Goal: Task Accomplishment & Management: Manage account settings

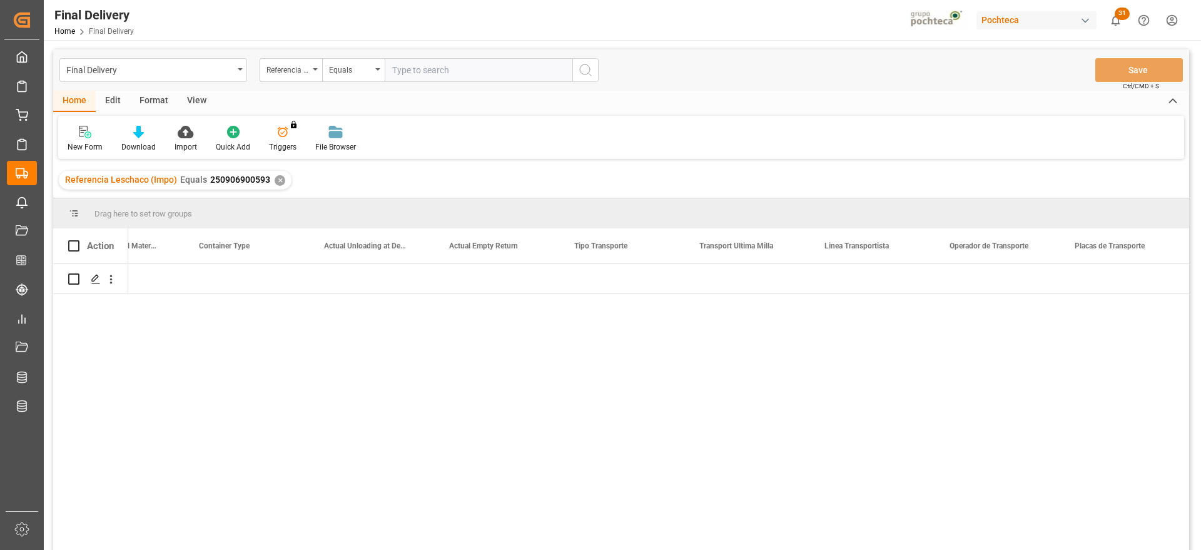
scroll to position [0, 4323]
click at [276, 183] on div "✕" at bounding box center [280, 180] width 11 height 11
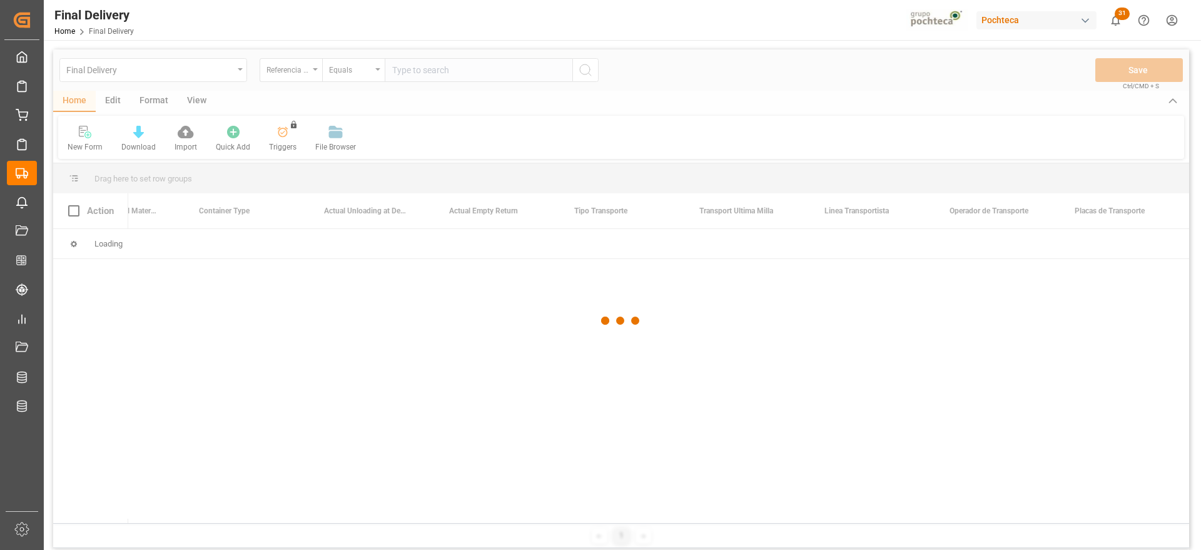
click at [459, 73] on div at bounding box center [621, 320] width 1136 height 542
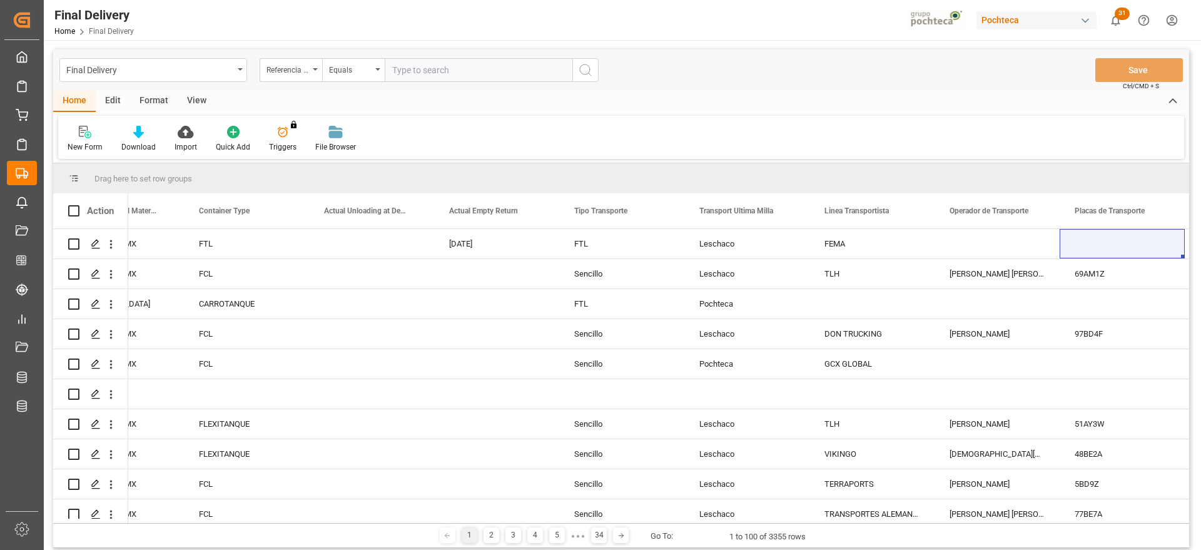
click at [457, 79] on input "text" at bounding box center [479, 70] width 188 height 24
paste input "251006900144"
type input "251006900144"
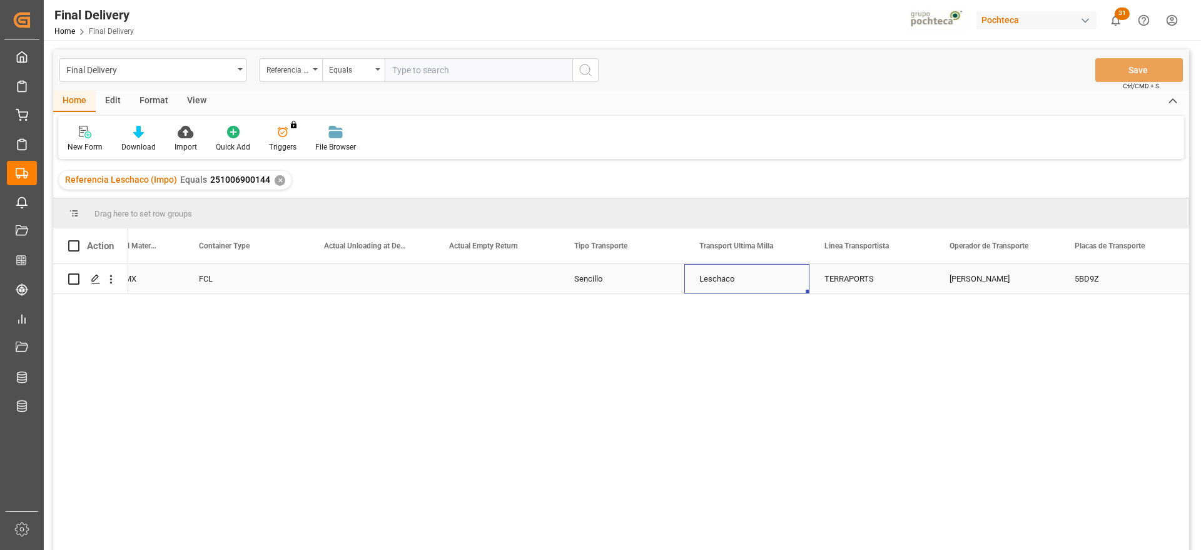
click at [686, 289] on div "Leschaco" at bounding box center [746, 278] width 125 height 29
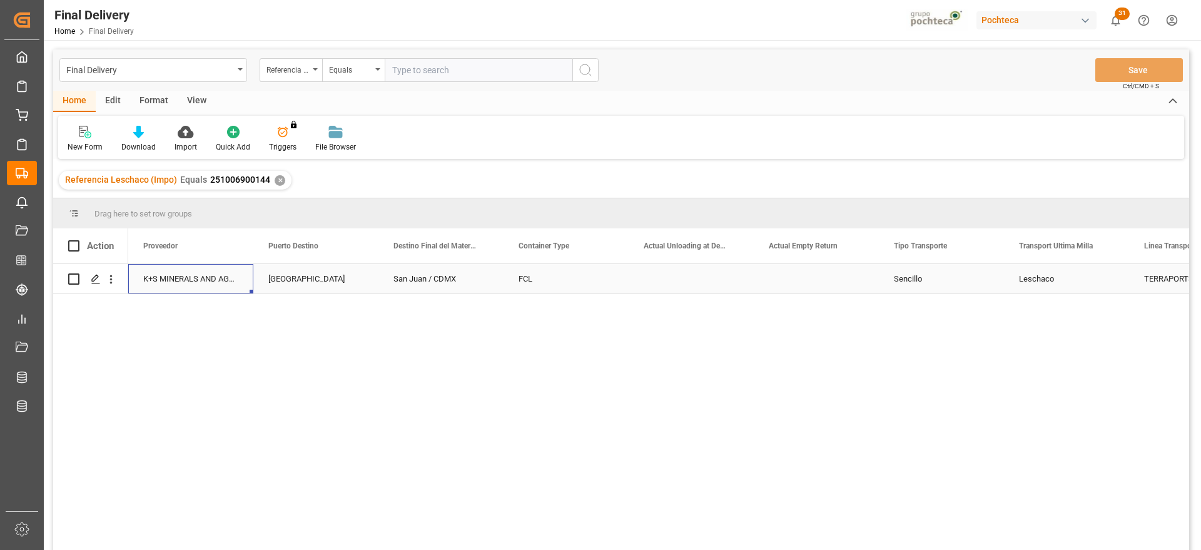
scroll to position [0, 3878]
click at [686, 289] on div "Press SPACE to select this row." at bounding box center [691, 278] width 125 height 29
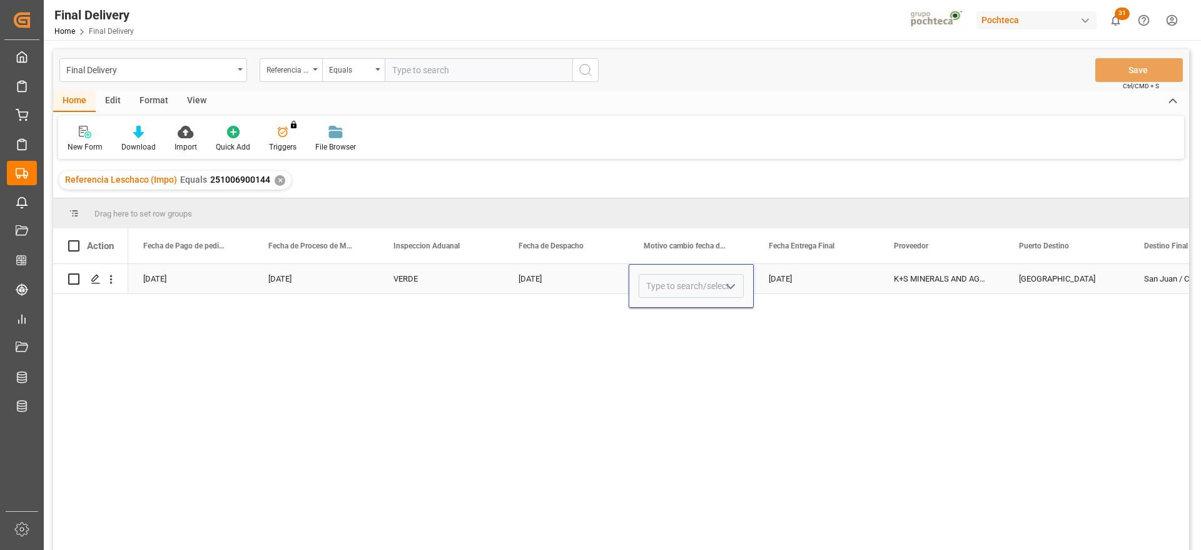
click at [728, 282] on icon "open menu" at bounding box center [730, 286] width 15 height 15
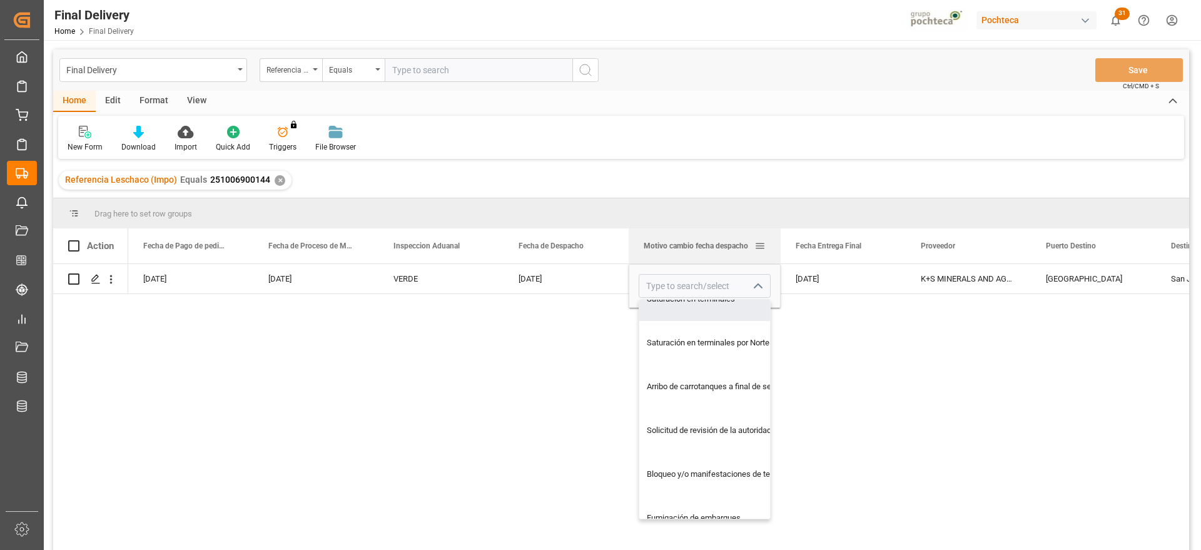
drag, startPoint x: 753, startPoint y: 237, endPoint x: 778, endPoint y: 241, distance: 24.7
click at [778, 241] on div at bounding box center [780, 245] width 5 height 35
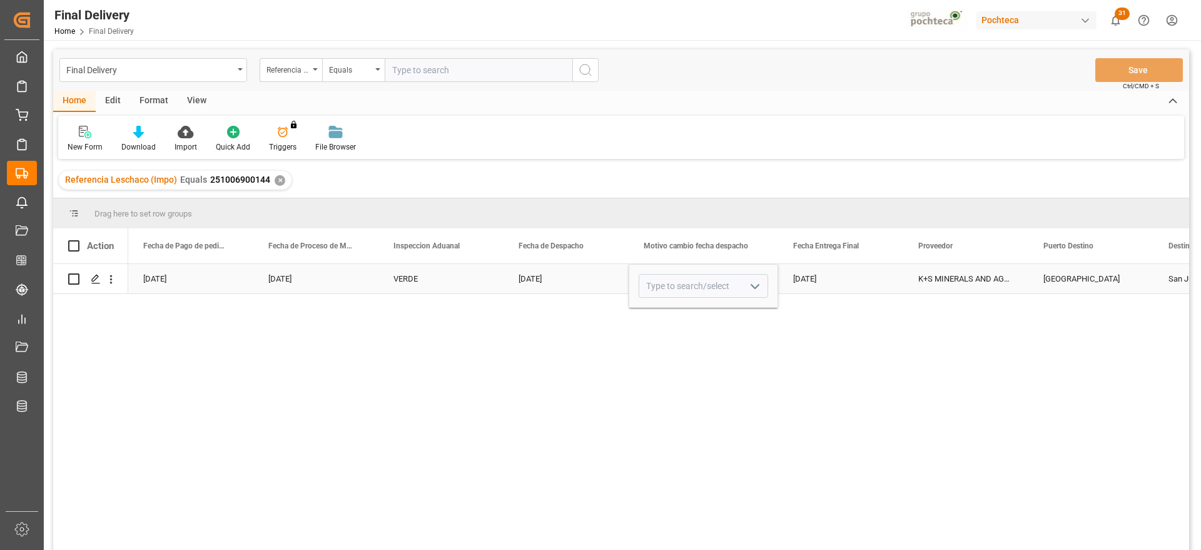
click at [826, 276] on div "[DATE]" at bounding box center [840, 278] width 125 height 29
click at [807, 277] on div "[DATE]" at bounding box center [840, 278] width 125 height 29
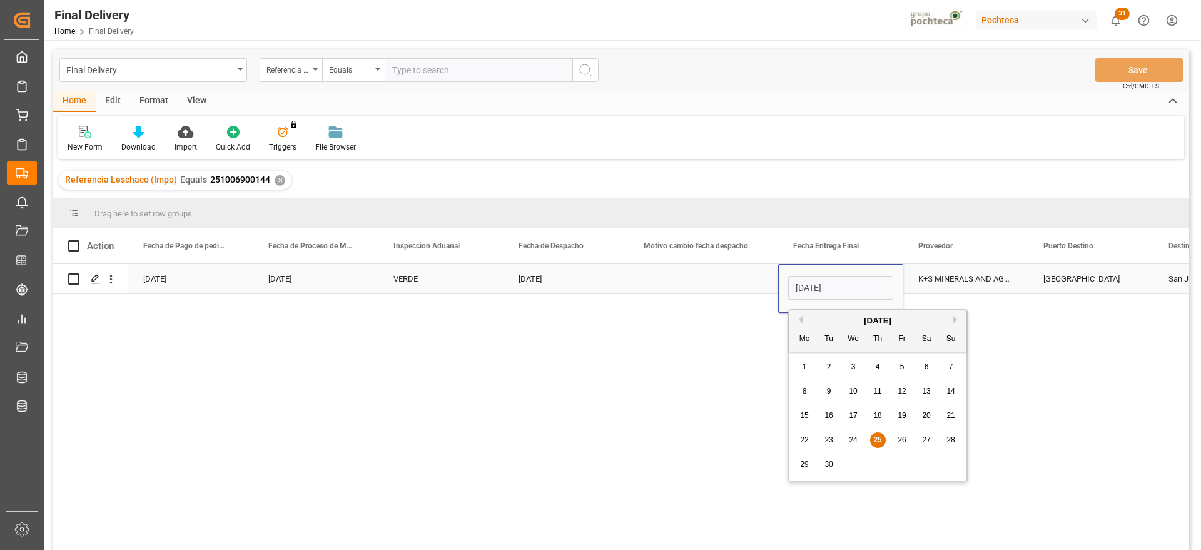
click at [803, 286] on input "[DATE]" at bounding box center [840, 288] width 105 height 24
type input "[DATE]"
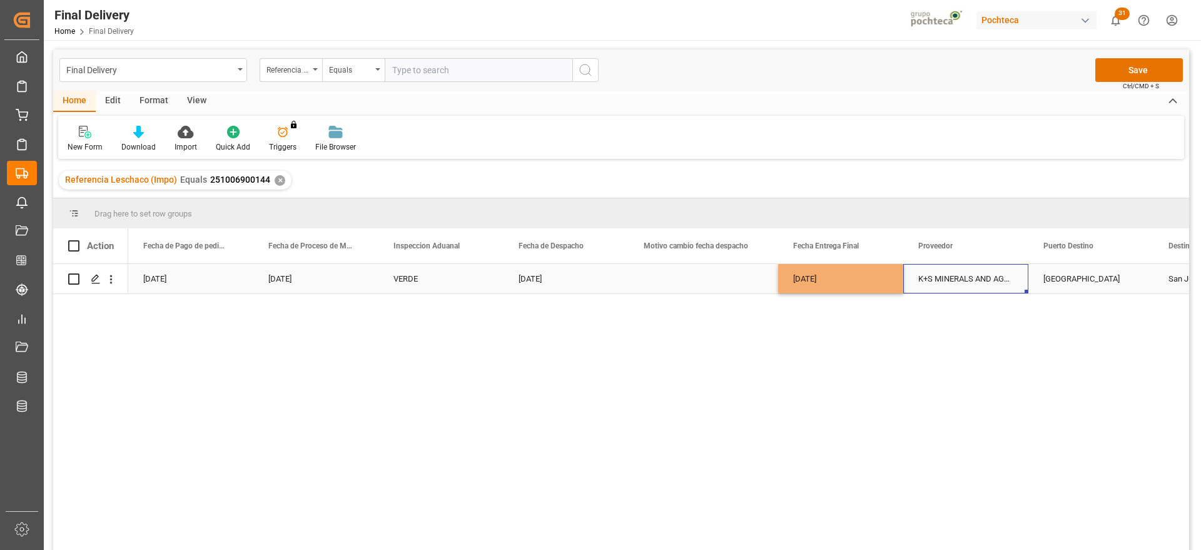
click at [977, 278] on div "K+S MINERALS AND AGRICULTURE GMBH" at bounding box center [965, 278] width 125 height 29
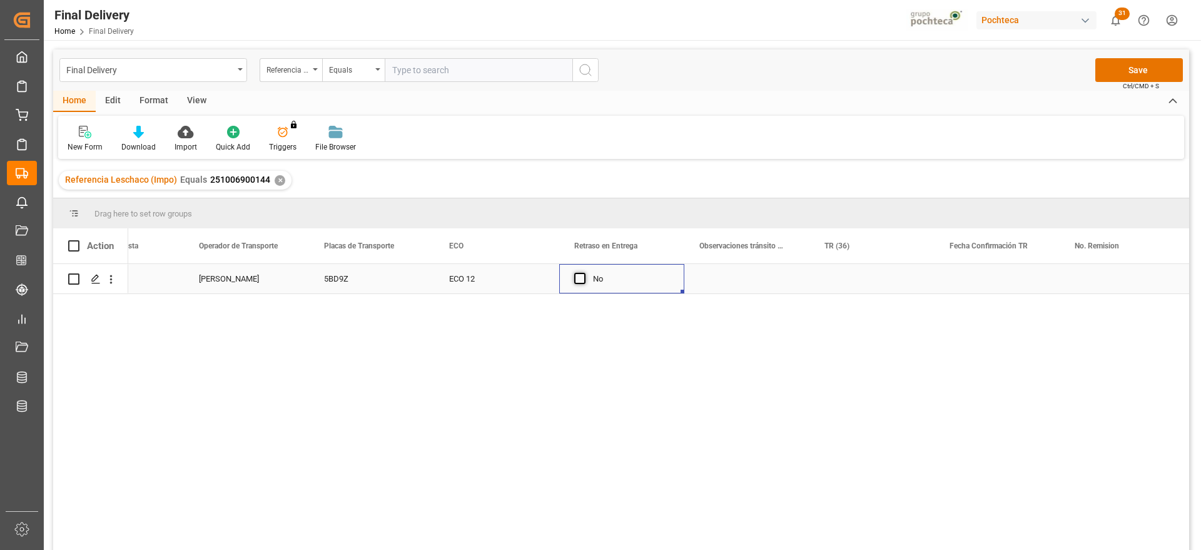
click at [579, 280] on span "Press SPACE to select this row." at bounding box center [579, 278] width 11 height 11
click at [584, 273] on input "Press SPACE to select this row." at bounding box center [584, 273] width 0 height 0
click at [736, 274] on div "Press SPACE to select this row." at bounding box center [746, 278] width 125 height 29
click at [738, 288] on input "Press SPACE to select this row." at bounding box center [746, 286] width 105 height 24
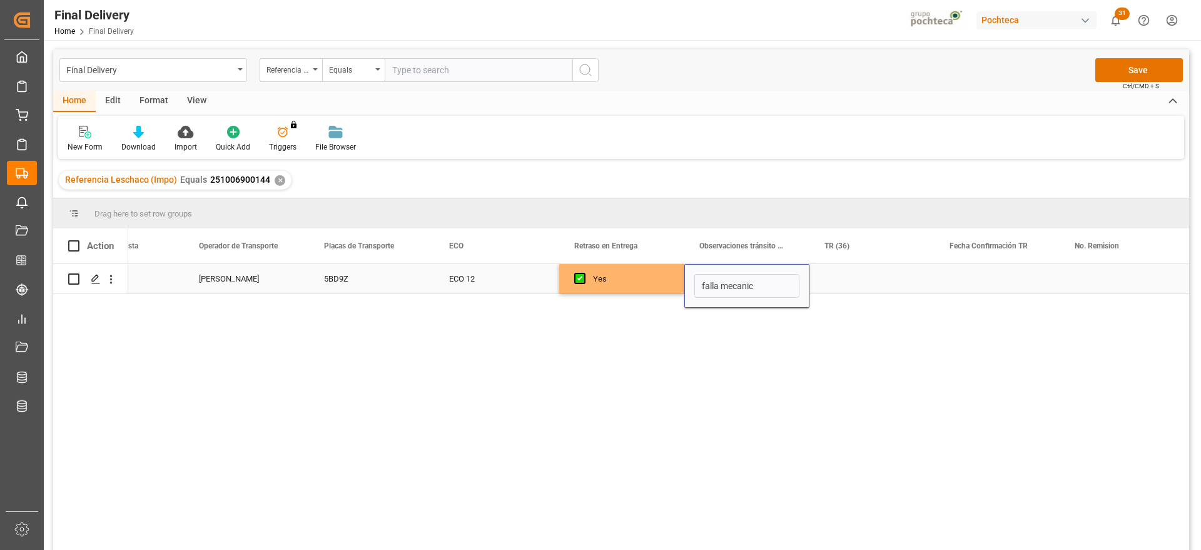
type input "falla mecanica"
click at [846, 275] on div "Press SPACE to select this row." at bounding box center [871, 278] width 125 height 29
click at [1162, 69] on button "Save" at bounding box center [1139, 70] width 88 height 24
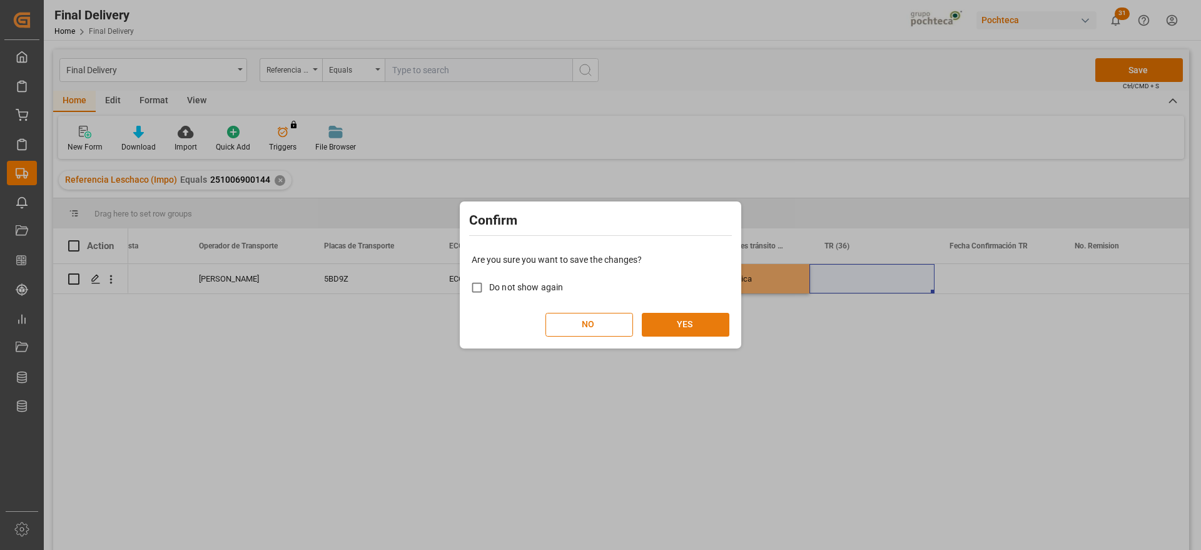
click at [682, 320] on button "YES" at bounding box center [686, 325] width 88 height 24
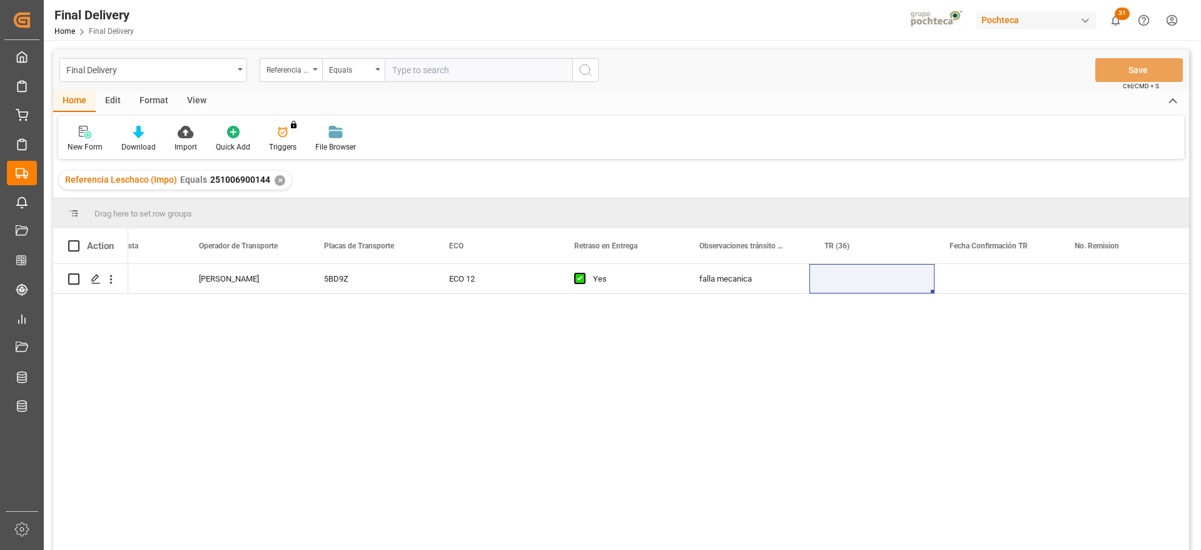
click at [275, 181] on div "✕" at bounding box center [280, 180] width 11 height 11
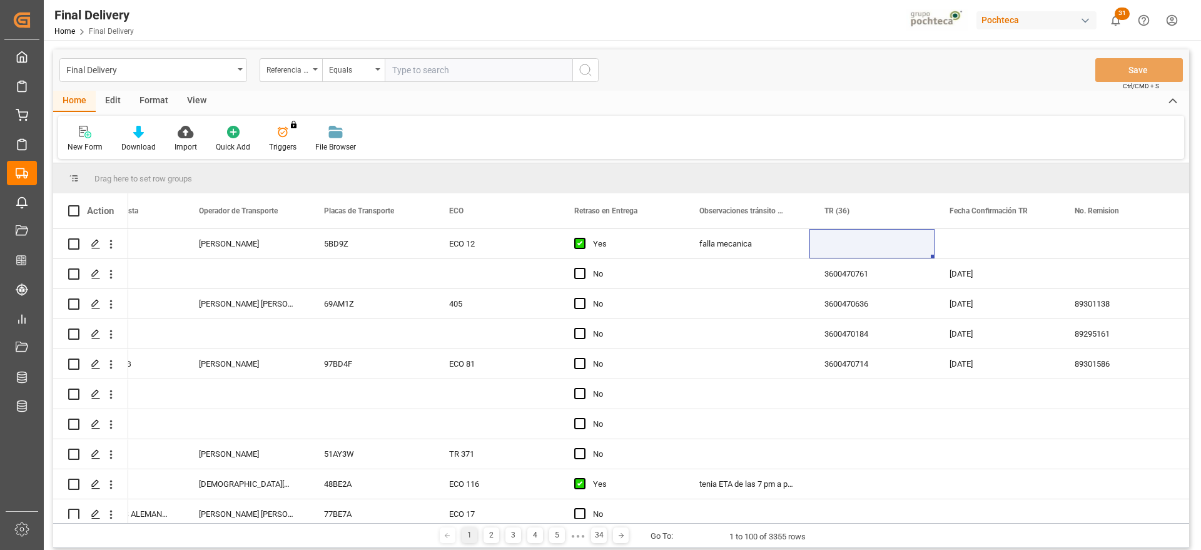
click at [465, 71] on input "text" at bounding box center [479, 70] width 188 height 24
paste input "250906900792"
type input "250906900792"
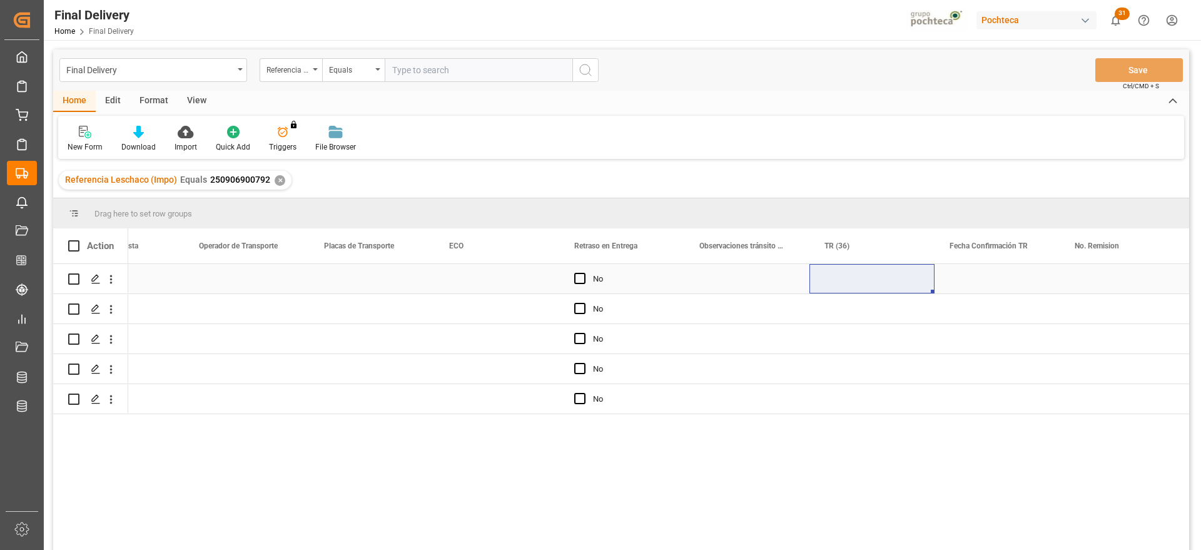
click at [422, 288] on div "Press SPACE to select this row." at bounding box center [371, 278] width 125 height 29
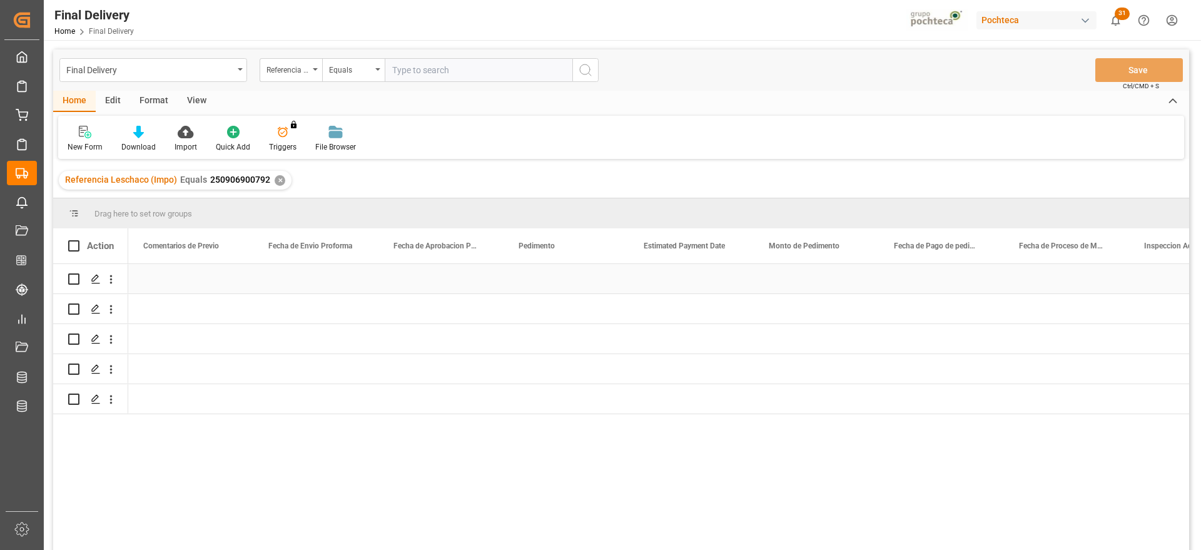
scroll to position [0, 1752]
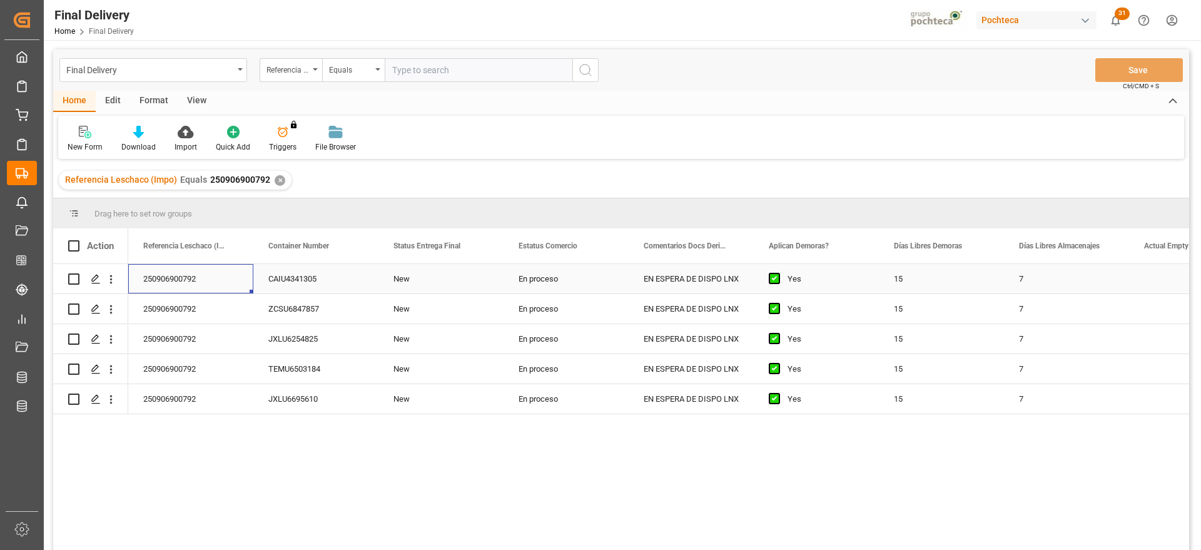
click at [175, 278] on div "250906900792" at bounding box center [190, 278] width 125 height 29
click at [91, 280] on icon "Press SPACE to select this row." at bounding box center [96, 279] width 10 height 10
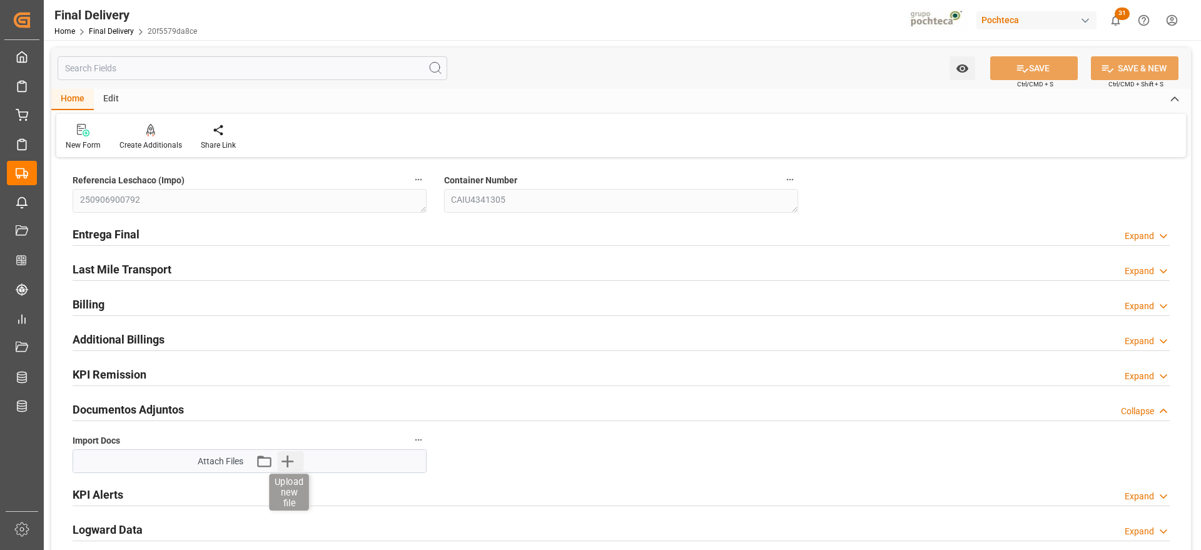
click at [288, 464] on icon "button" at bounding box center [288, 461] width 12 height 12
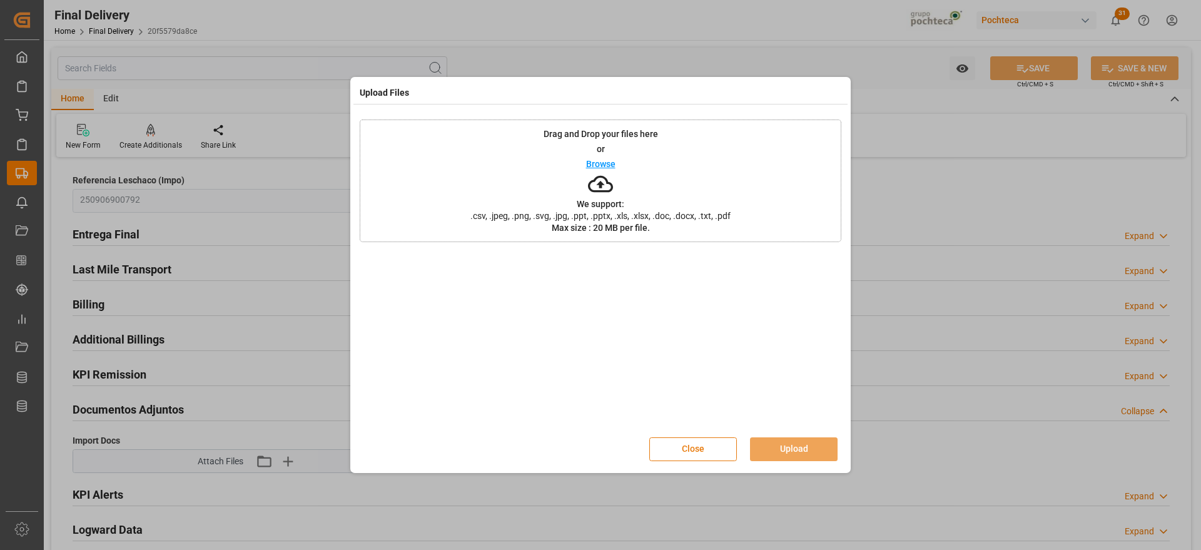
click at [705, 445] on button "Close" at bounding box center [693, 449] width 88 height 24
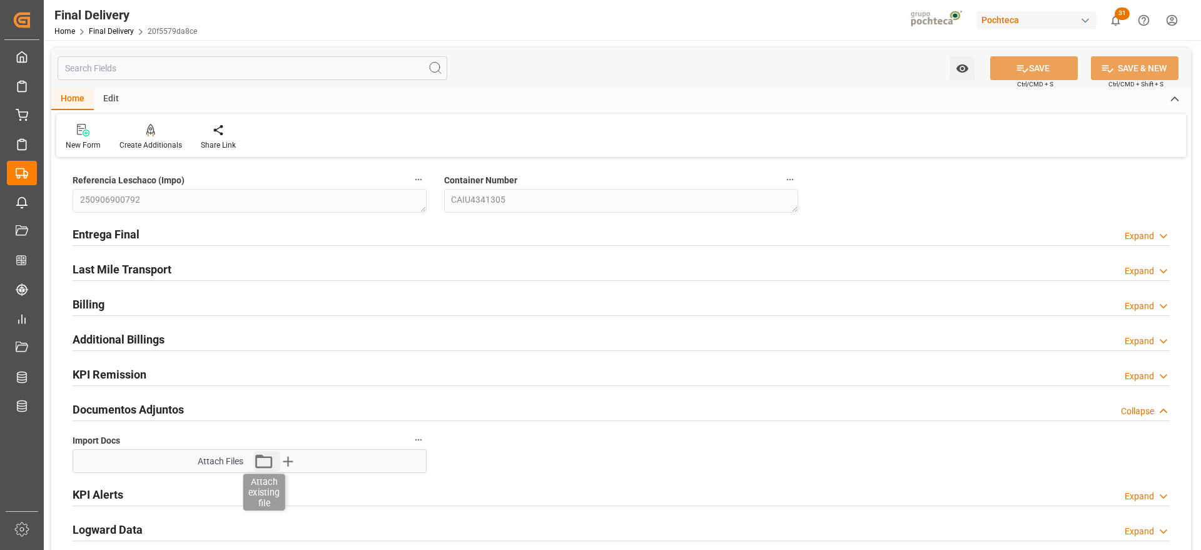
click at [259, 462] on icon "button" at bounding box center [263, 461] width 20 height 20
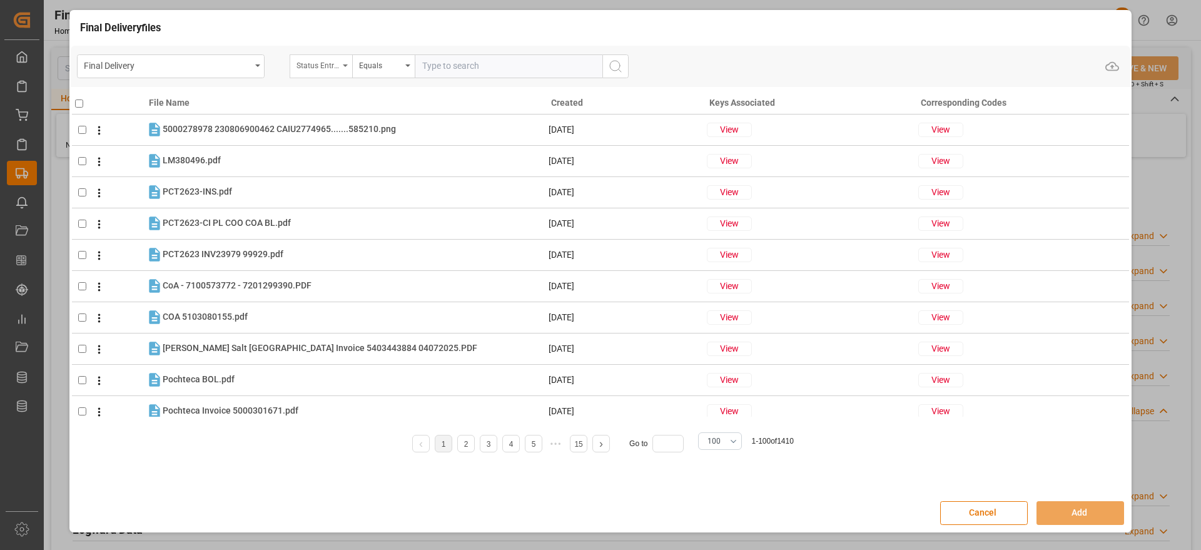
click at [318, 64] on div "Status Entrega Final" at bounding box center [318, 64] width 43 height 14
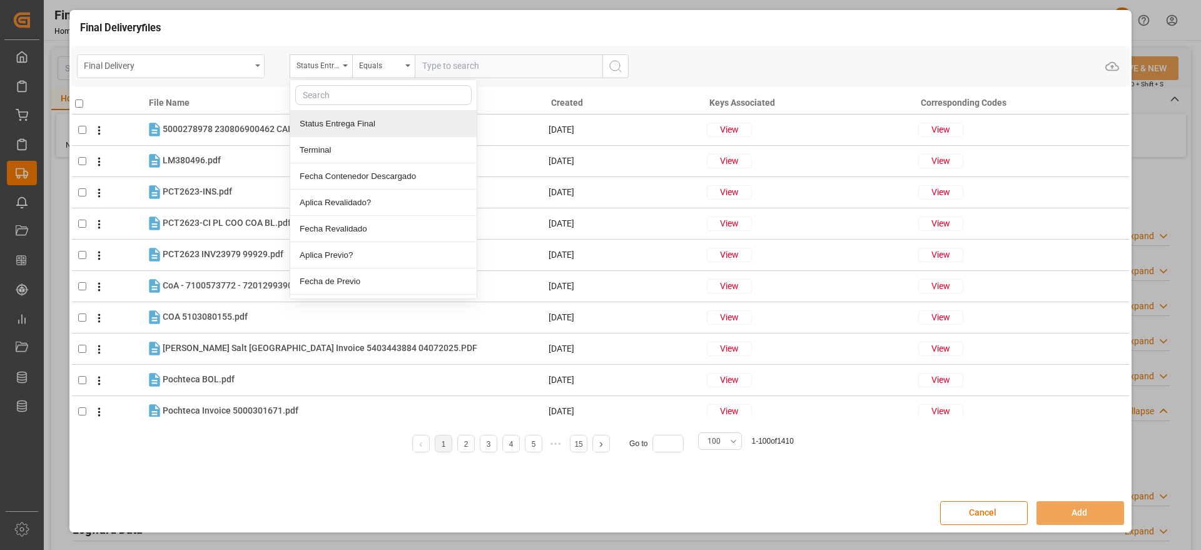
click at [240, 64] on div "Final Delivery" at bounding box center [167, 65] width 167 height 16
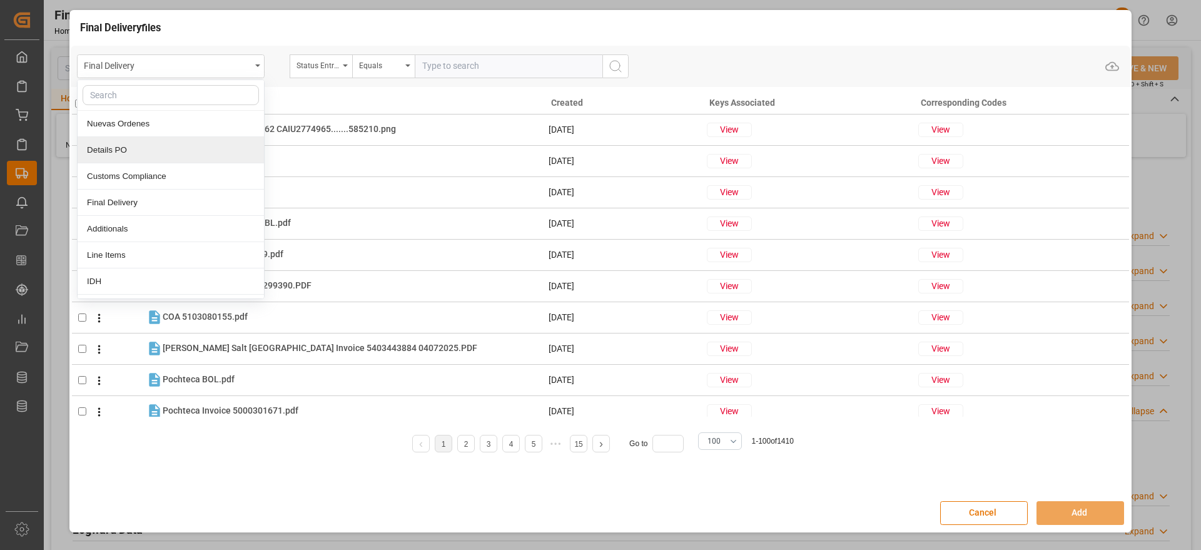
click at [175, 151] on div "Details PO" at bounding box center [171, 150] width 186 height 26
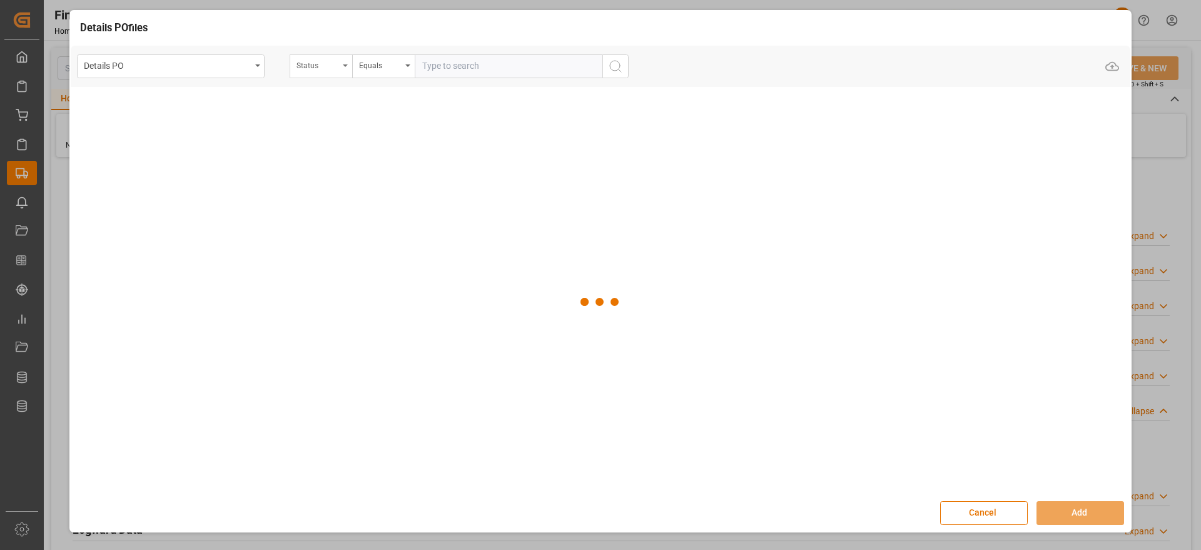
click at [323, 66] on div "Status" at bounding box center [318, 64] width 43 height 14
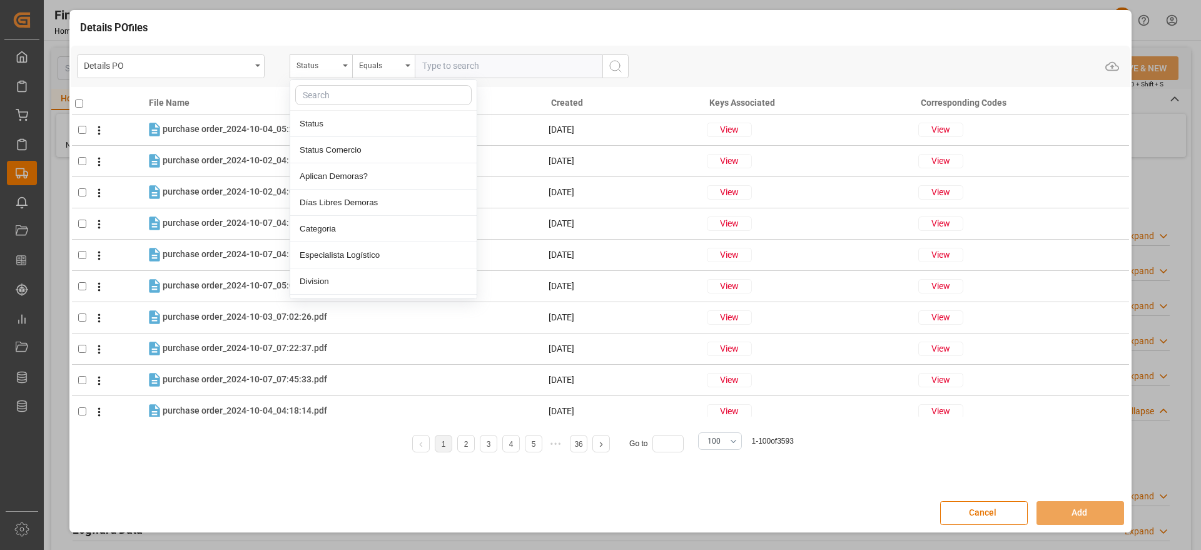
click at [330, 93] on input "text" at bounding box center [383, 95] width 176 height 20
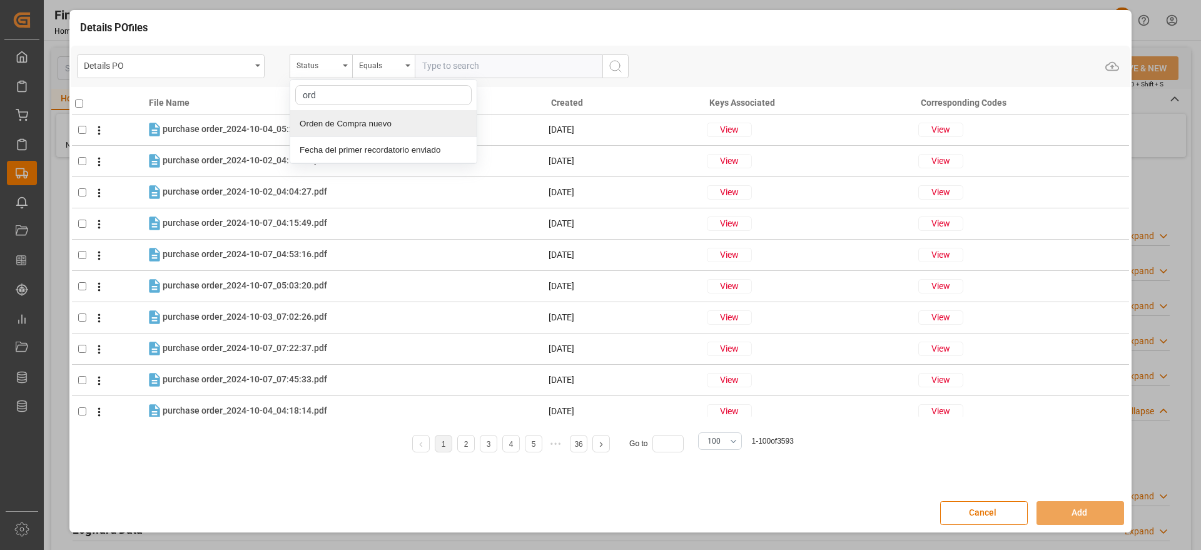
type input "orde"
click at [352, 118] on div "Orden de Compra nuevo" at bounding box center [383, 124] width 186 height 26
click at [457, 70] on input "text" at bounding box center [509, 66] width 188 height 24
click at [474, 64] on input "text" at bounding box center [509, 66] width 188 height 24
paste input "5000303976"
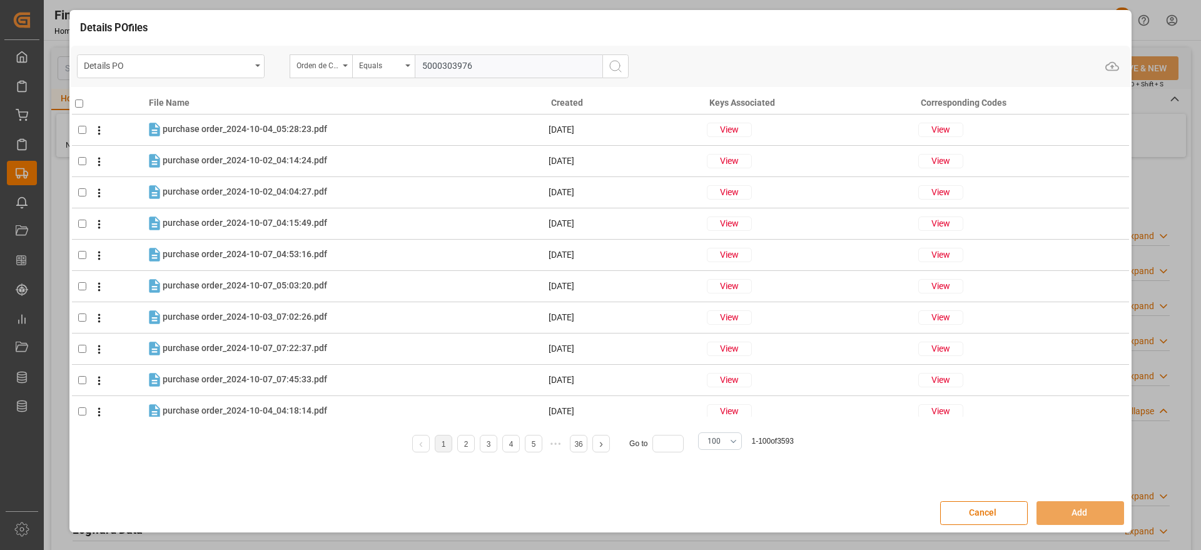
type input "5000303976"
click at [620, 62] on icon "search button" at bounding box center [615, 66] width 15 height 15
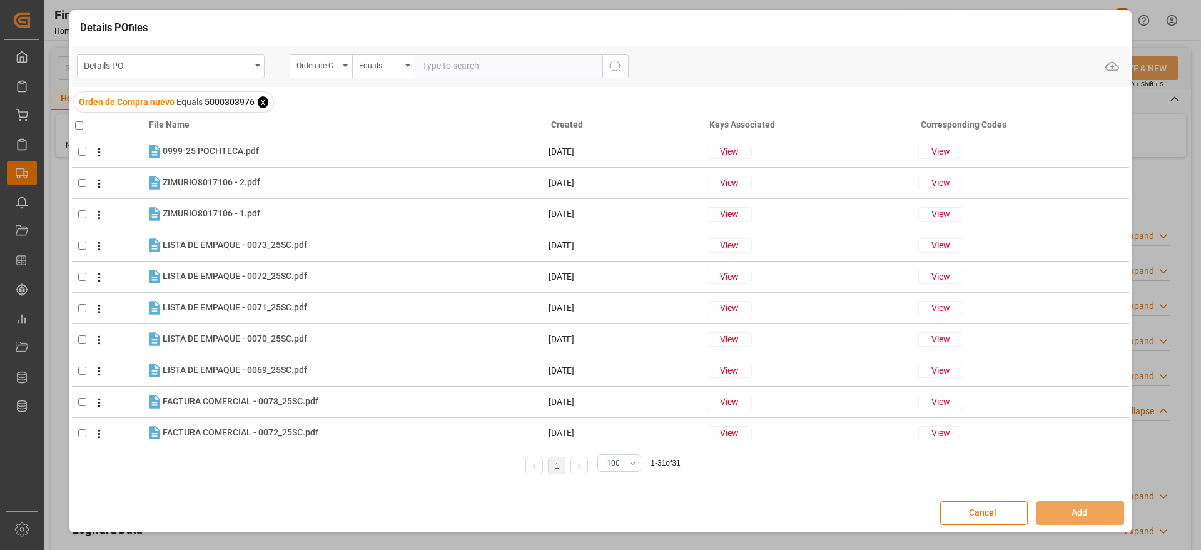
click at [81, 122] on input "checkbox" at bounding box center [79, 125] width 8 height 8
checkbox input "true"
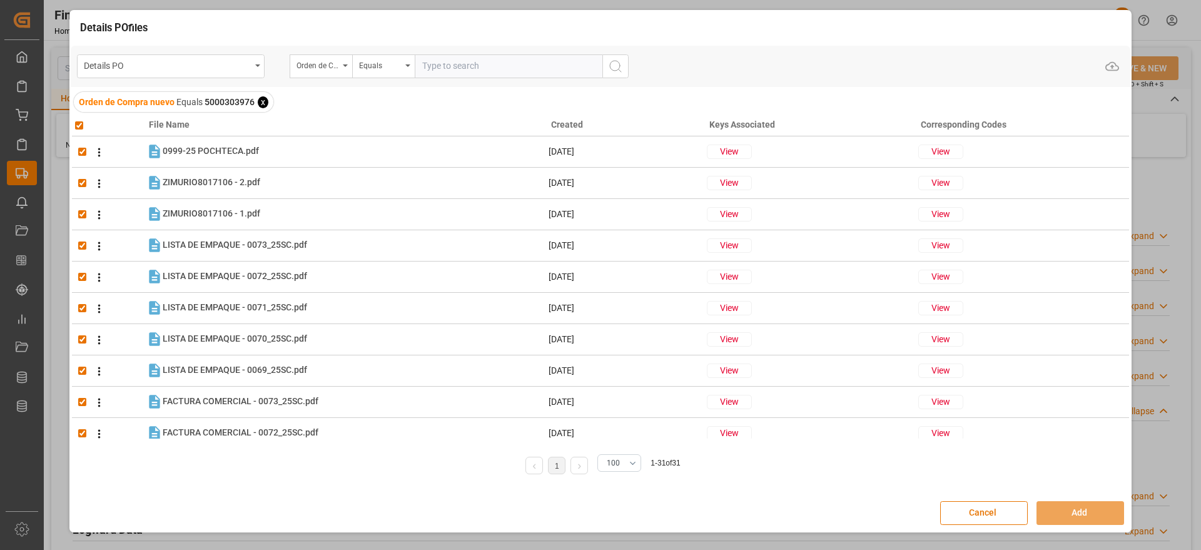
checkbox input "true"
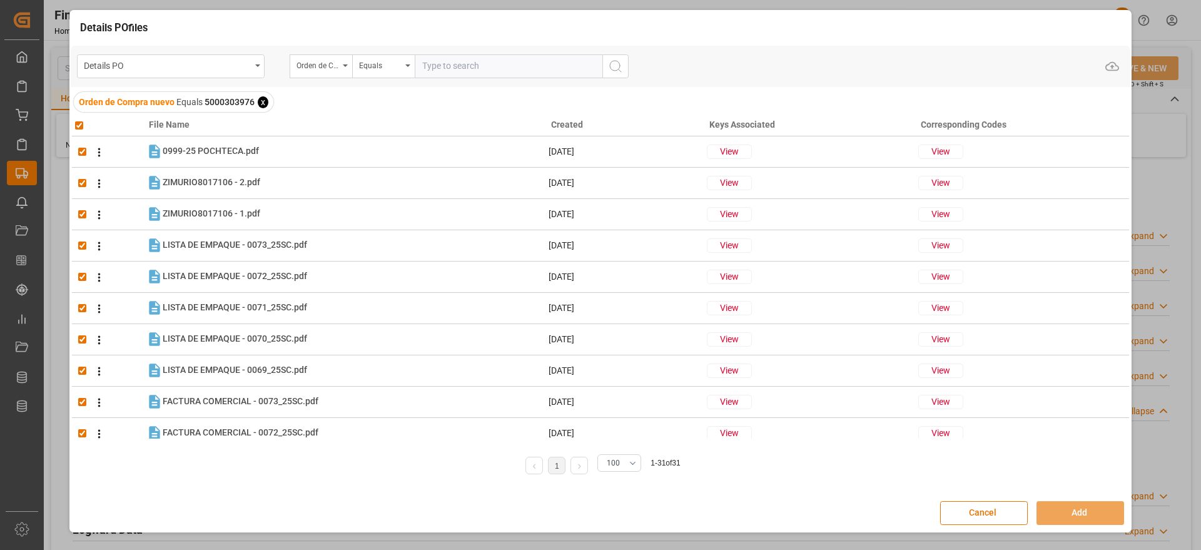
checkbox input "true"
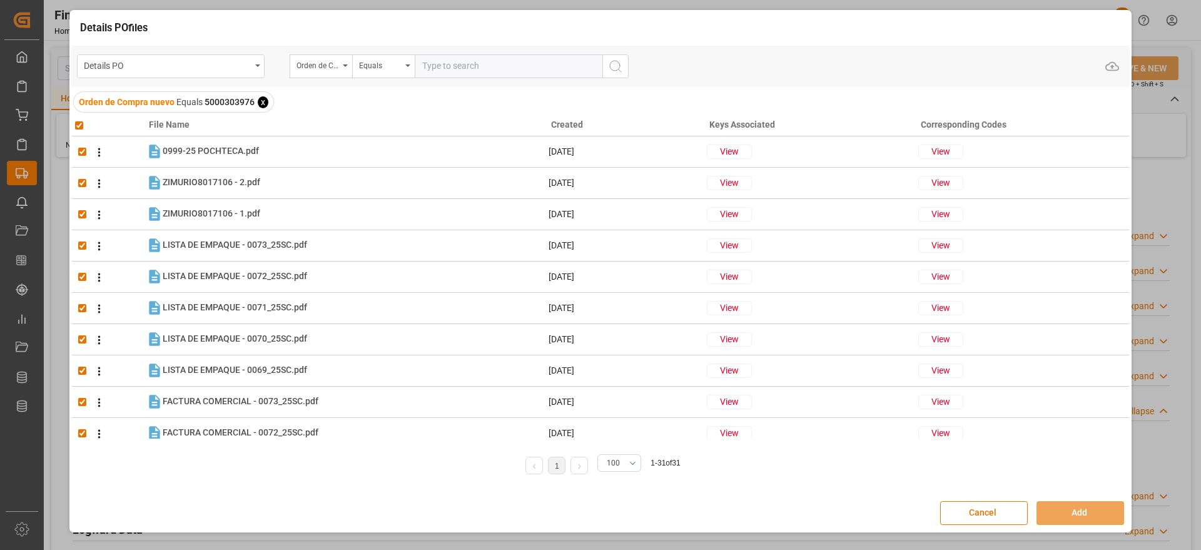
checkbox input "true"
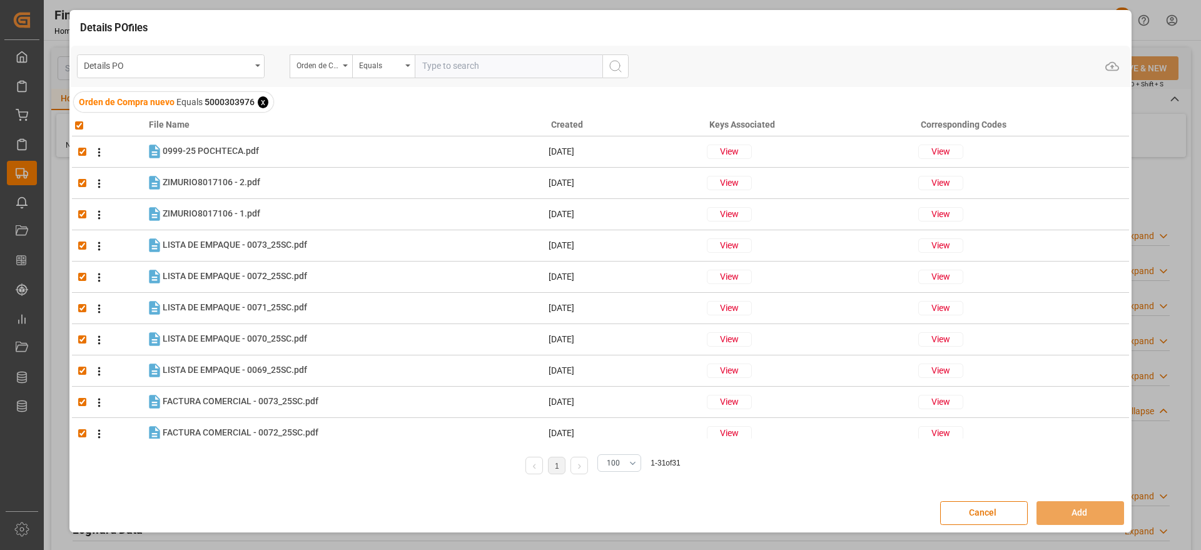
checkbox input "true"
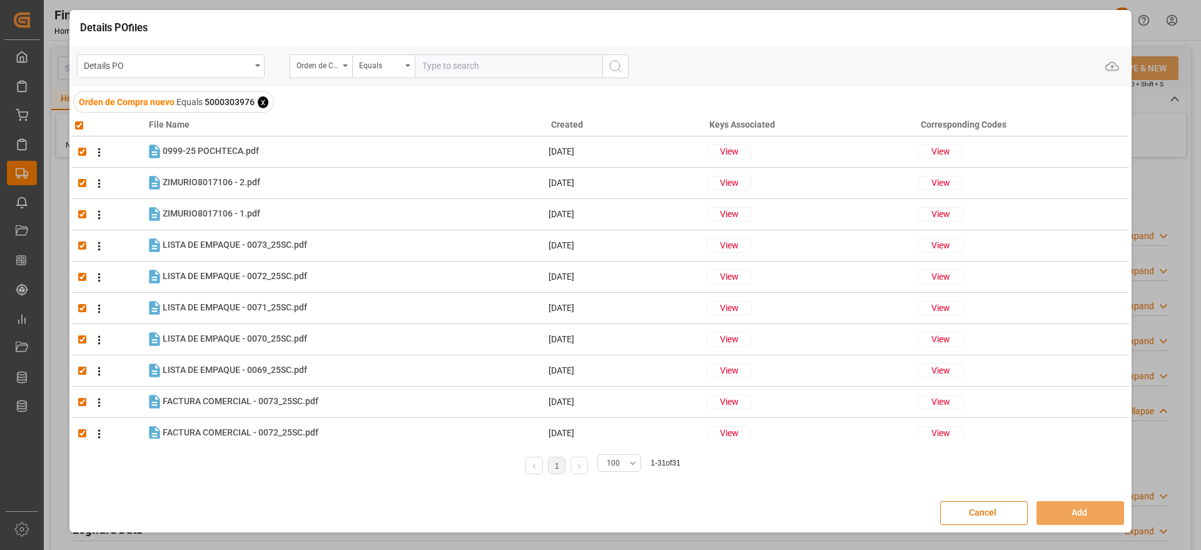
checkbox input "true"
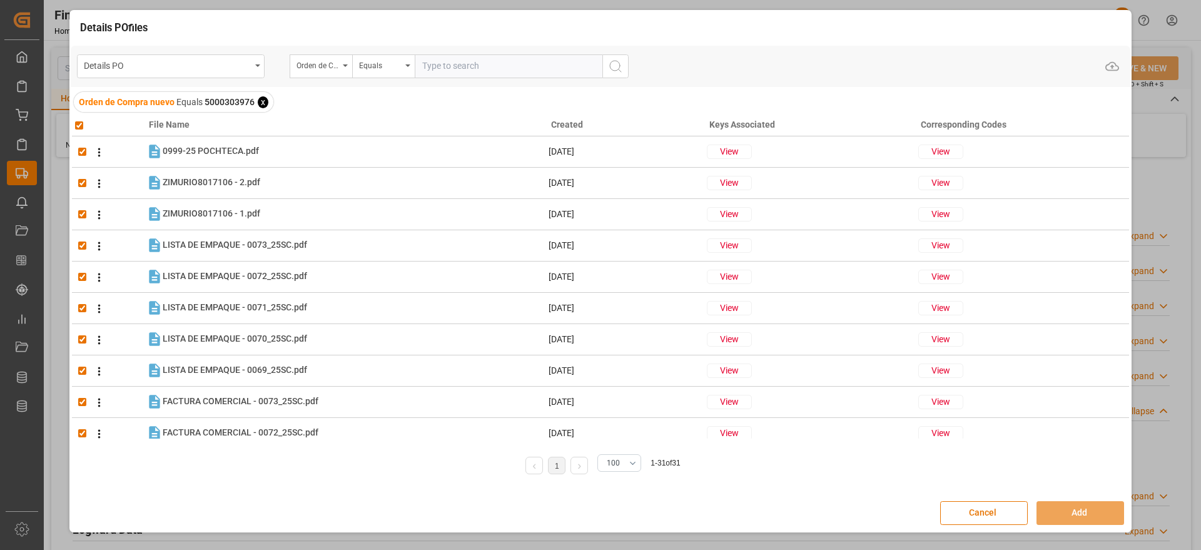
checkbox input "true"
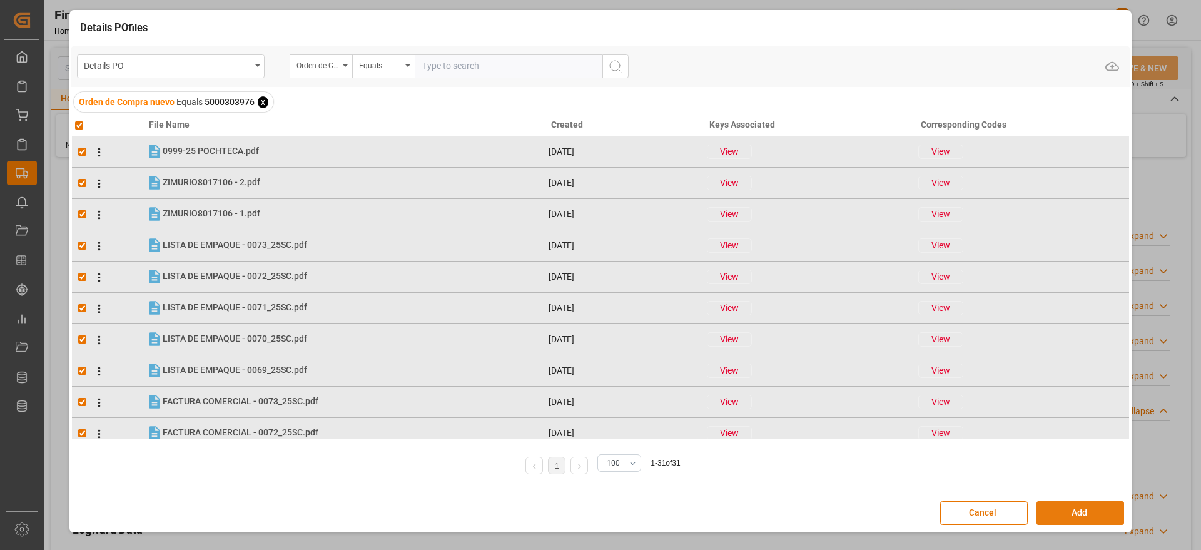
click at [1087, 515] on button "Add" at bounding box center [1081, 513] width 88 height 24
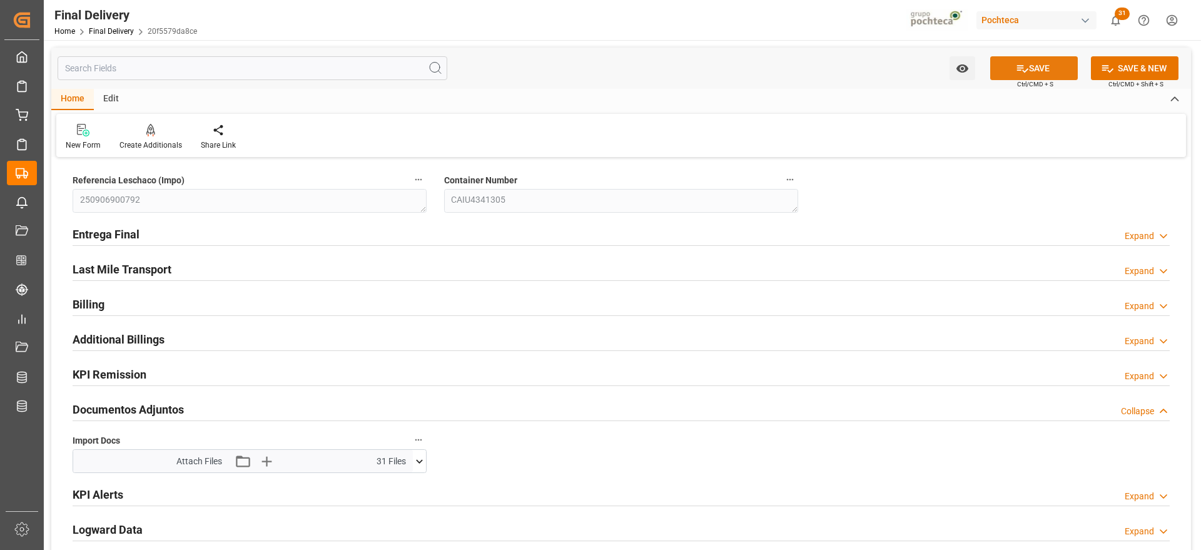
click at [1027, 64] on button "SAVE" at bounding box center [1034, 68] width 88 height 24
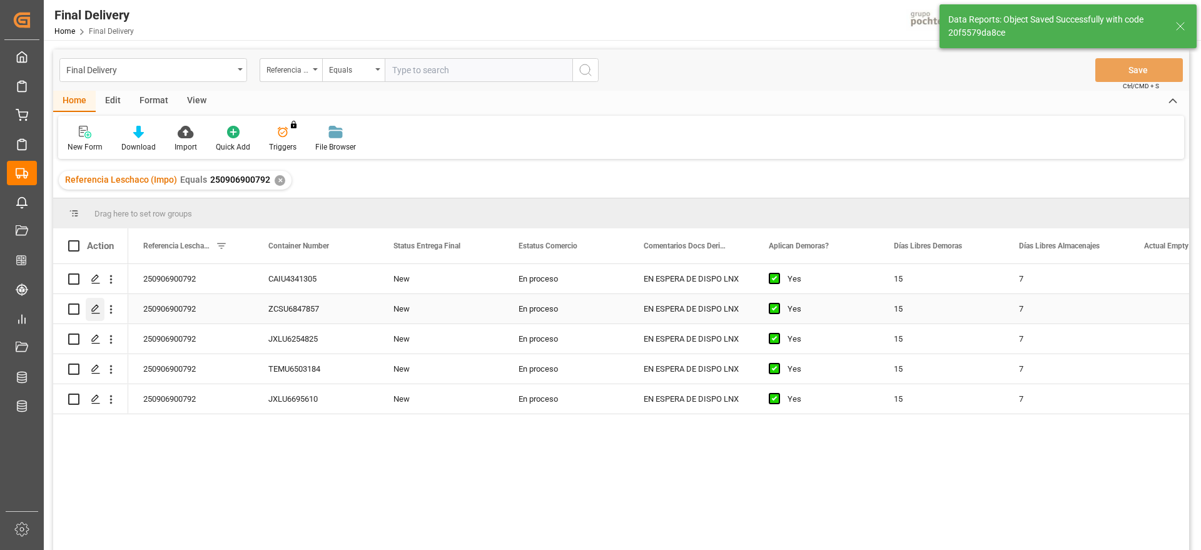
click at [93, 310] on icon "Press SPACE to select this row." at bounding box center [96, 309] width 10 height 10
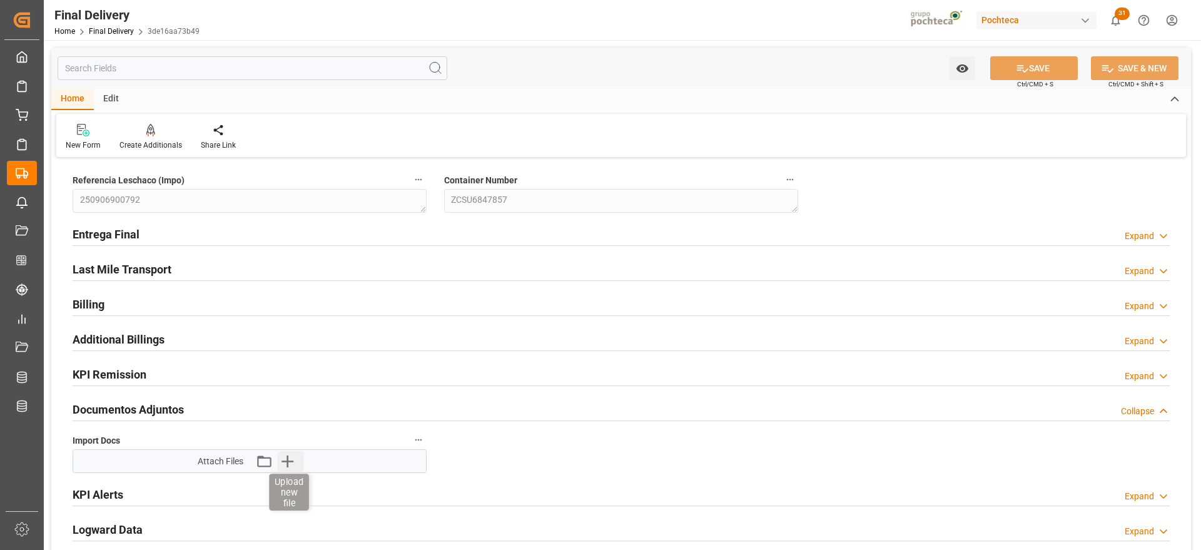
click at [287, 464] on icon "button" at bounding box center [287, 461] width 20 height 20
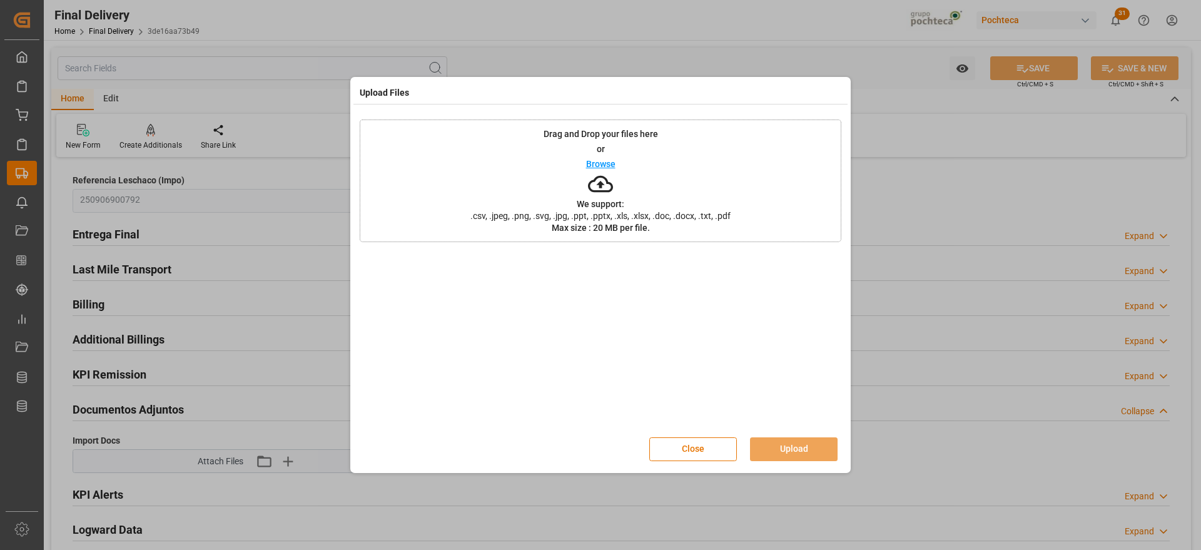
click at [704, 462] on div "Close Upload" at bounding box center [601, 449] width 482 height 41
click at [692, 450] on button "Close" at bounding box center [693, 449] width 88 height 24
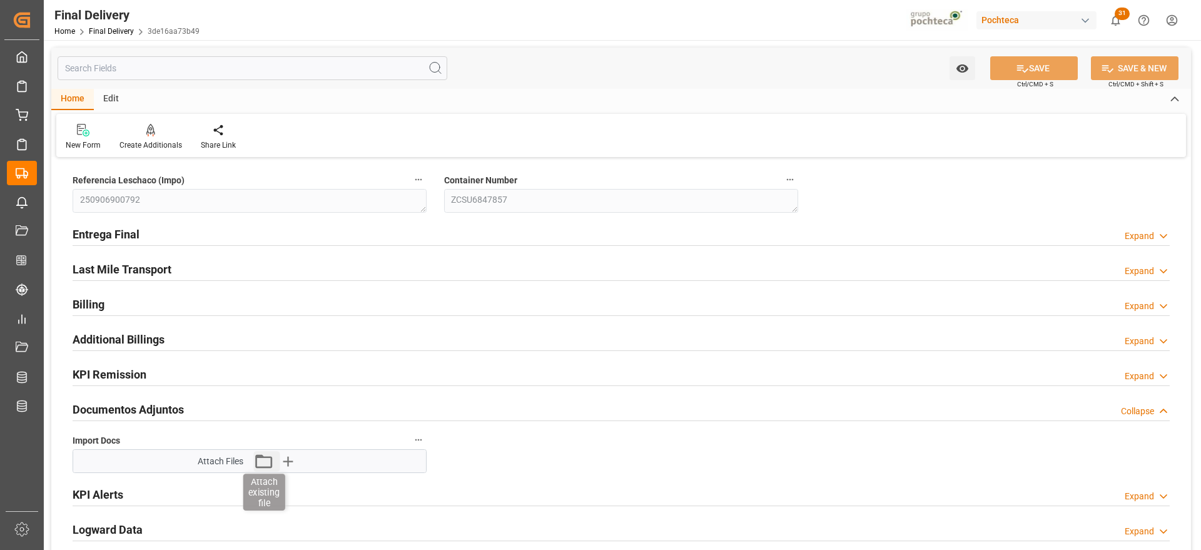
click at [256, 463] on icon "button" at bounding box center [263, 461] width 17 height 14
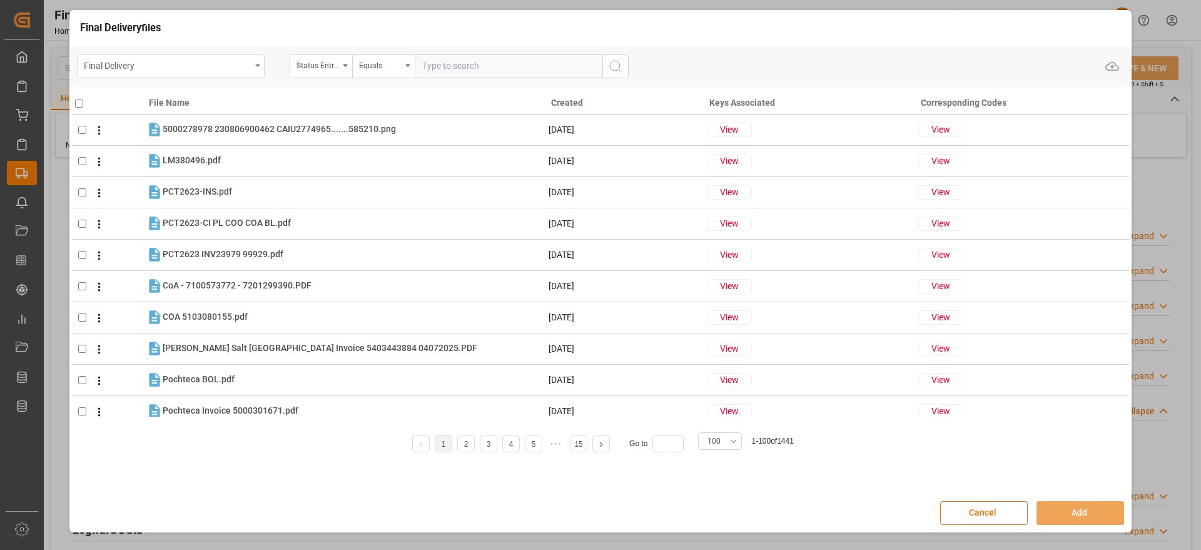
click at [196, 66] on div "Final Delivery" at bounding box center [167, 65] width 167 height 16
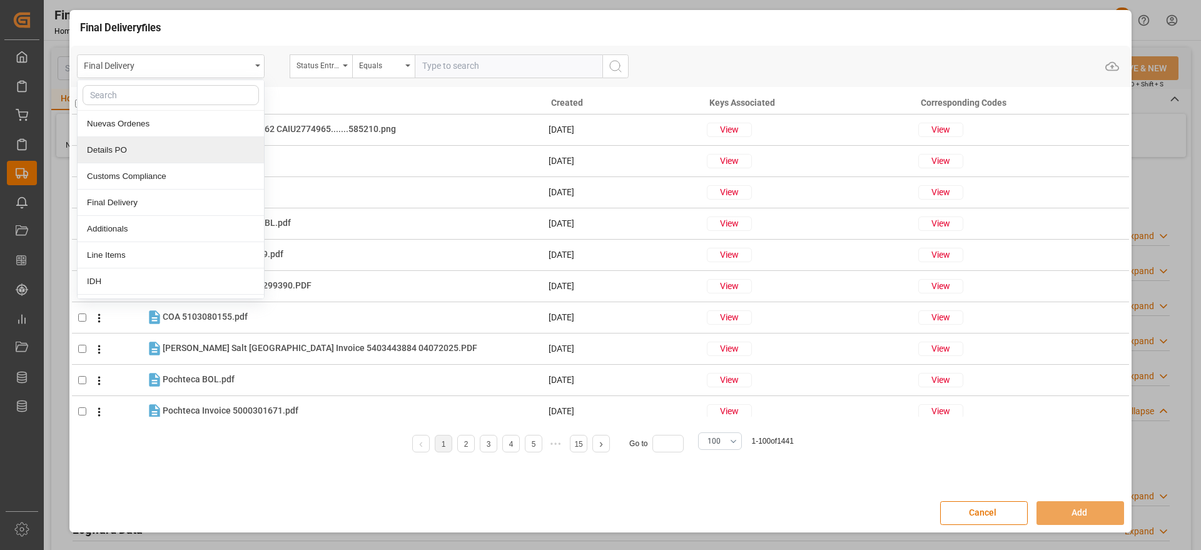
click at [189, 138] on div "Details PO" at bounding box center [171, 150] width 186 height 26
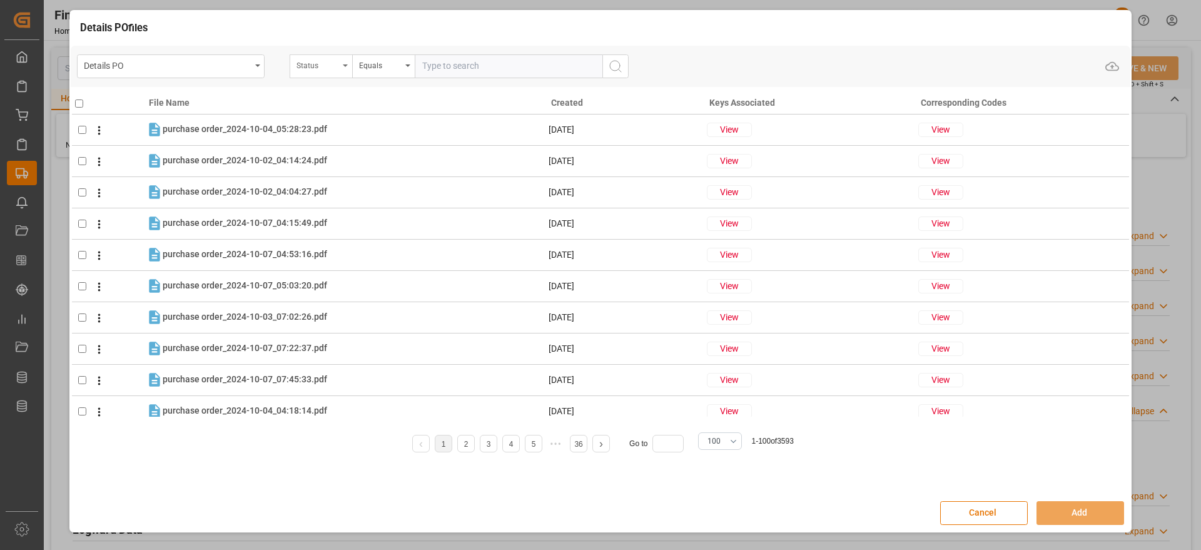
click at [319, 64] on div "Status" at bounding box center [318, 64] width 43 height 14
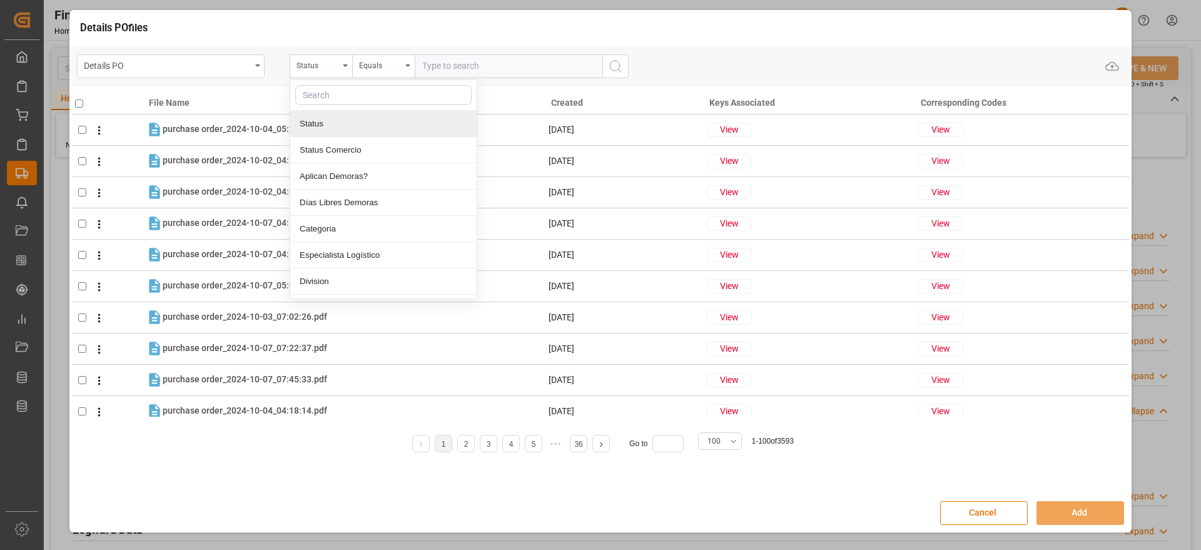
click at [337, 93] on input "text" at bounding box center [383, 95] width 176 height 20
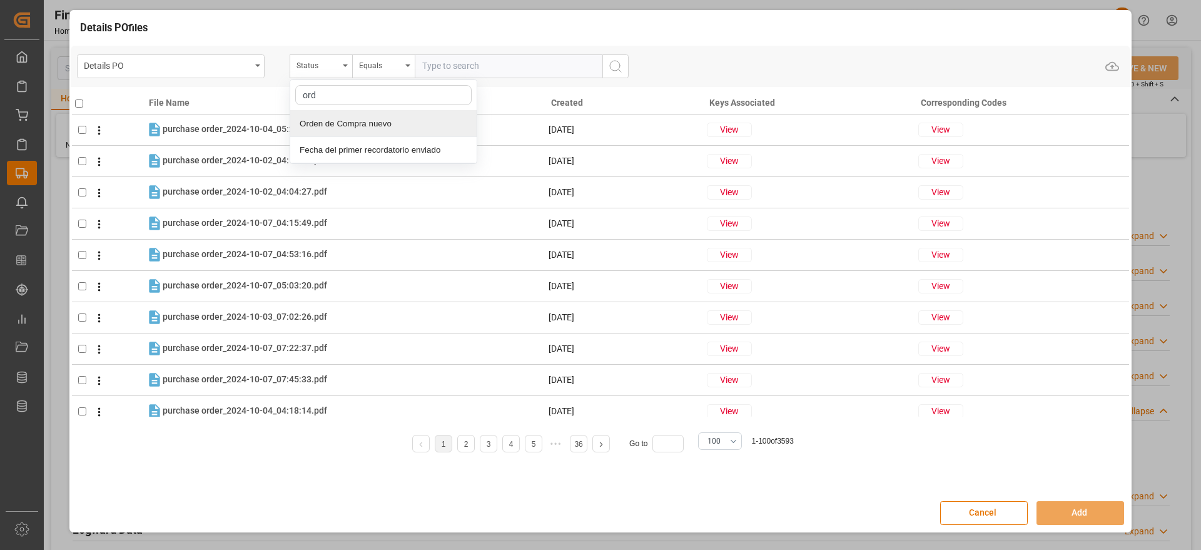
type input "orde"
click at [372, 121] on div "Orden de Compra nuevo" at bounding box center [383, 124] width 186 height 26
click at [445, 64] on input "text" at bounding box center [509, 66] width 188 height 24
paste input "5000303976"
type input "5000303976"
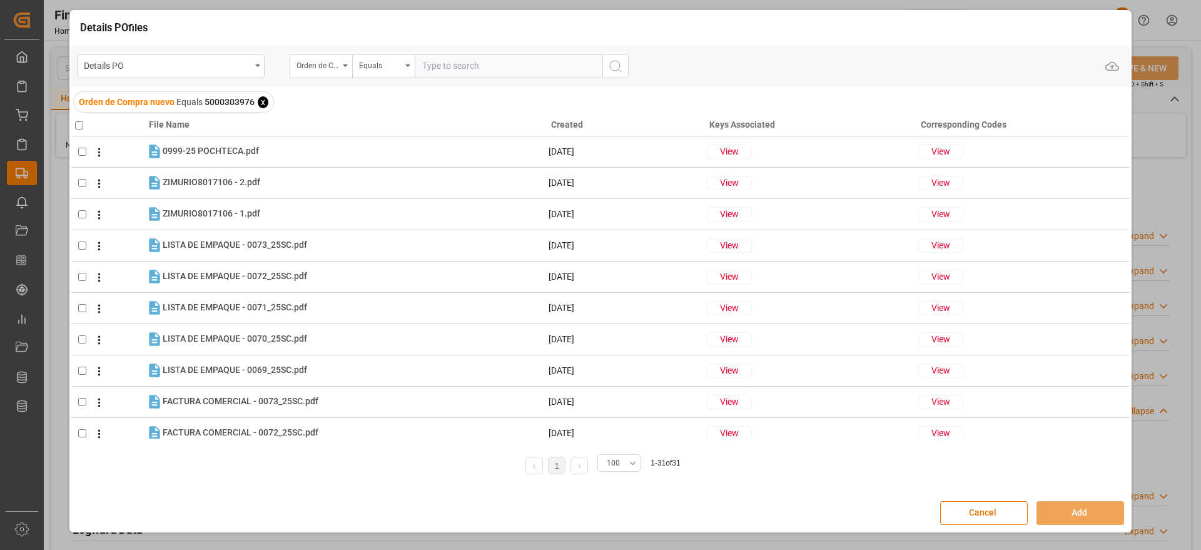
click at [80, 122] on input "checkbox" at bounding box center [79, 125] width 8 height 8
checkbox input "true"
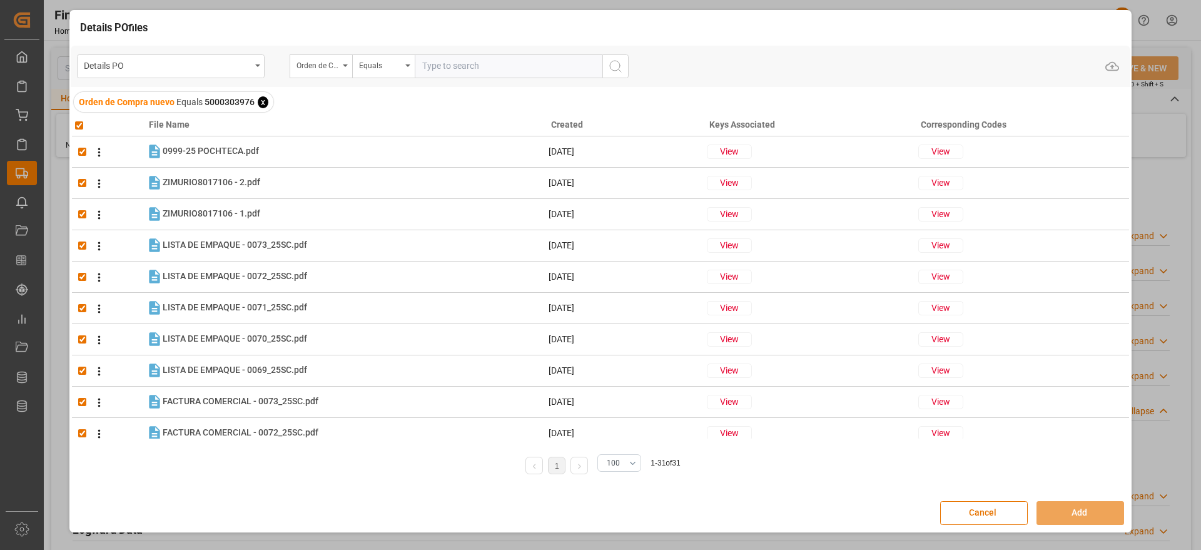
checkbox input "true"
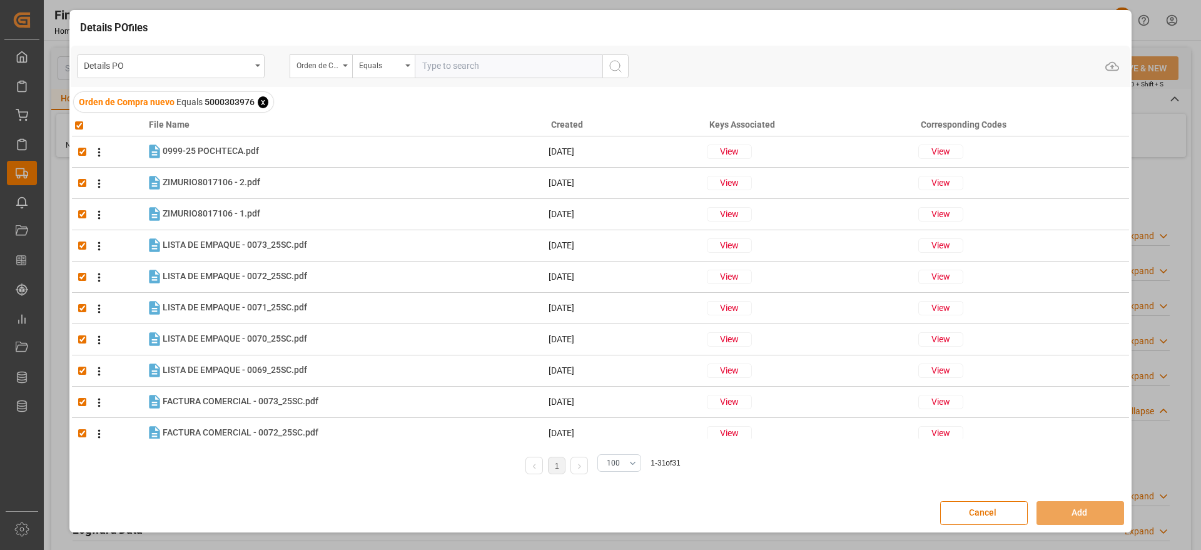
checkbox input "true"
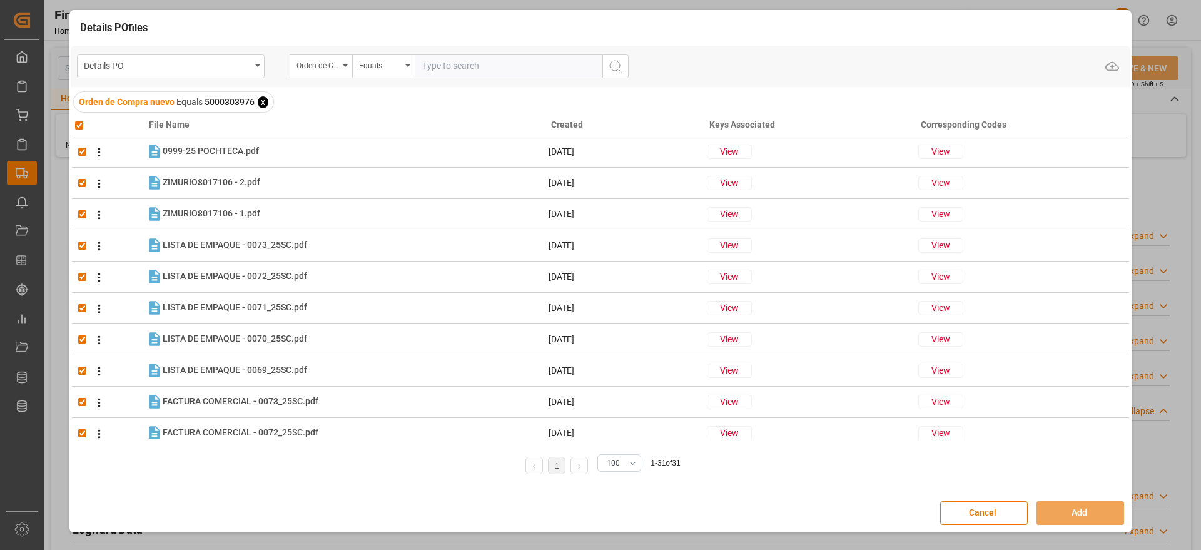
checkbox input "true"
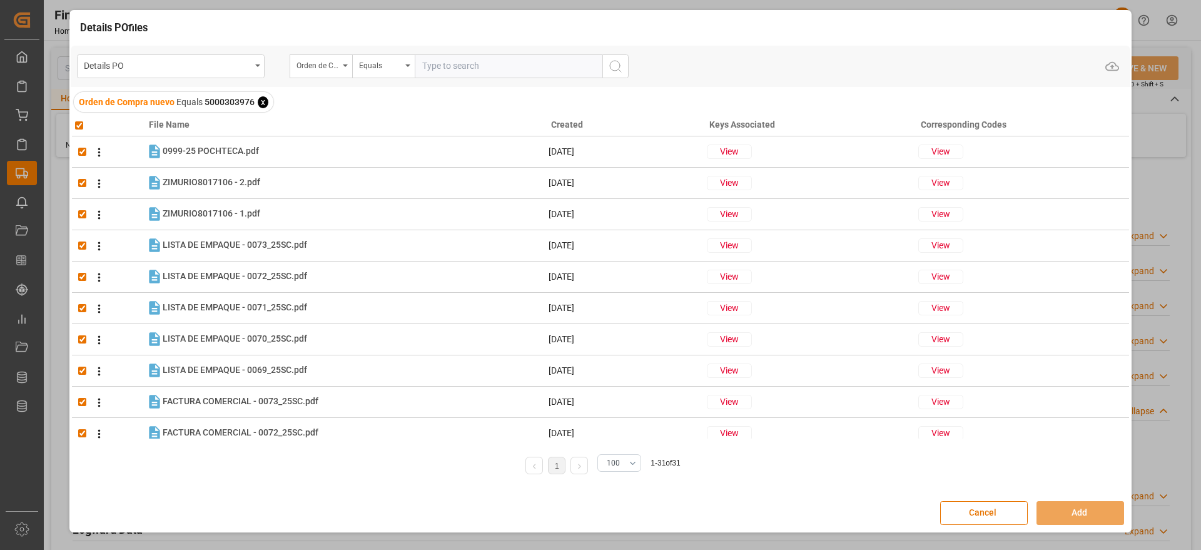
checkbox input "true"
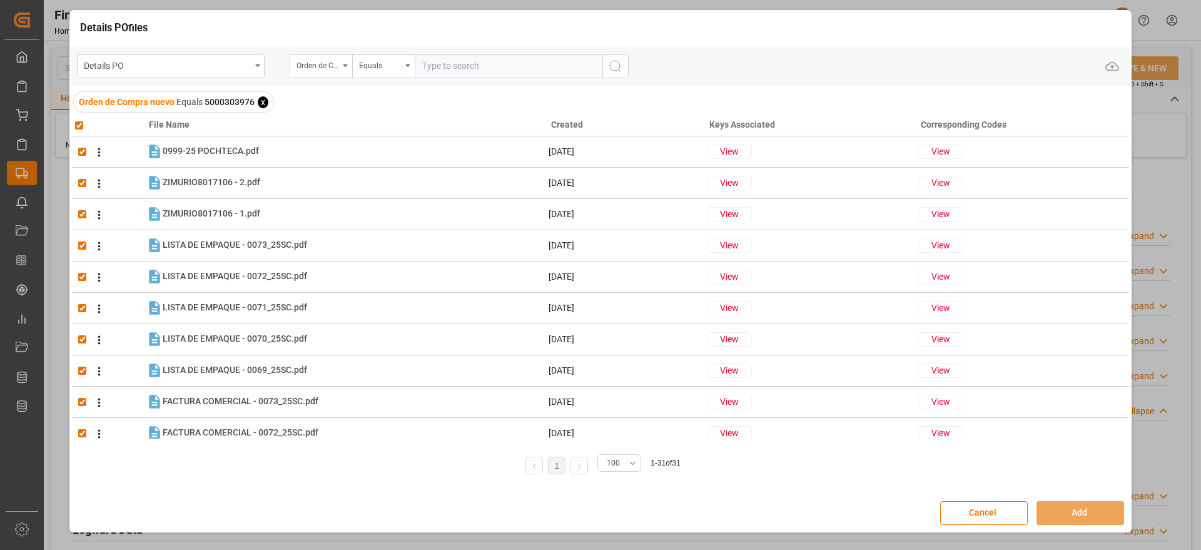
checkbox input "true"
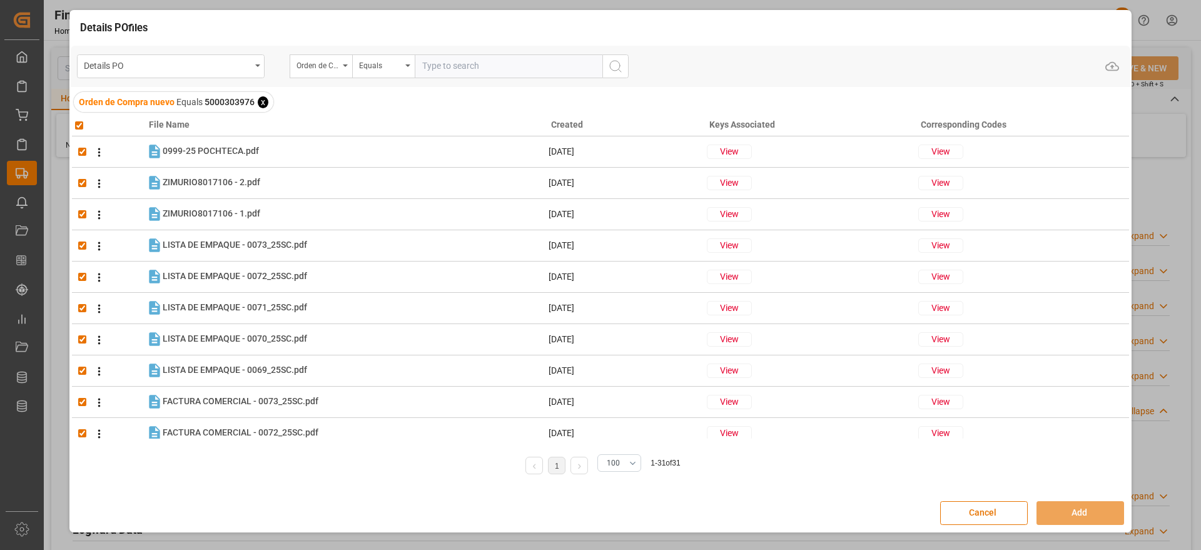
checkbox input "true"
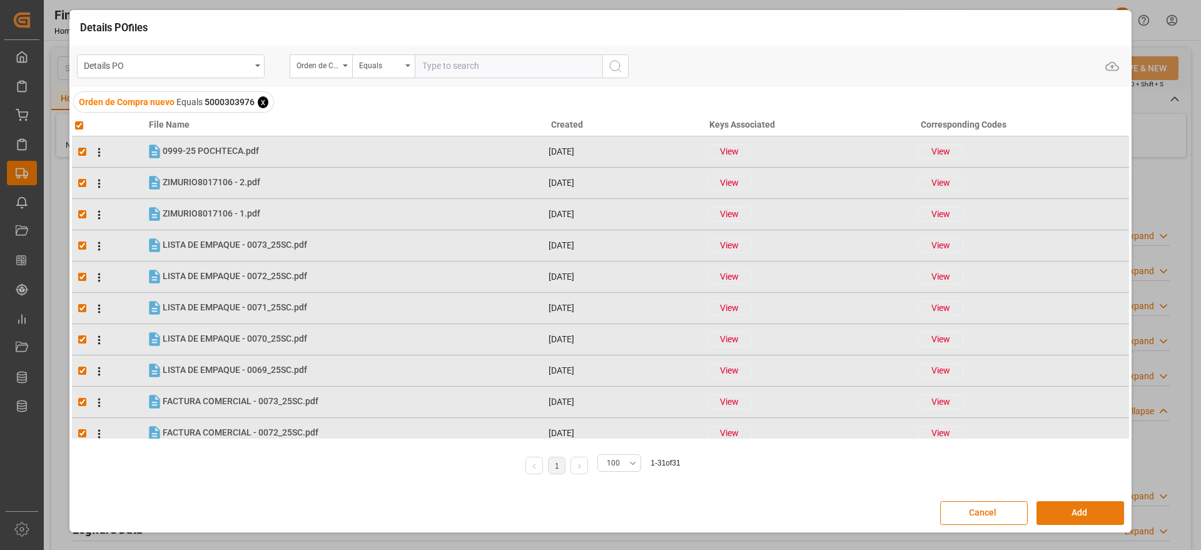
click at [1084, 509] on button "Add" at bounding box center [1081, 513] width 88 height 24
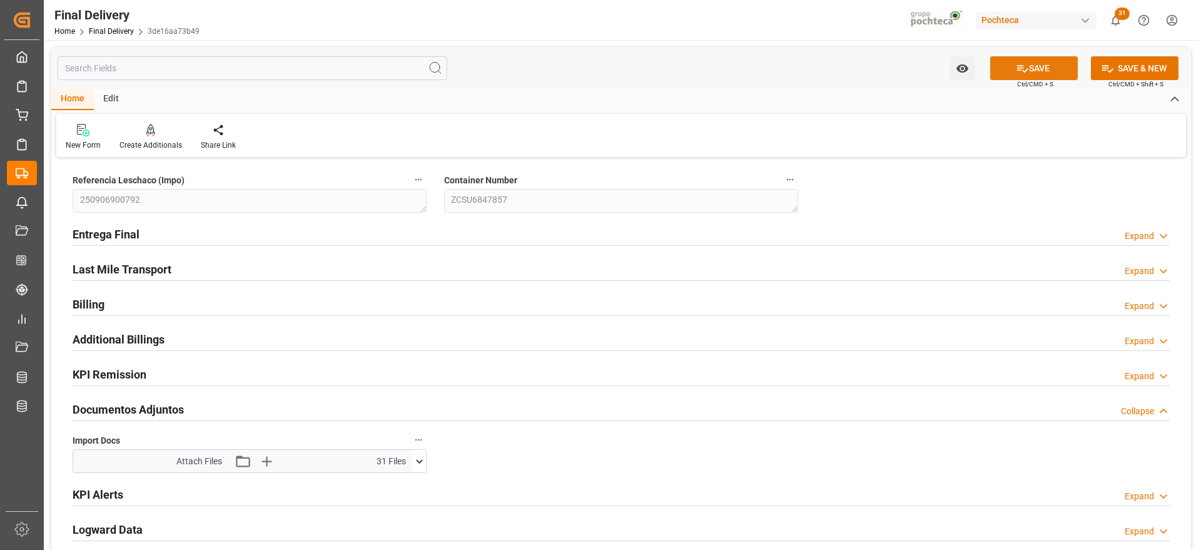
click at [1017, 59] on button "SAVE" at bounding box center [1034, 68] width 88 height 24
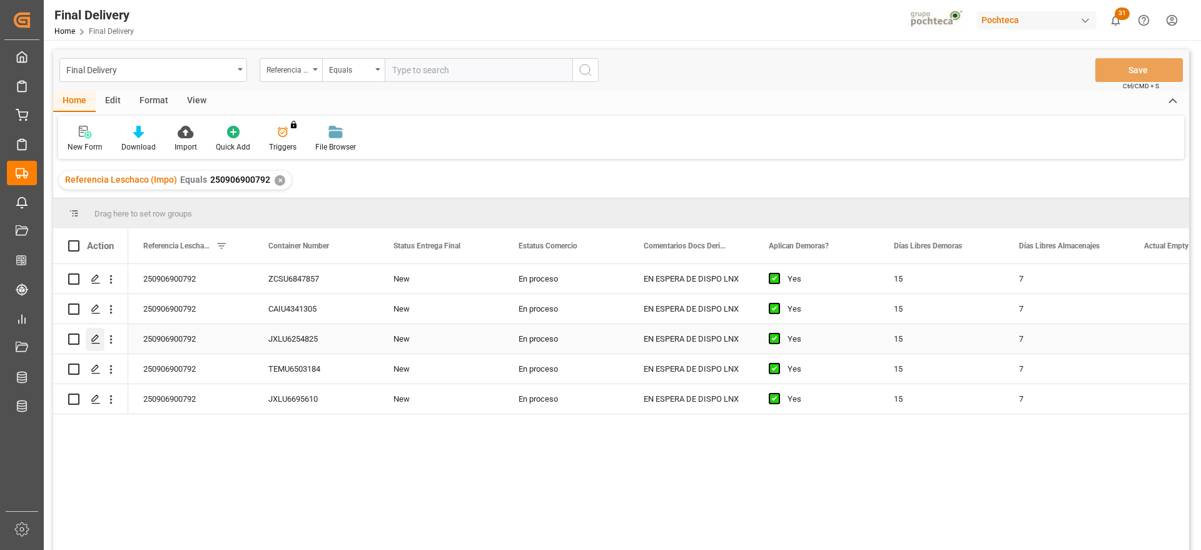
click at [91, 337] on icon "Press SPACE to select this row." at bounding box center [96, 339] width 10 height 10
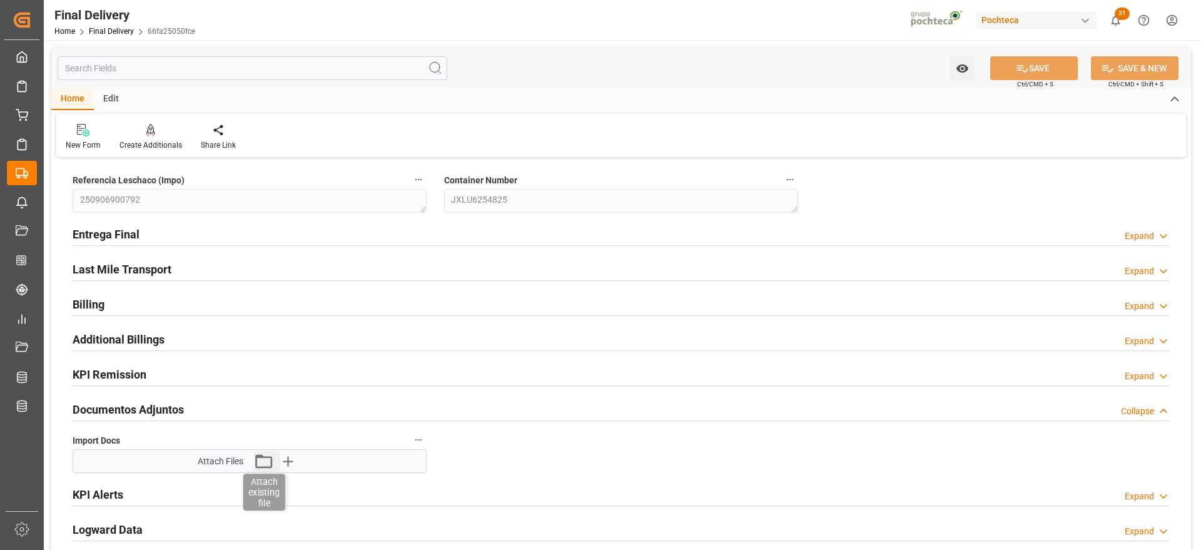
click at [257, 455] on icon "button" at bounding box center [263, 461] width 17 height 14
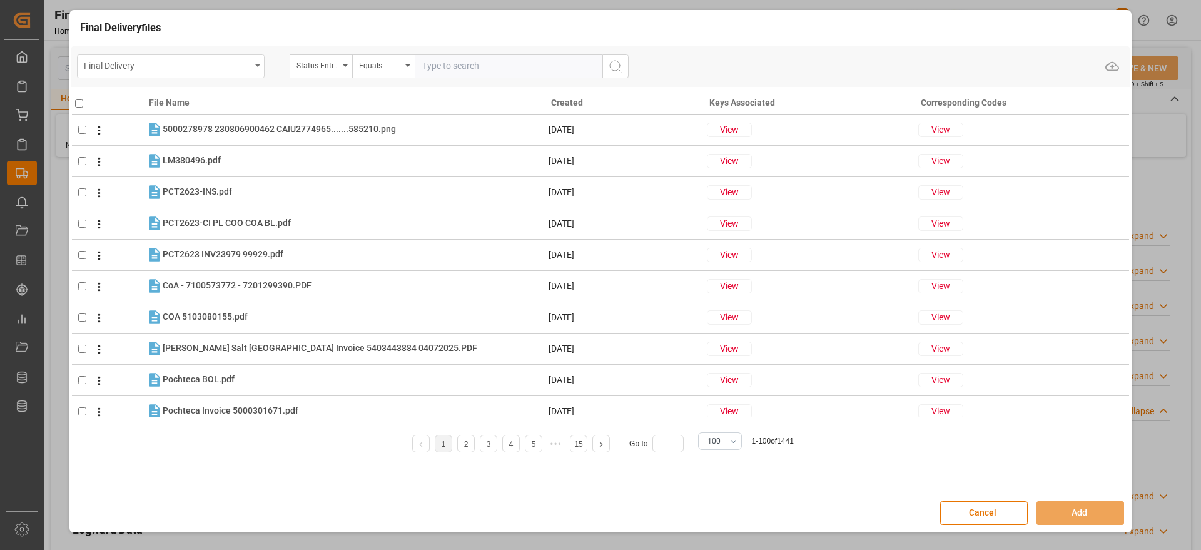
click at [229, 68] on div "Final Delivery" at bounding box center [167, 65] width 167 height 16
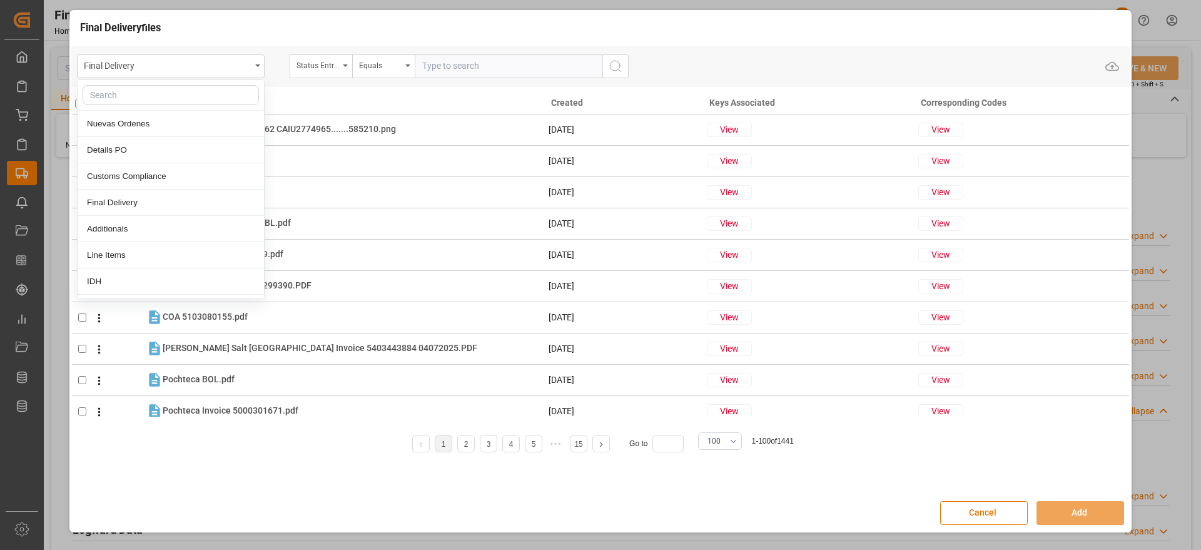
click at [206, 93] on input "text" at bounding box center [171, 95] width 176 height 20
click at [176, 154] on div "Details PO" at bounding box center [171, 150] width 186 height 26
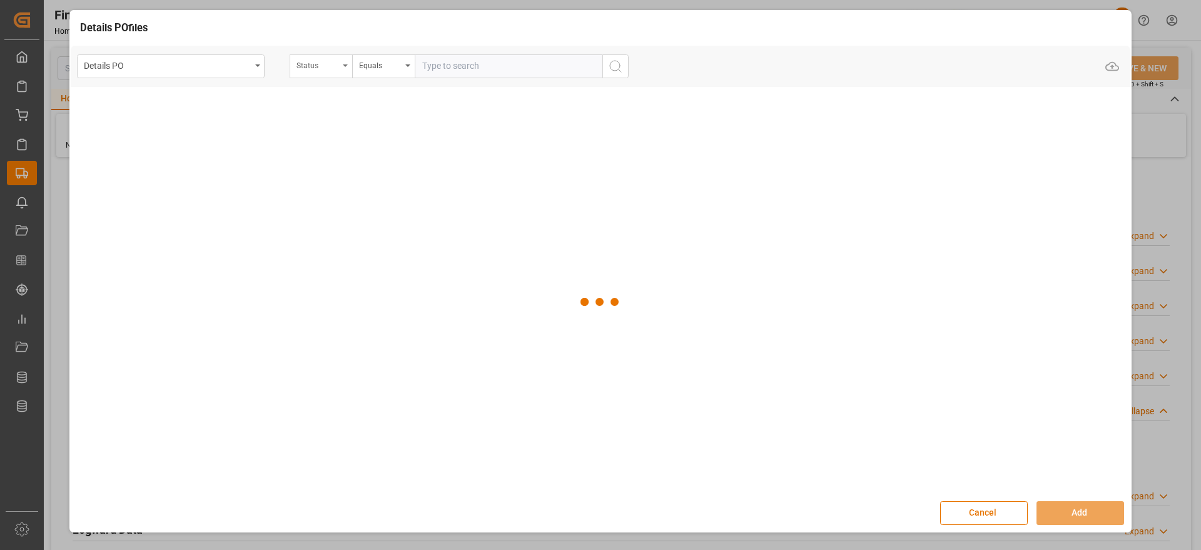
drag, startPoint x: 345, startPoint y: 64, endPoint x: 313, endPoint y: 65, distance: 31.9
click at [342, 64] on div "Status" at bounding box center [321, 66] width 63 height 24
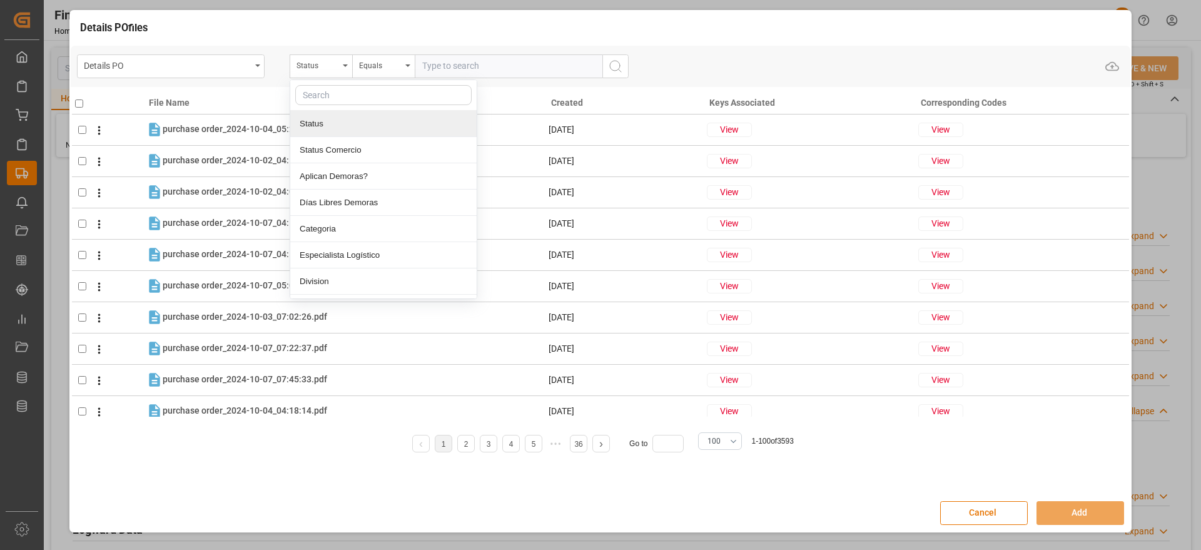
click at [330, 88] on input "text" at bounding box center [383, 95] width 176 height 20
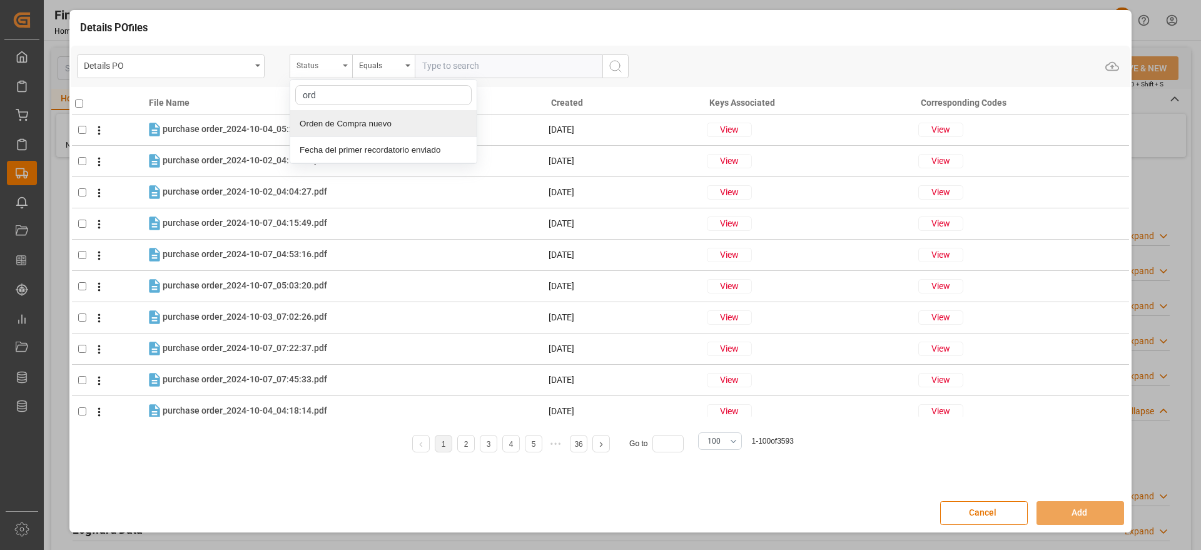
type input "orde"
drag, startPoint x: 354, startPoint y: 126, endPoint x: 432, endPoint y: 94, distance: 83.9
click at [354, 126] on div "Orden de Compra nuevo" at bounding box center [383, 124] width 186 height 26
click at [438, 73] on input "text" at bounding box center [509, 66] width 188 height 24
paste input "5000303976"
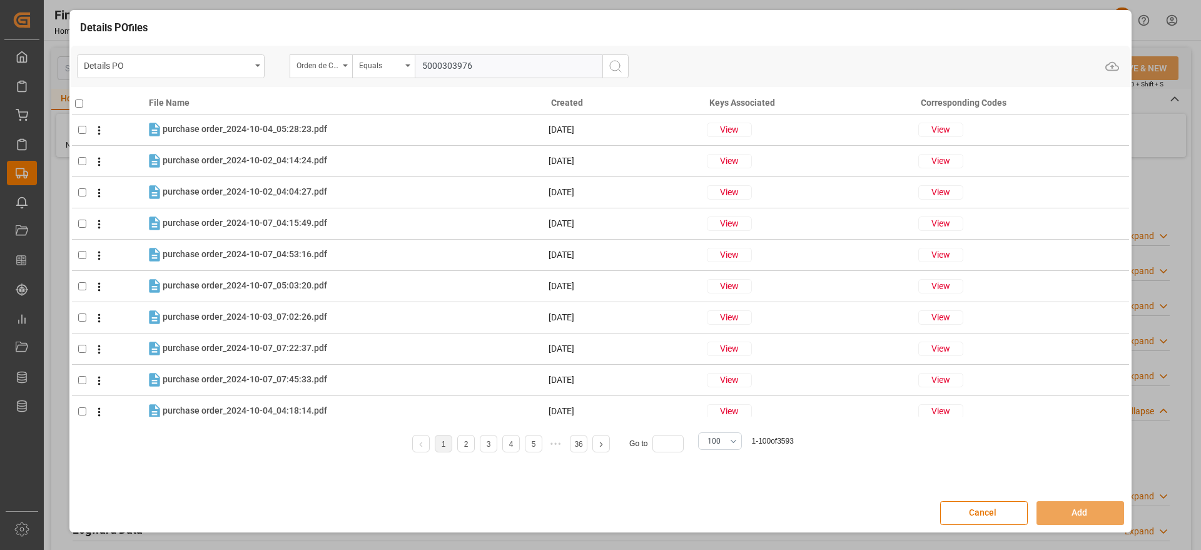
type input "5000303976"
click at [612, 64] on icon "search button" at bounding box center [615, 66] width 15 height 15
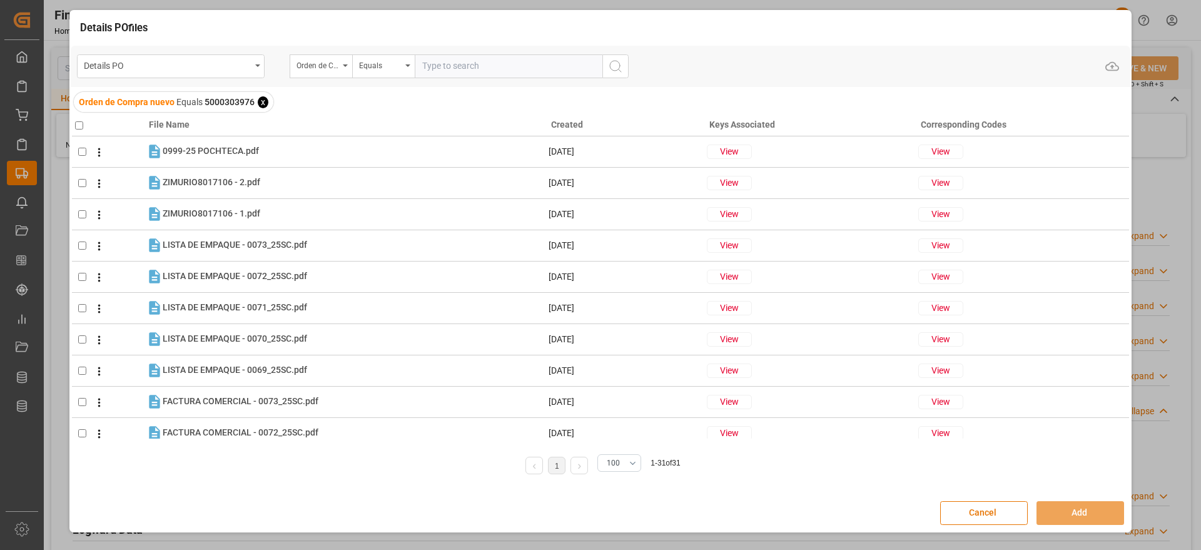
click at [79, 124] on input "checkbox" at bounding box center [79, 125] width 8 height 8
checkbox input "true"
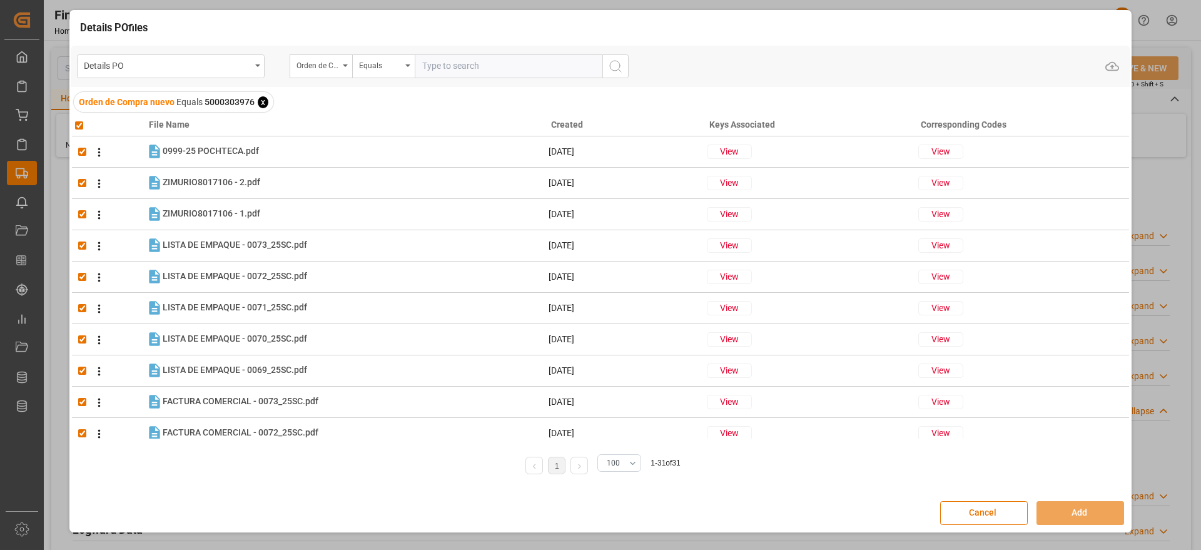
checkbox input "true"
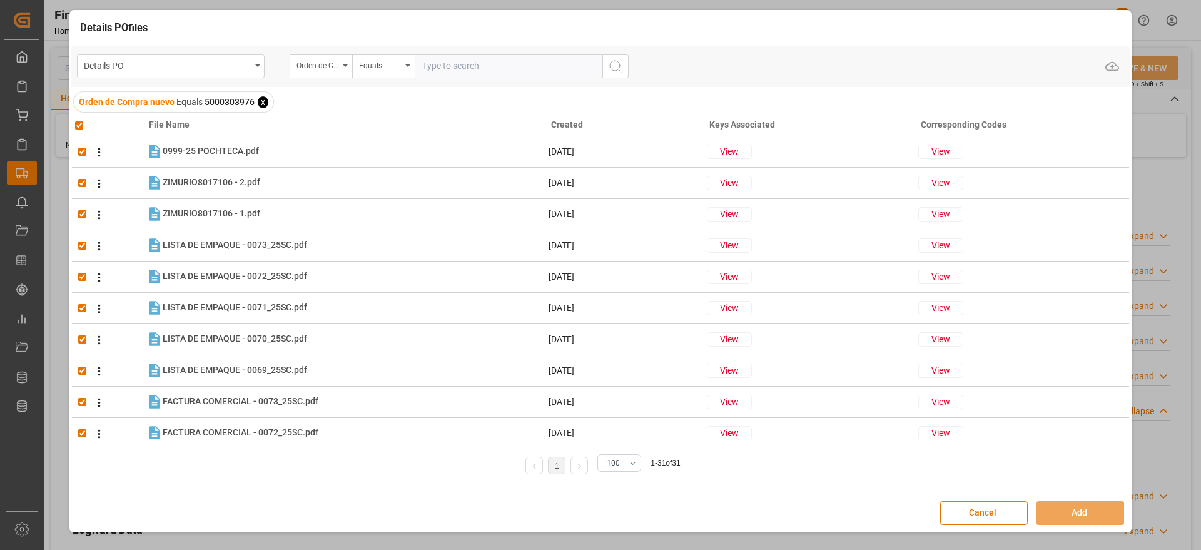
checkbox input "true"
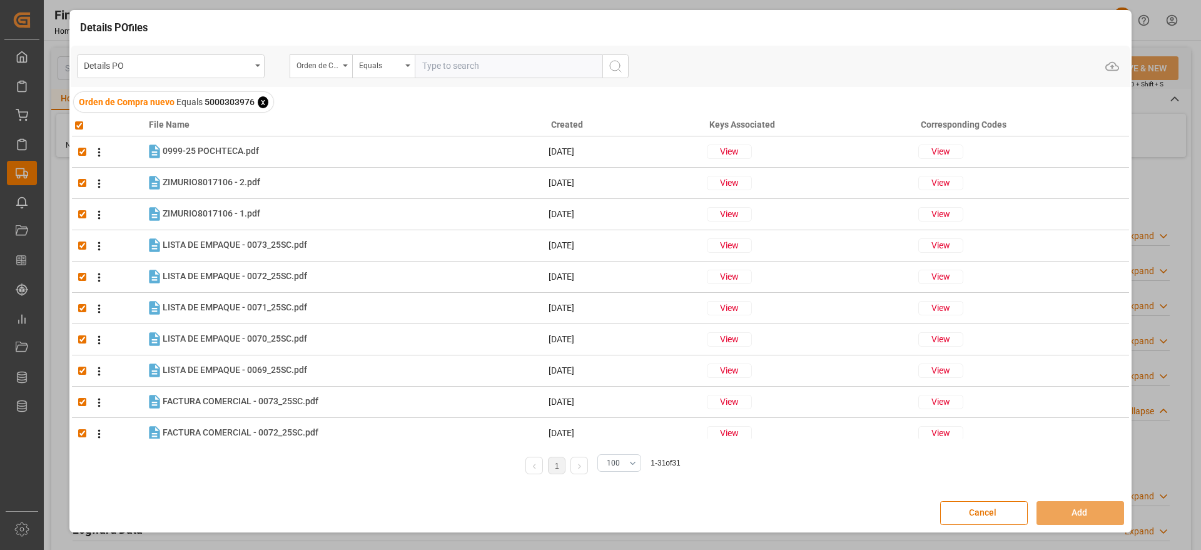
checkbox input "true"
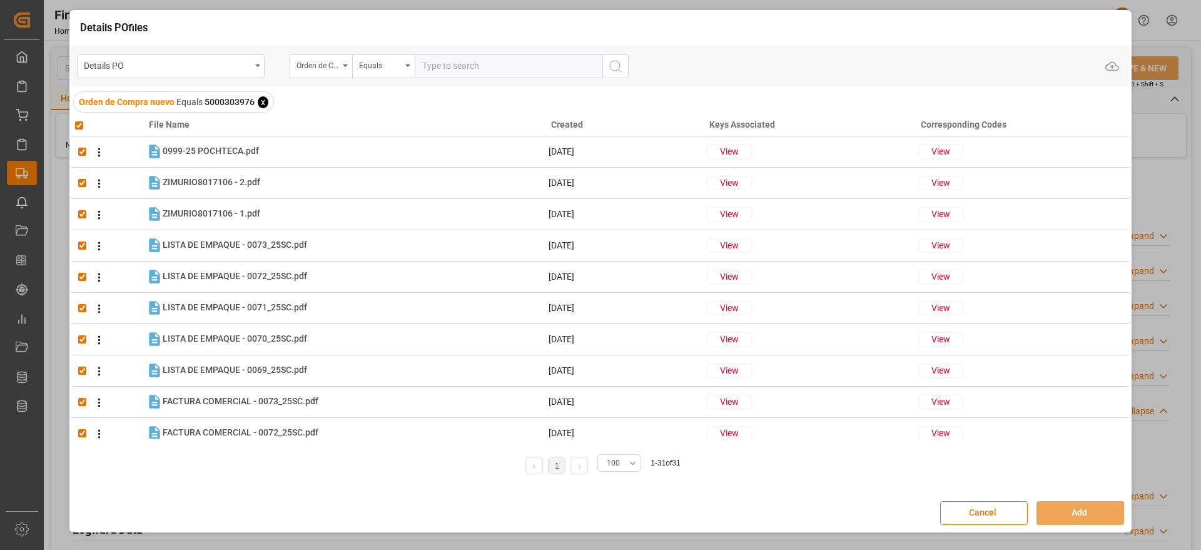
checkbox input "true"
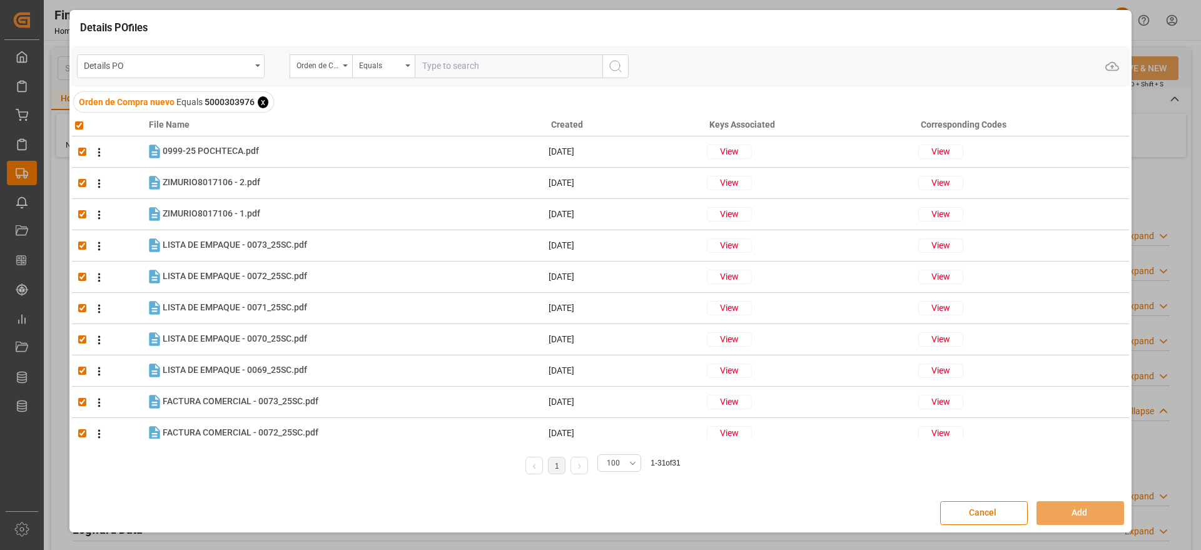
checkbox input "true"
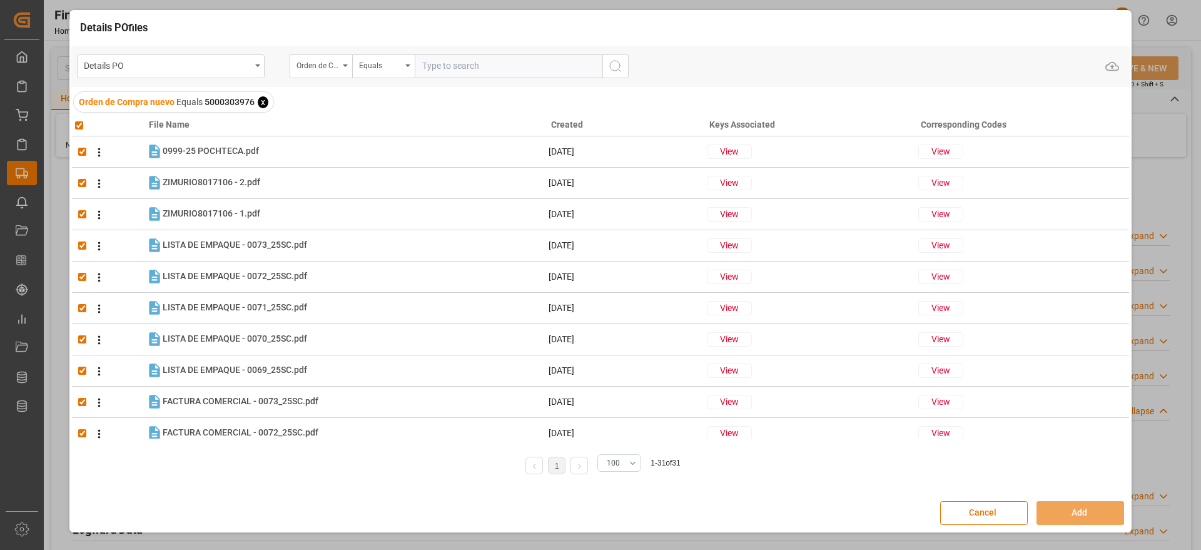
checkbox input "true"
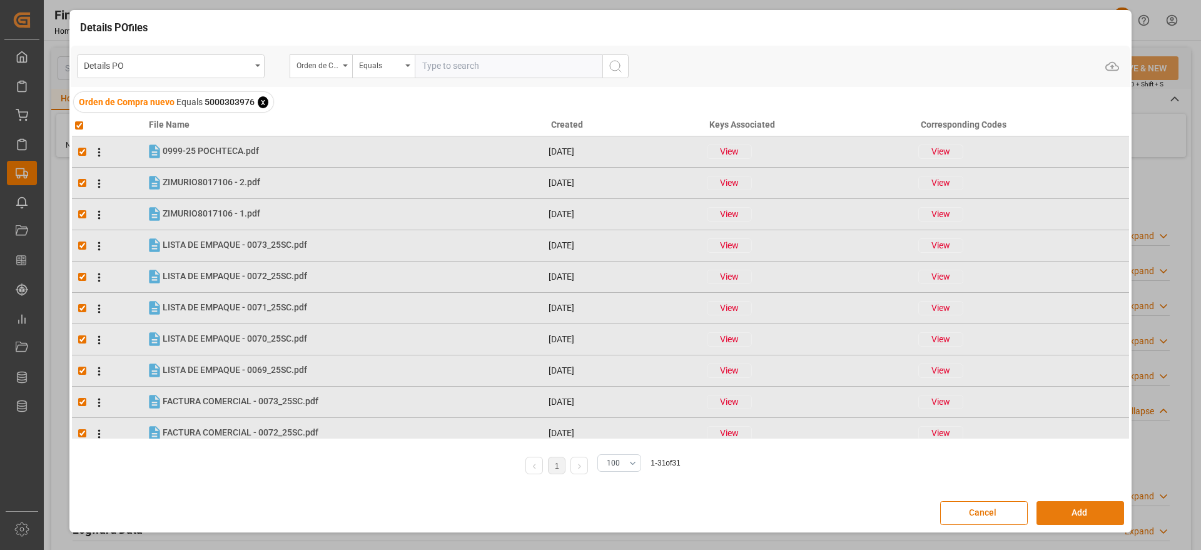
click at [1072, 509] on button "Add" at bounding box center [1081, 513] width 88 height 24
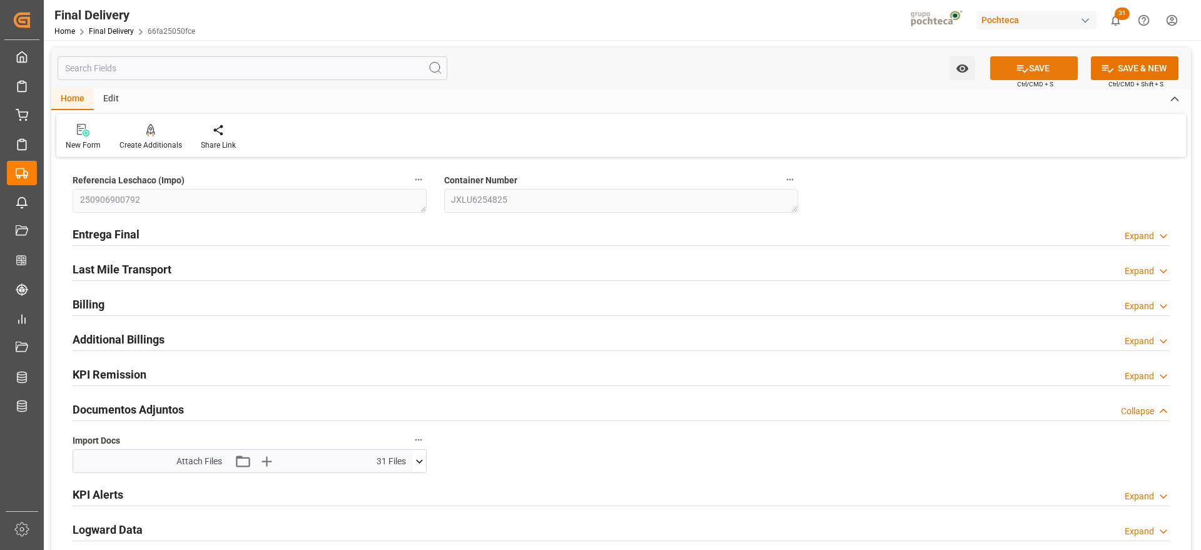
click at [1039, 64] on button "SAVE" at bounding box center [1034, 68] width 88 height 24
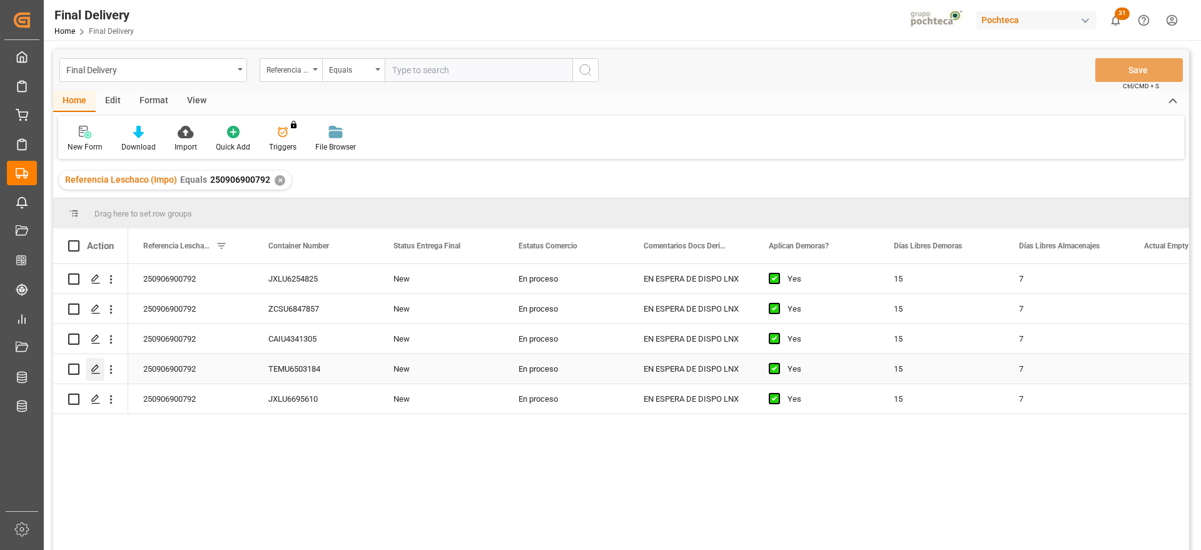
click at [91, 373] on icon "Press SPACE to select this row." at bounding box center [96, 369] width 10 height 10
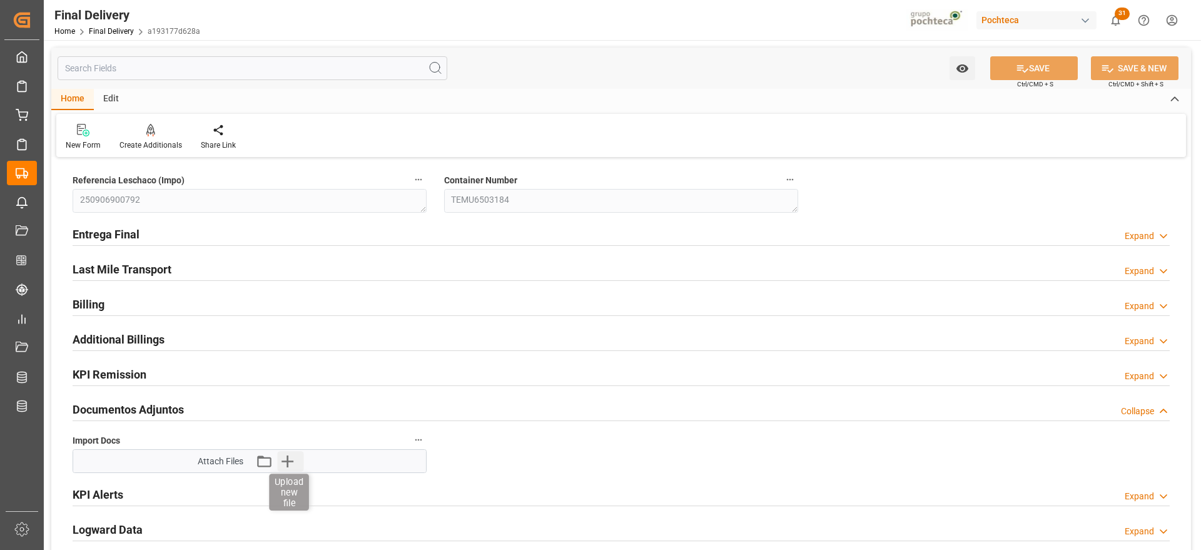
click at [294, 462] on icon "button" at bounding box center [287, 461] width 20 height 20
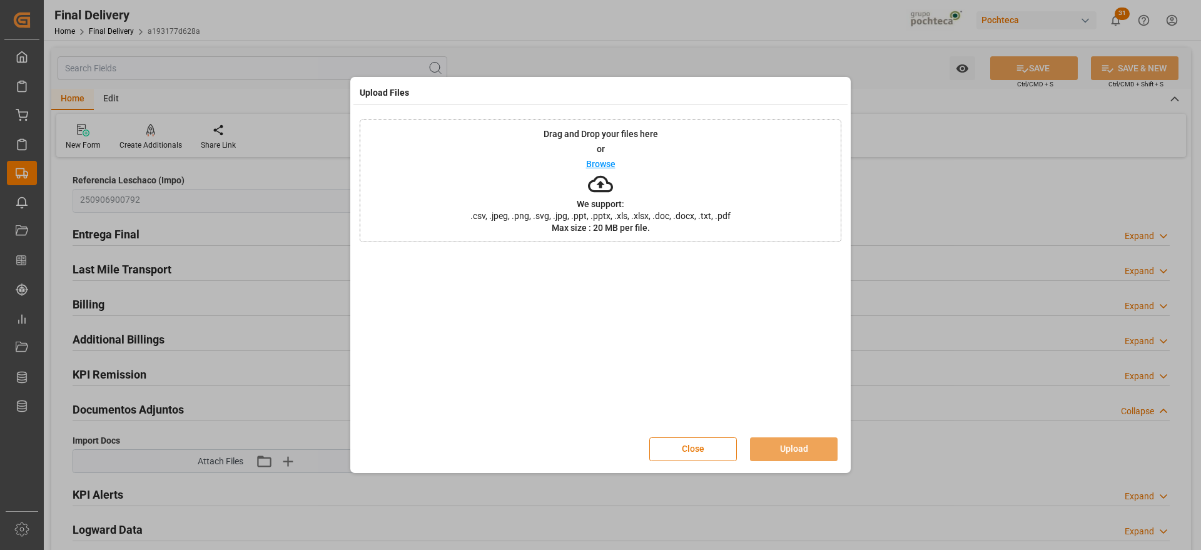
click at [703, 457] on button "Close" at bounding box center [693, 449] width 88 height 24
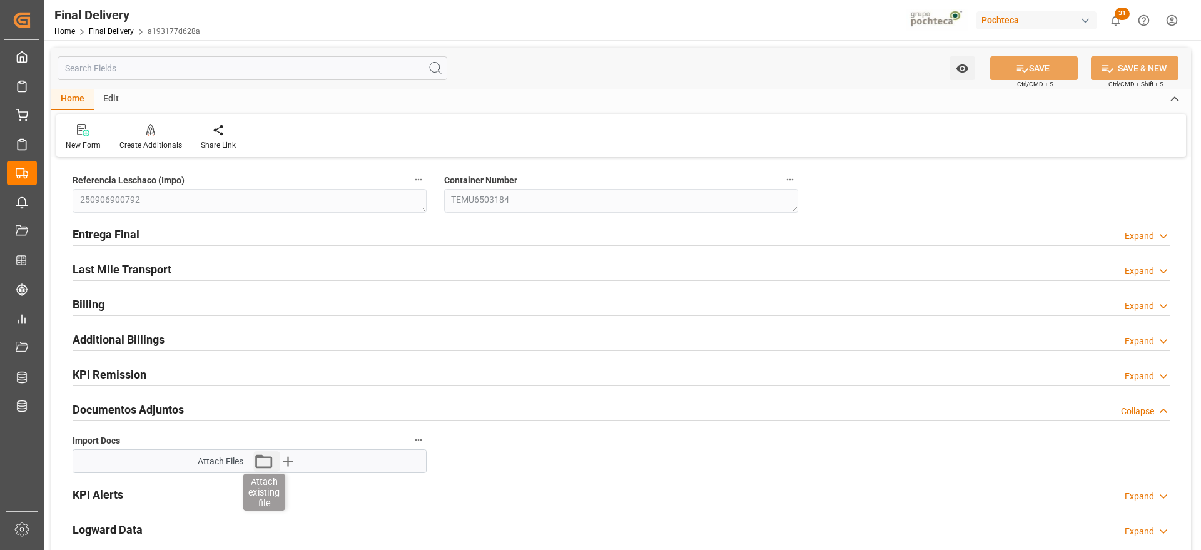
click at [264, 463] on icon "button" at bounding box center [263, 461] width 20 height 20
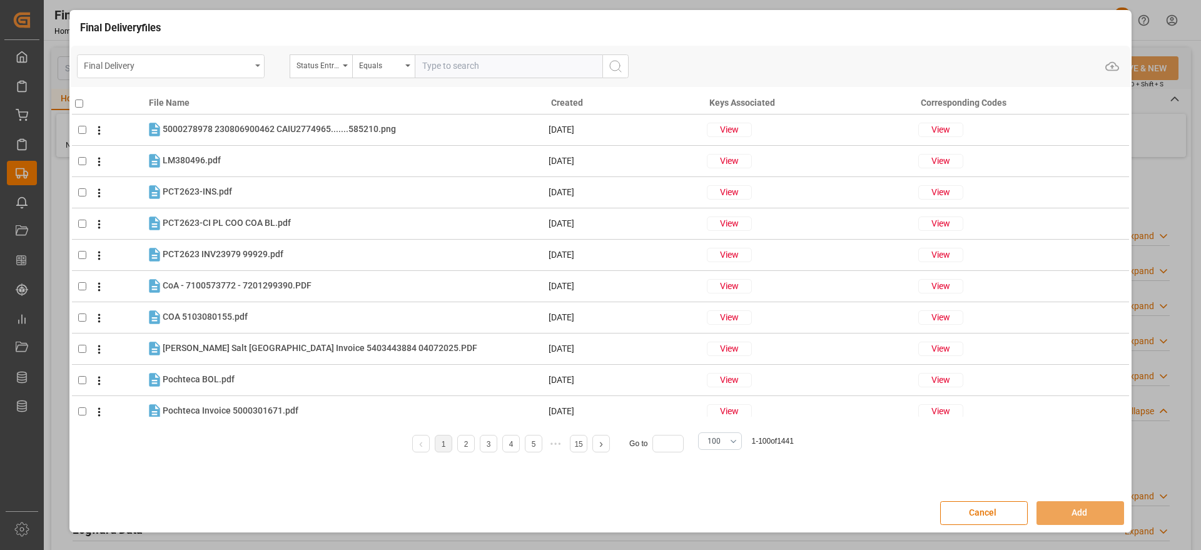
click at [175, 67] on div "Final Delivery" at bounding box center [167, 65] width 167 height 16
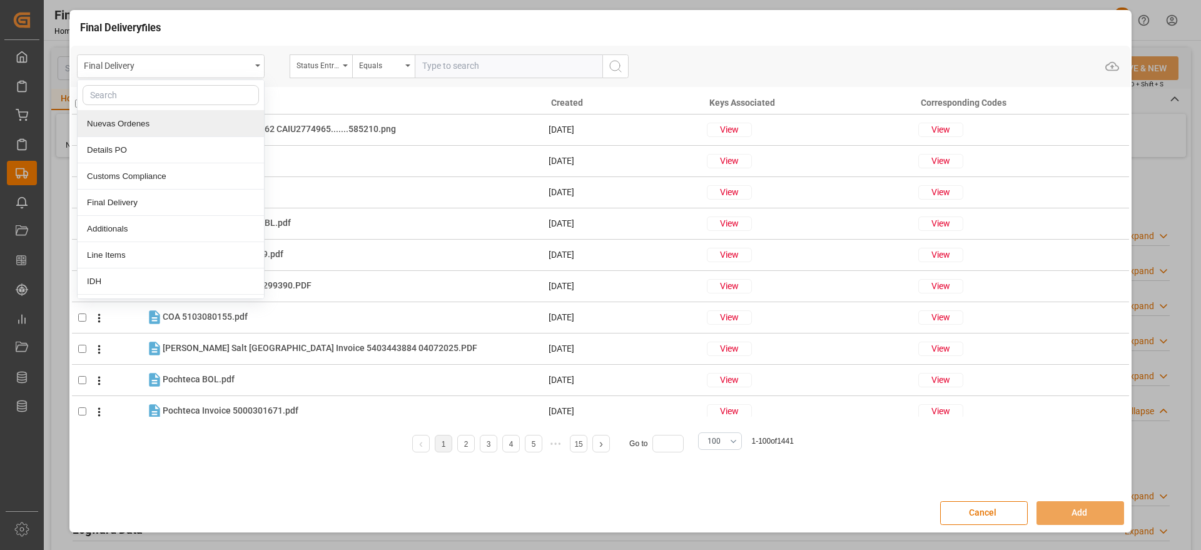
click at [150, 134] on div "Nuevas Ordenes" at bounding box center [171, 124] width 186 height 26
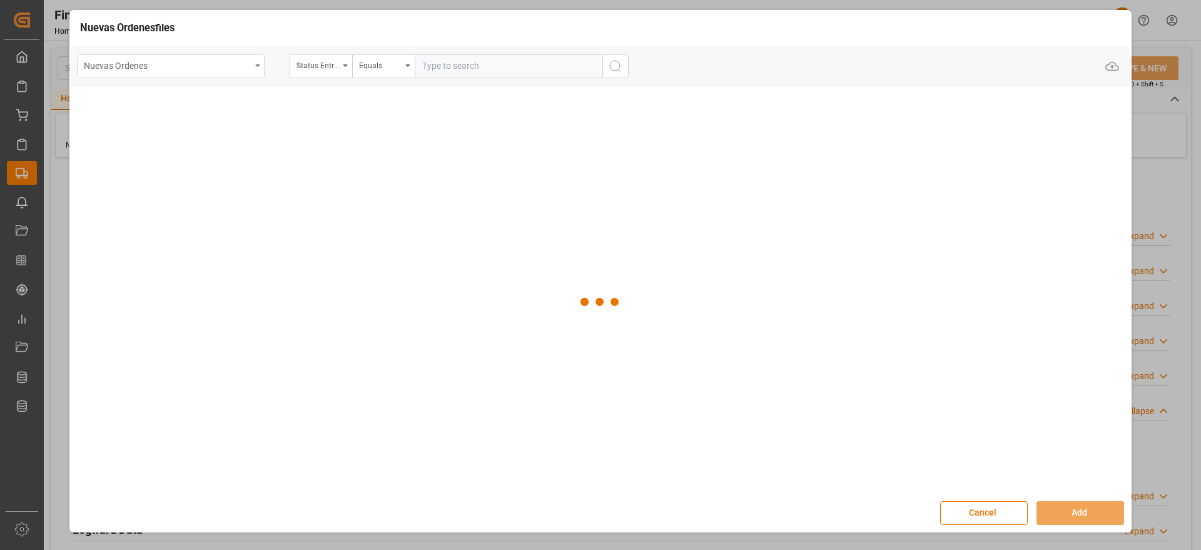
click at [193, 64] on div "Nuevas Ordenes" at bounding box center [167, 65] width 167 height 16
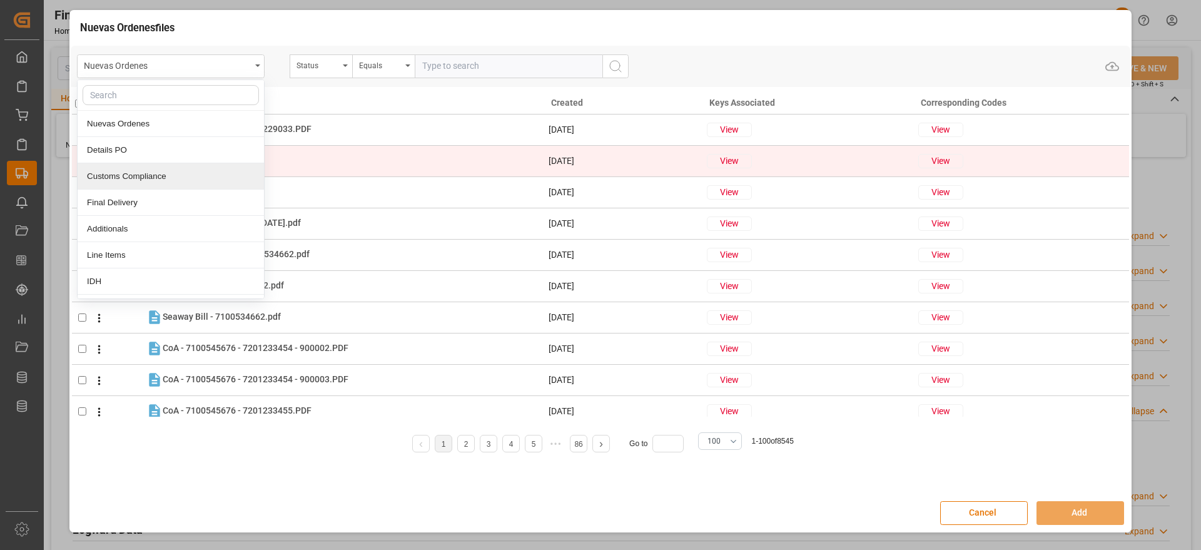
click at [166, 165] on div "Customs Compliance" at bounding box center [171, 176] width 186 height 26
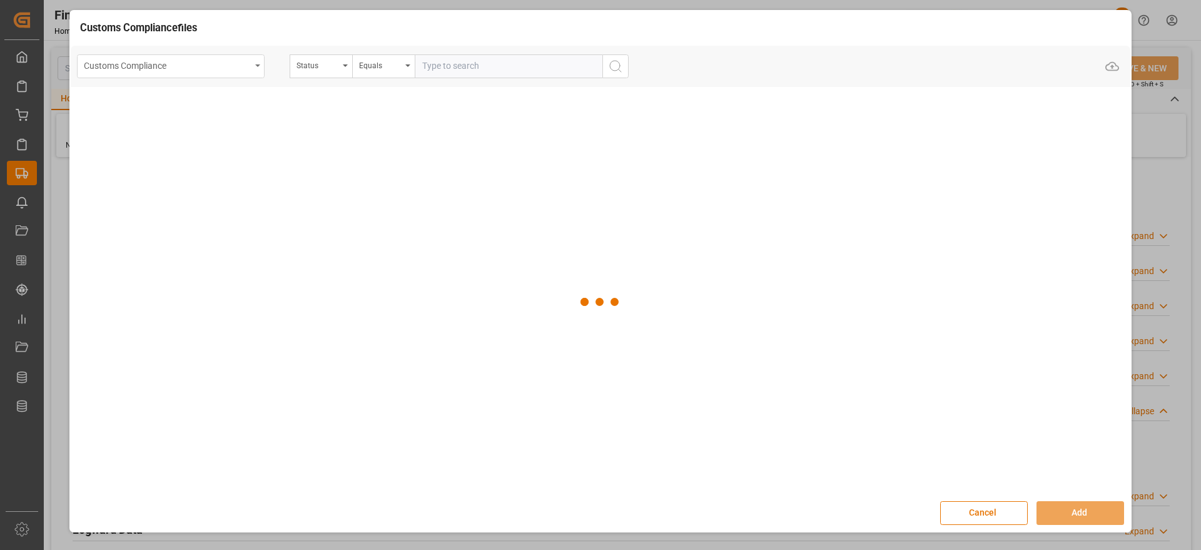
click at [222, 71] on div "Customs Compliance" at bounding box center [167, 65] width 167 height 16
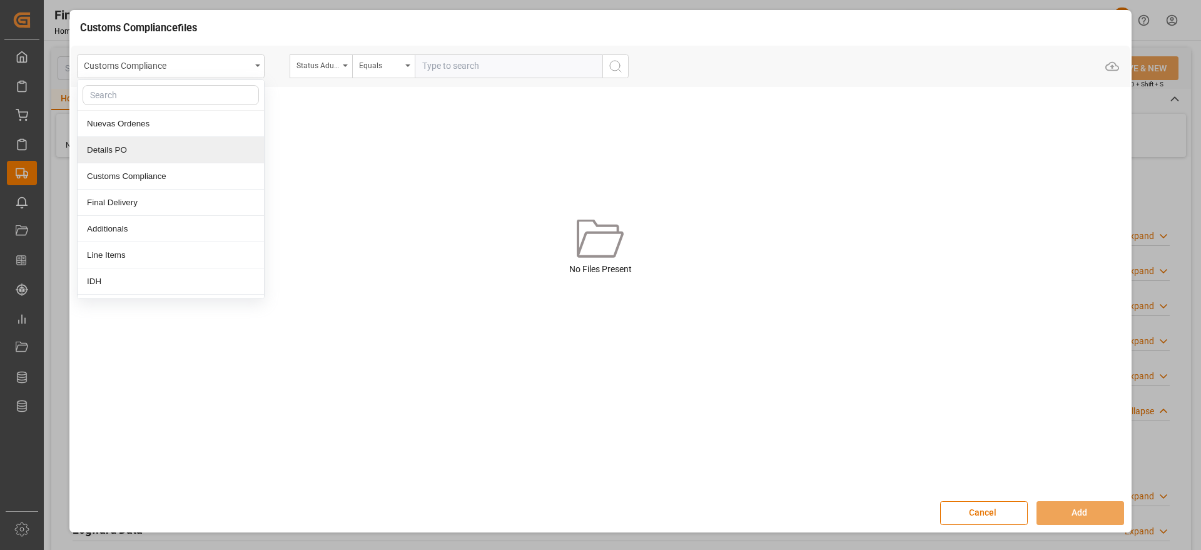
click at [177, 144] on div "Details PO" at bounding box center [171, 150] width 186 height 26
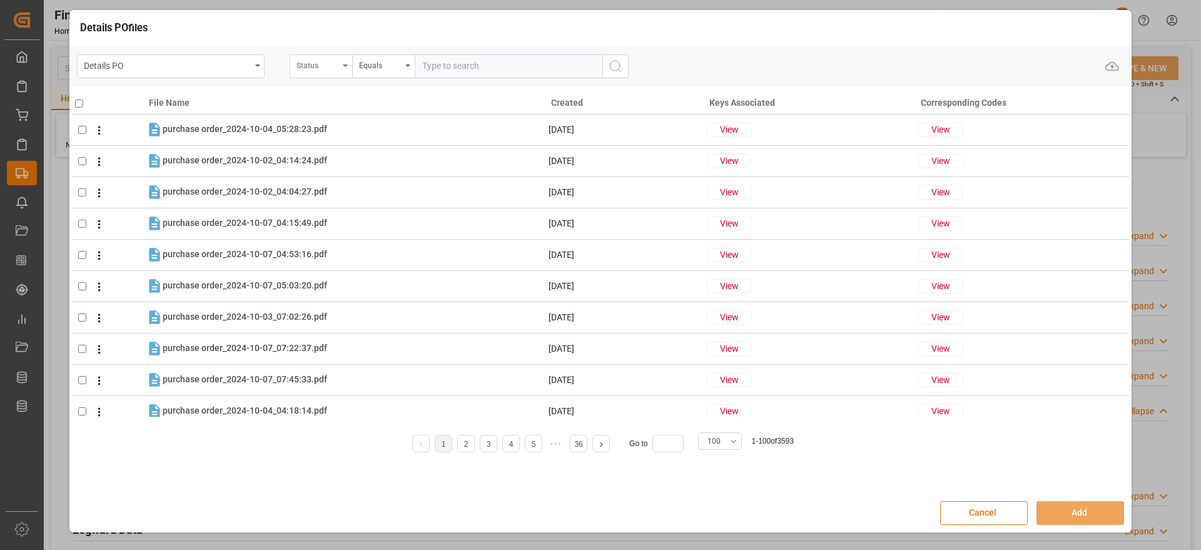
click at [321, 64] on div "Status" at bounding box center [318, 64] width 43 height 14
click at [324, 99] on input "text" at bounding box center [383, 95] width 176 height 20
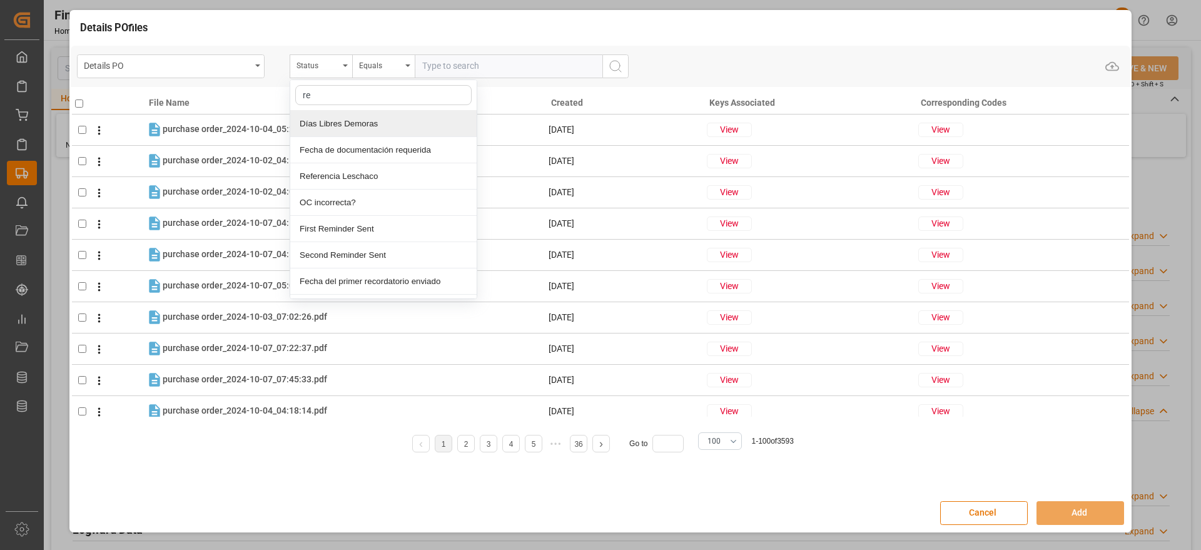
type input "r"
type input "ord"
click at [321, 125] on div "Orden de Compra nuevo" at bounding box center [383, 124] width 186 height 26
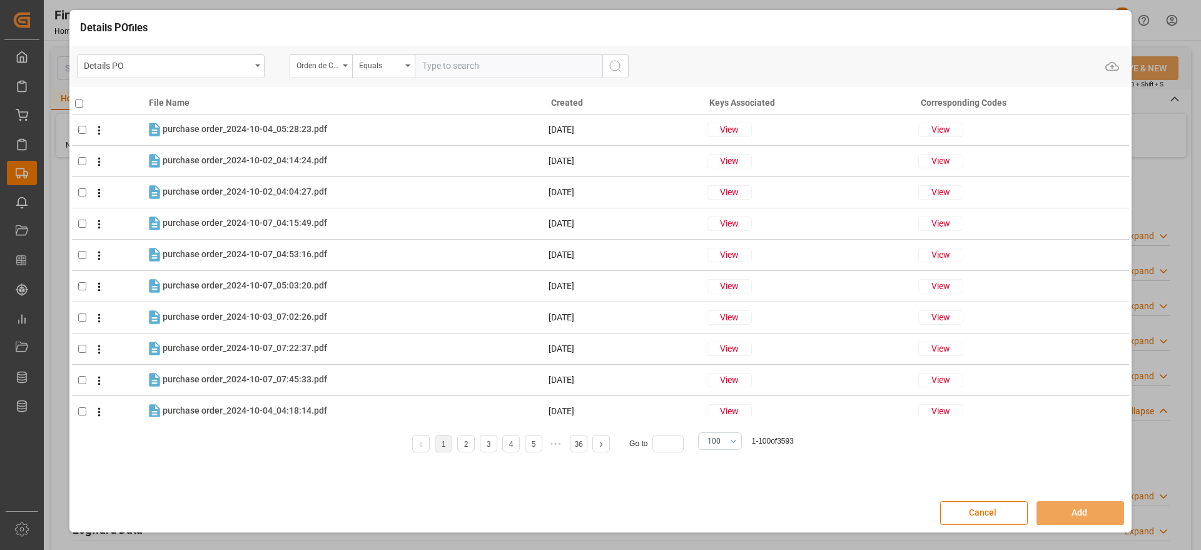
click at [430, 68] on input "text" at bounding box center [509, 66] width 188 height 24
paste input "5000303976"
type input "5000303976"
click at [614, 59] on icon "search button" at bounding box center [615, 66] width 15 height 15
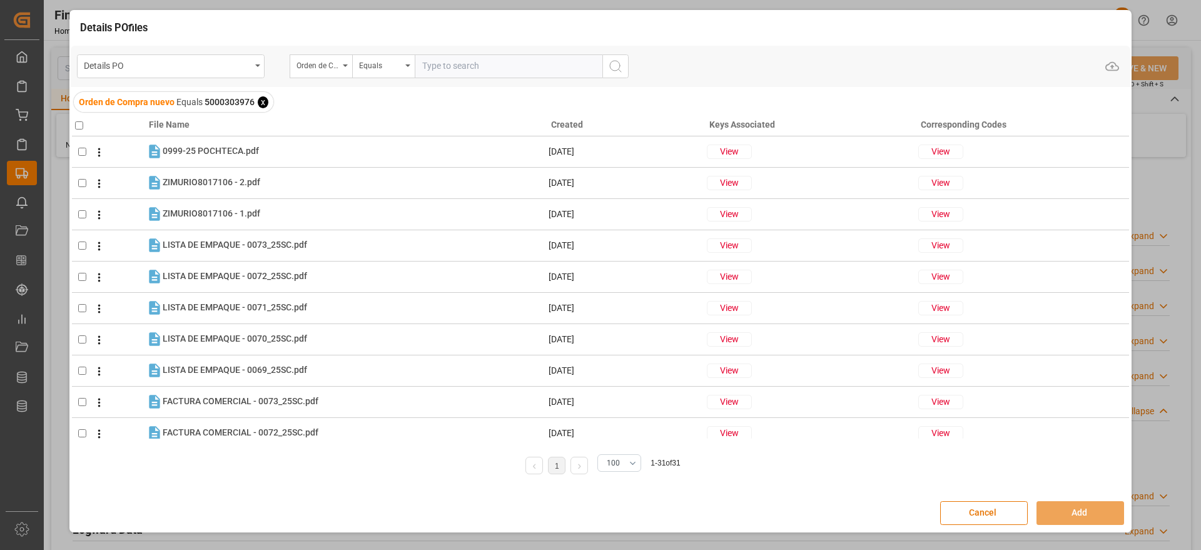
click at [78, 125] on input "checkbox" at bounding box center [79, 125] width 8 height 8
checkbox input "true"
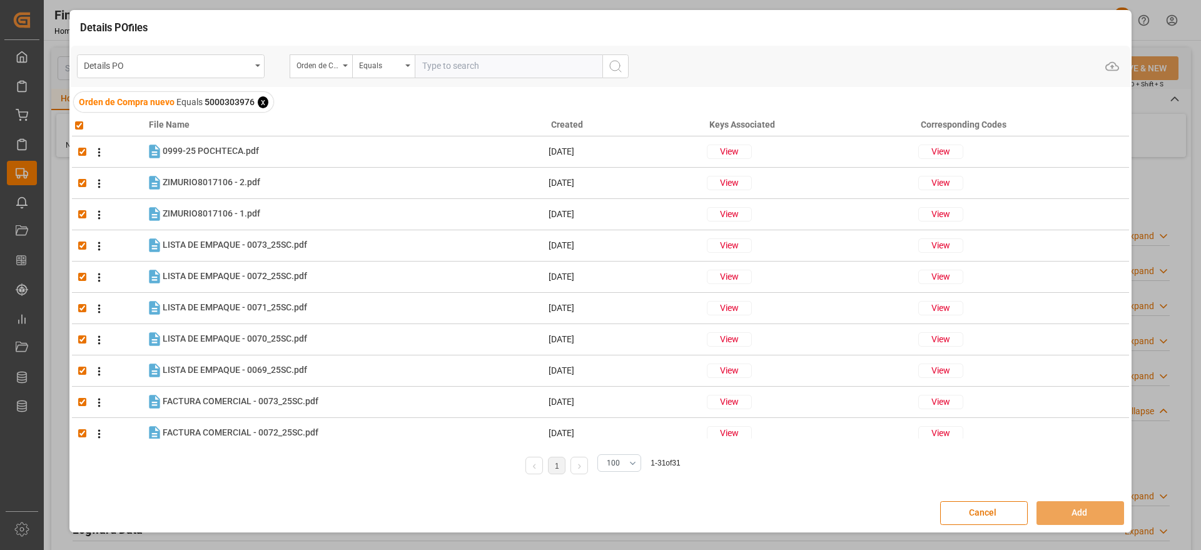
checkbox input "true"
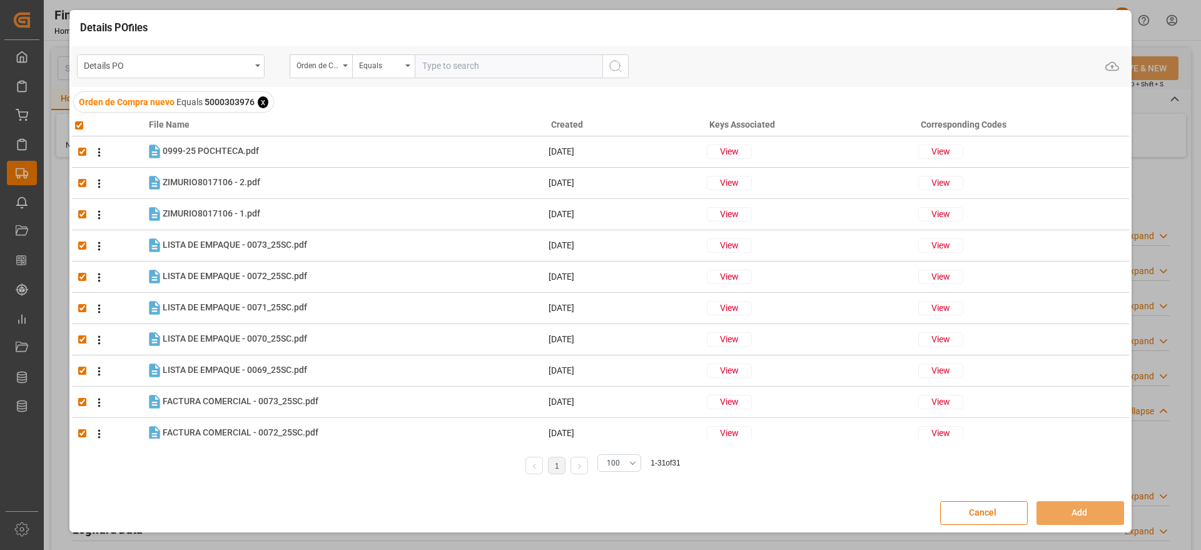
checkbox input "true"
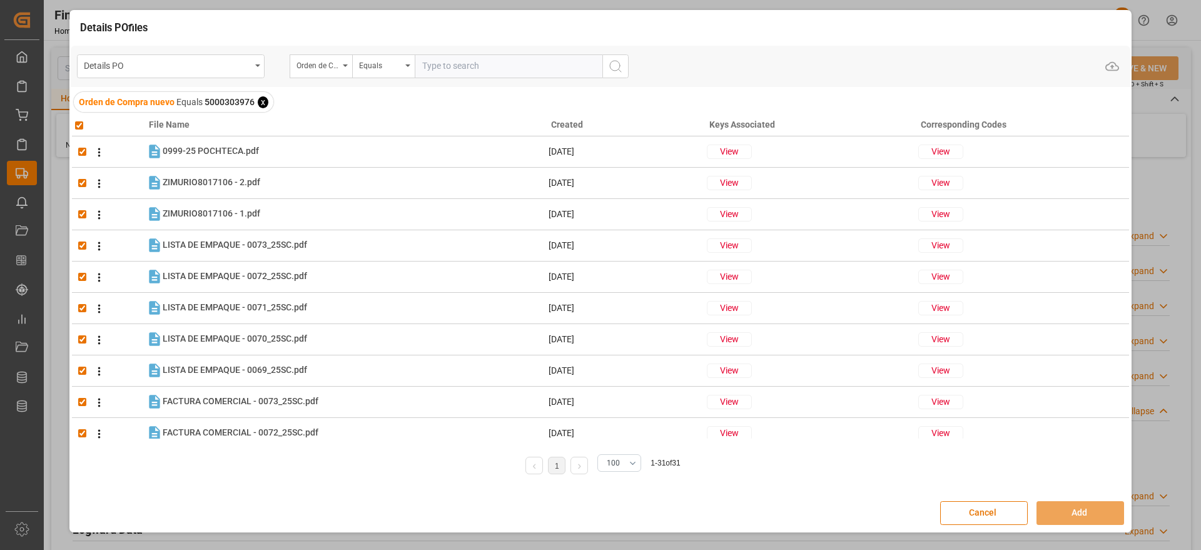
checkbox input "true"
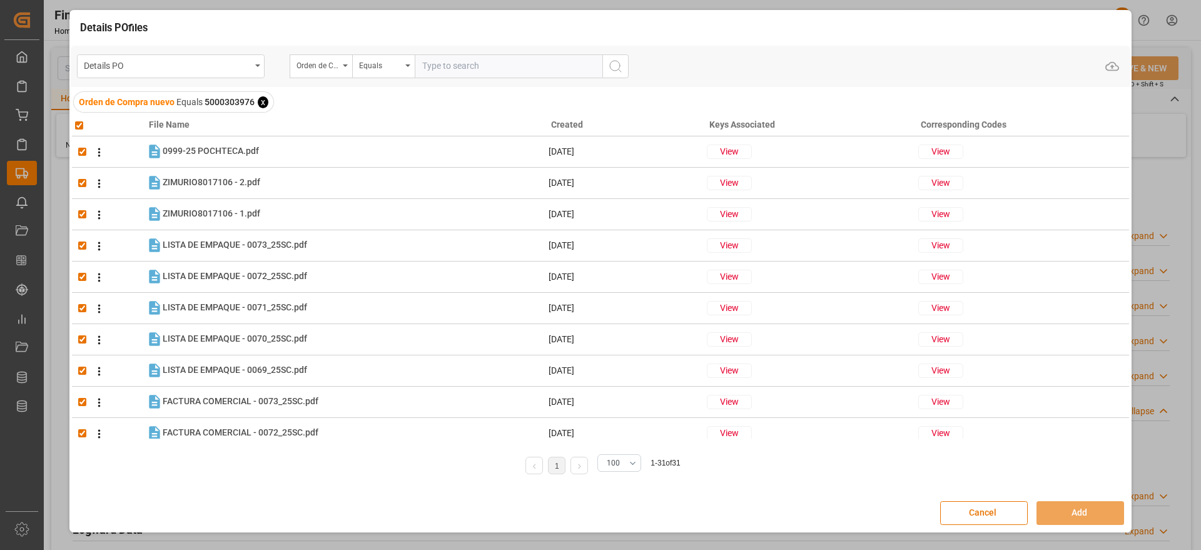
checkbox input "true"
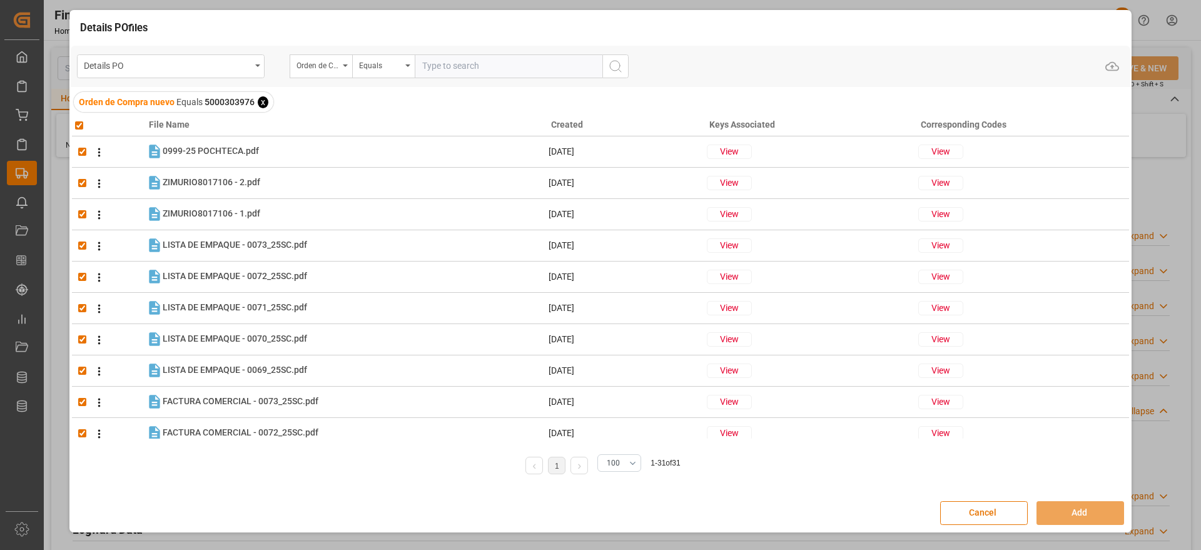
checkbox input "true"
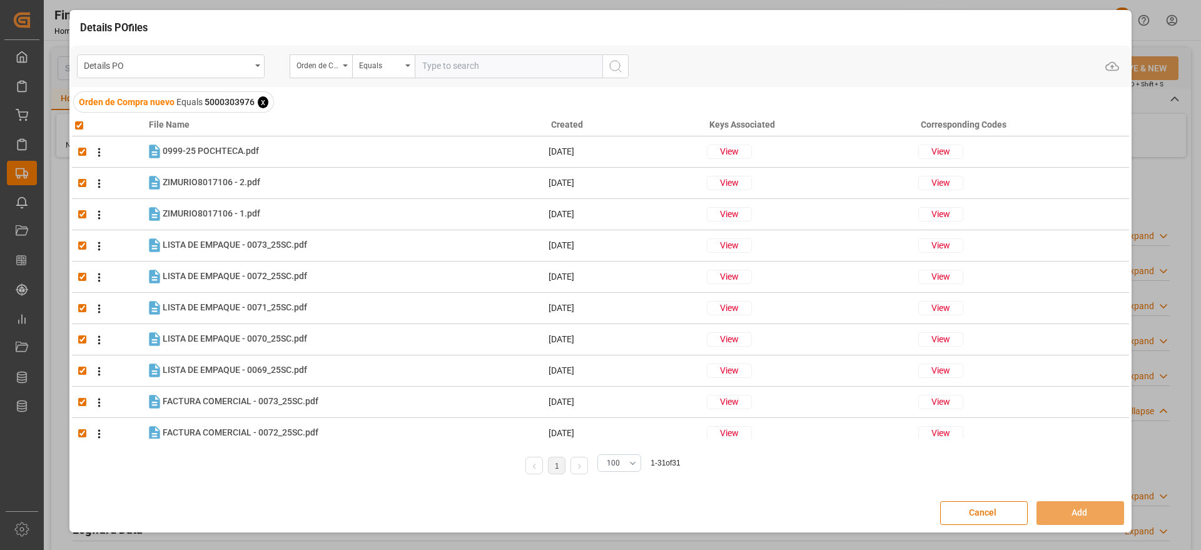
checkbox input "true"
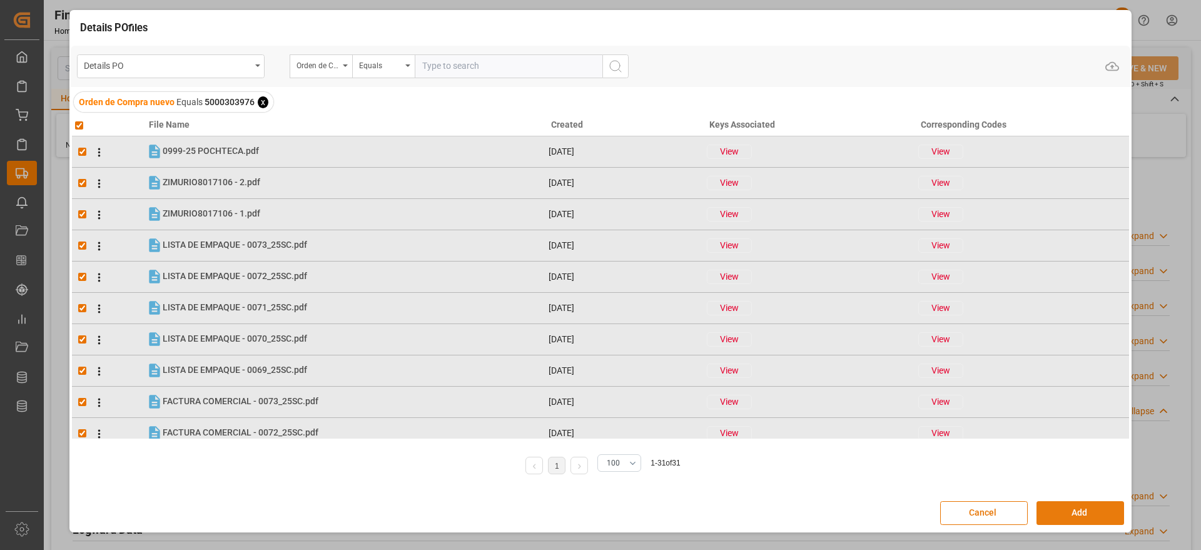
click at [1086, 503] on button "Add" at bounding box center [1081, 513] width 88 height 24
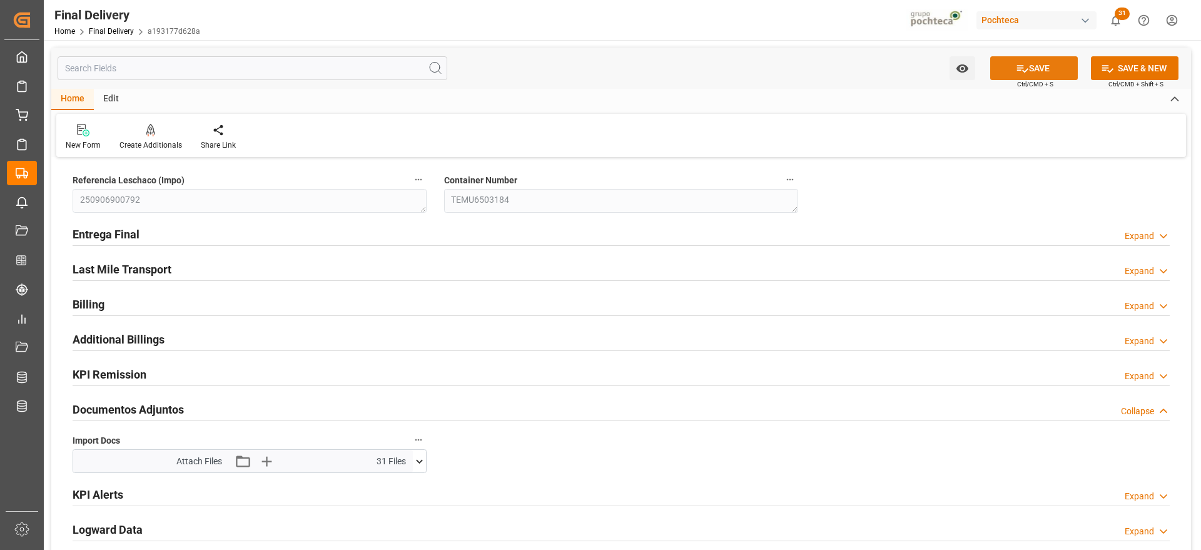
click at [1034, 71] on button "SAVE" at bounding box center [1034, 68] width 88 height 24
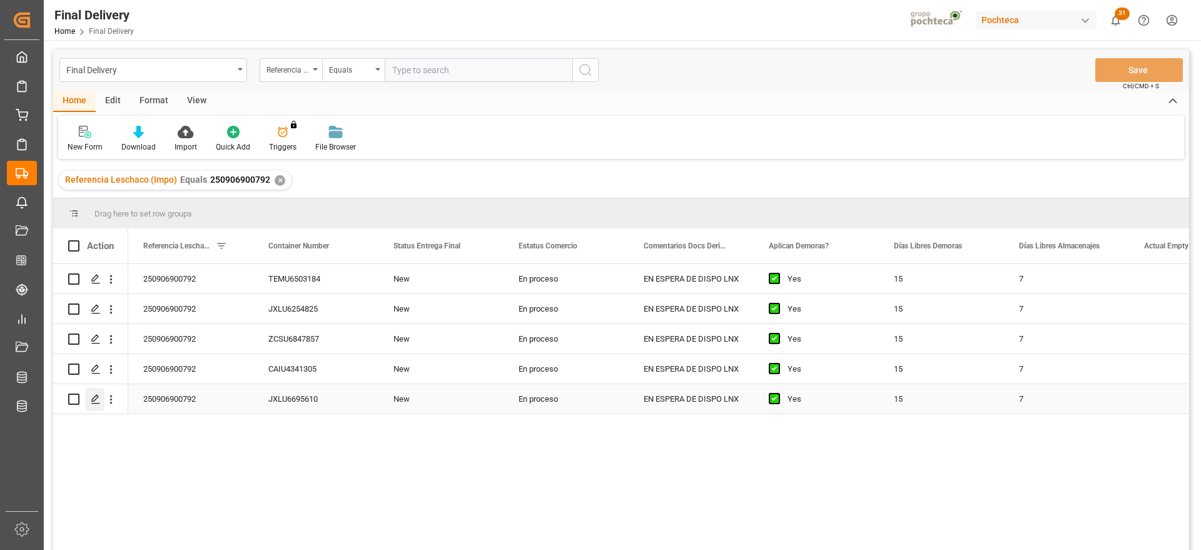
click at [89, 399] on div "Press SPACE to select this row." at bounding box center [95, 399] width 19 height 23
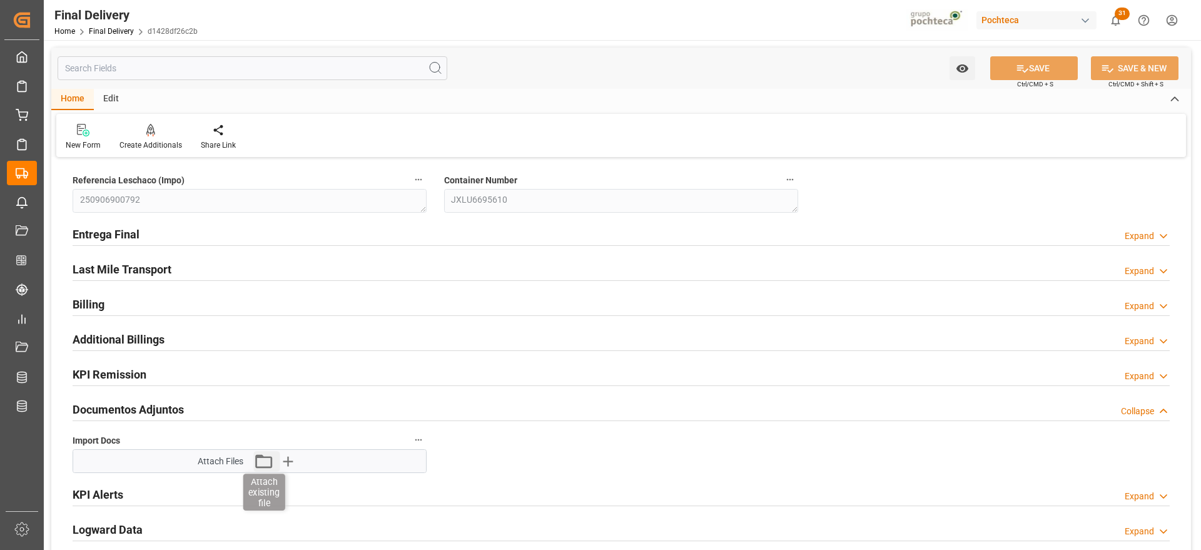
click at [258, 463] on icon "button" at bounding box center [263, 461] width 20 height 20
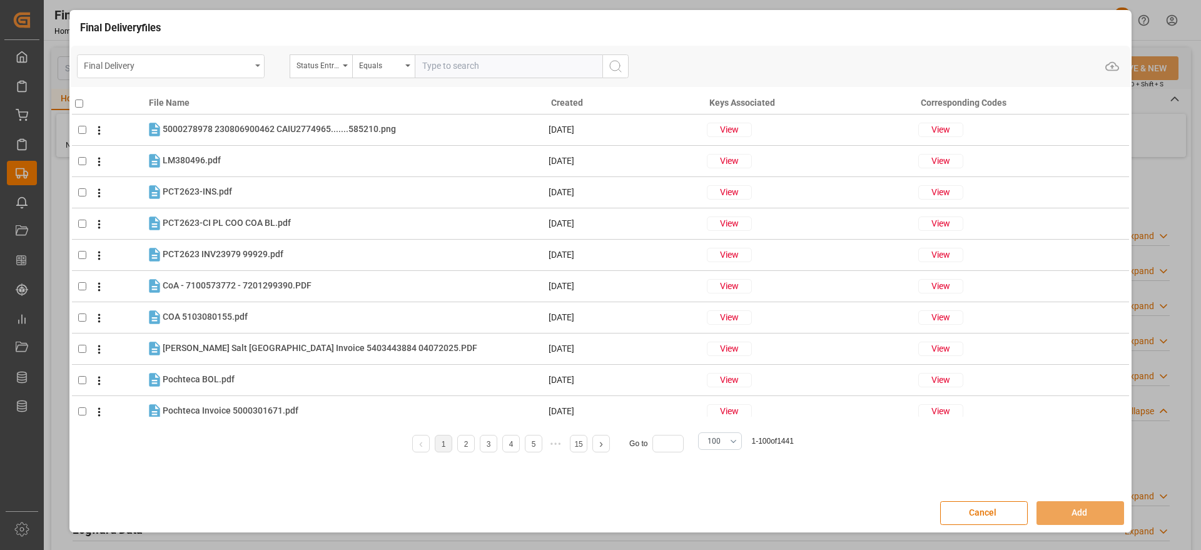
click at [210, 69] on div "Final Delivery" at bounding box center [167, 65] width 167 height 16
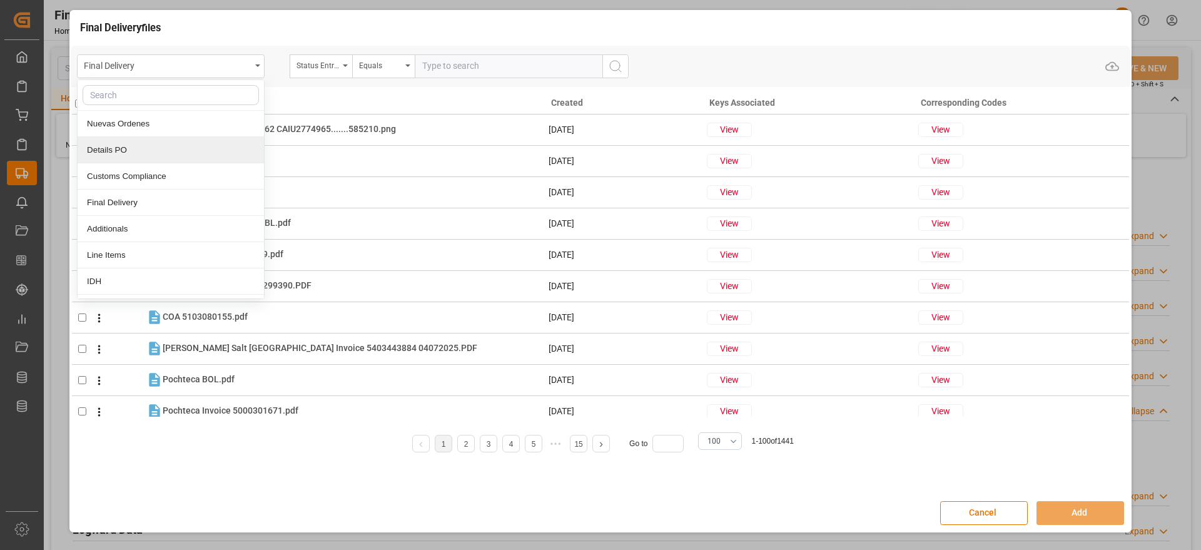
click at [155, 145] on div "Details PO" at bounding box center [171, 150] width 186 height 26
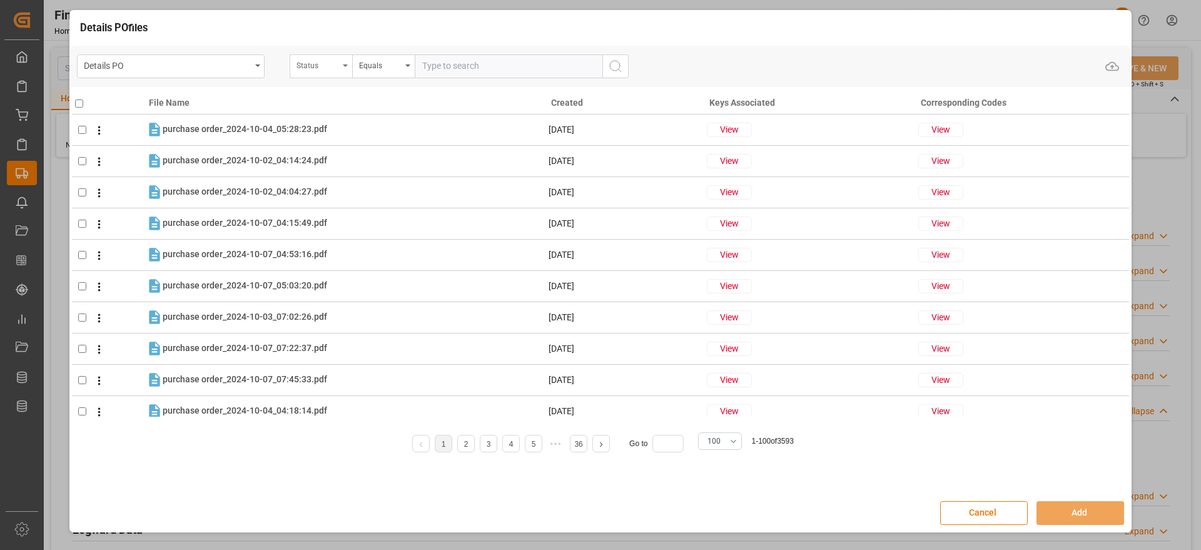
click at [310, 63] on div "Status" at bounding box center [318, 64] width 43 height 14
type input "orde"
click at [333, 124] on div "Orden de Compra nuevo" at bounding box center [383, 124] width 186 height 26
click at [445, 63] on input "text" at bounding box center [509, 66] width 188 height 24
paste input "5000303976"
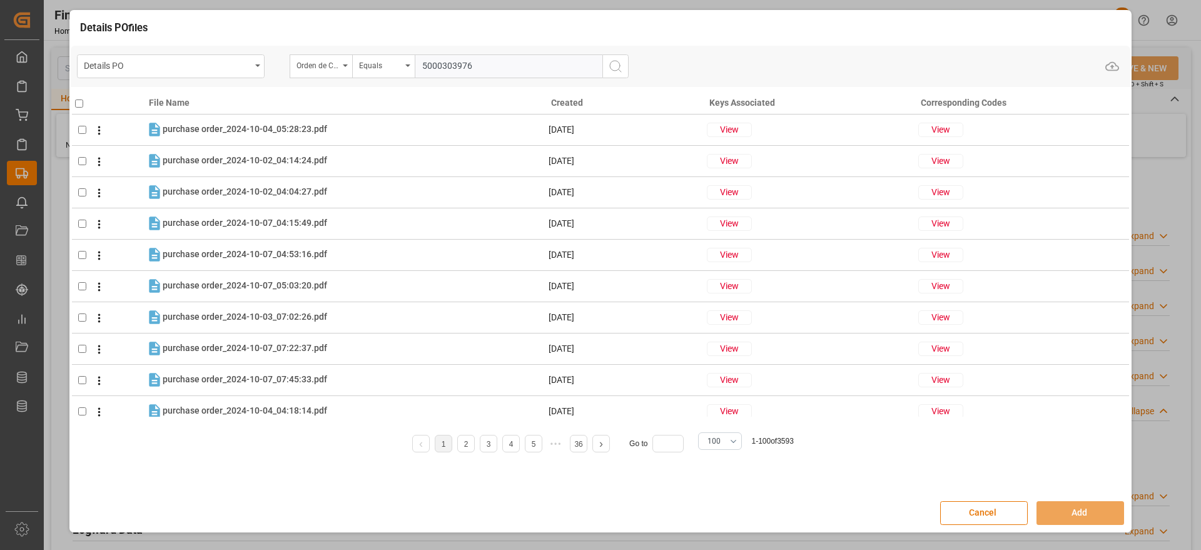
type input "5000303976"
click at [618, 63] on icon "search button" at bounding box center [615, 66] width 15 height 15
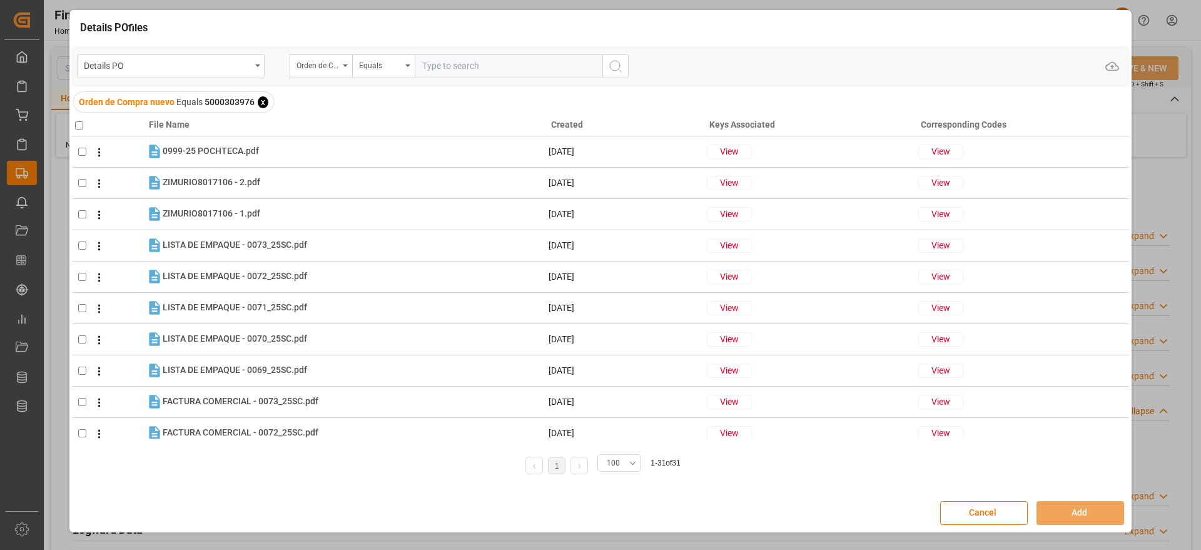
click at [80, 121] on input "checkbox" at bounding box center [79, 125] width 8 height 8
checkbox input "true"
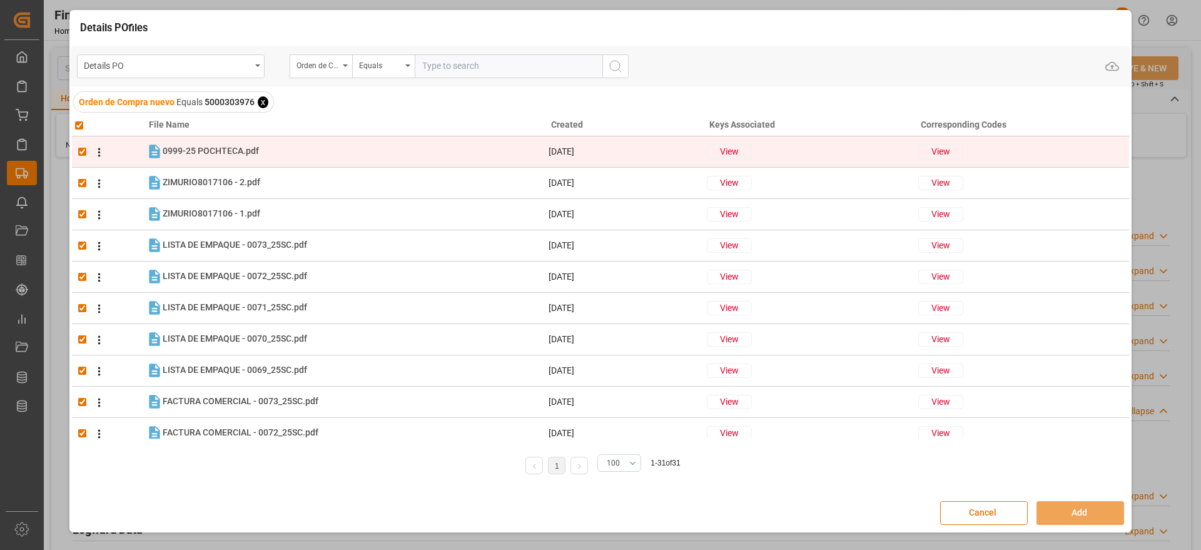
checkbox input "true"
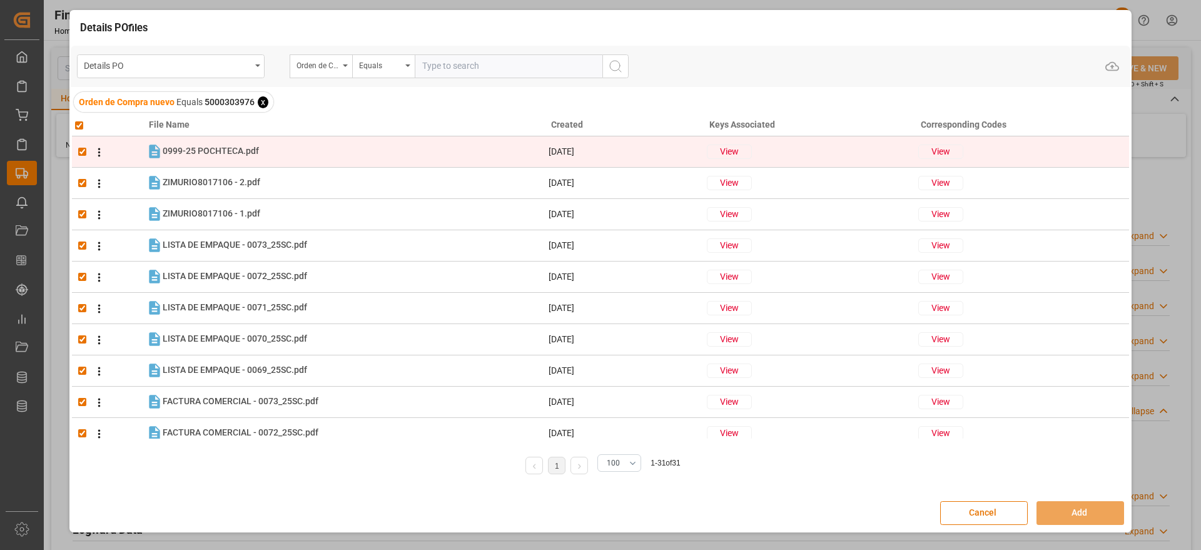
checkbox input "true"
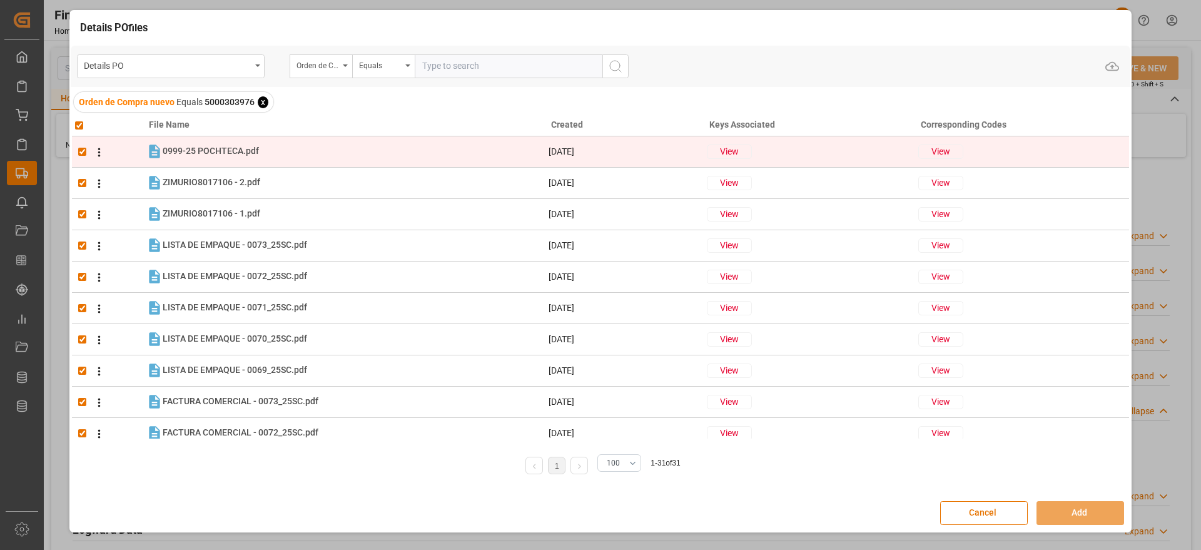
checkbox input "true"
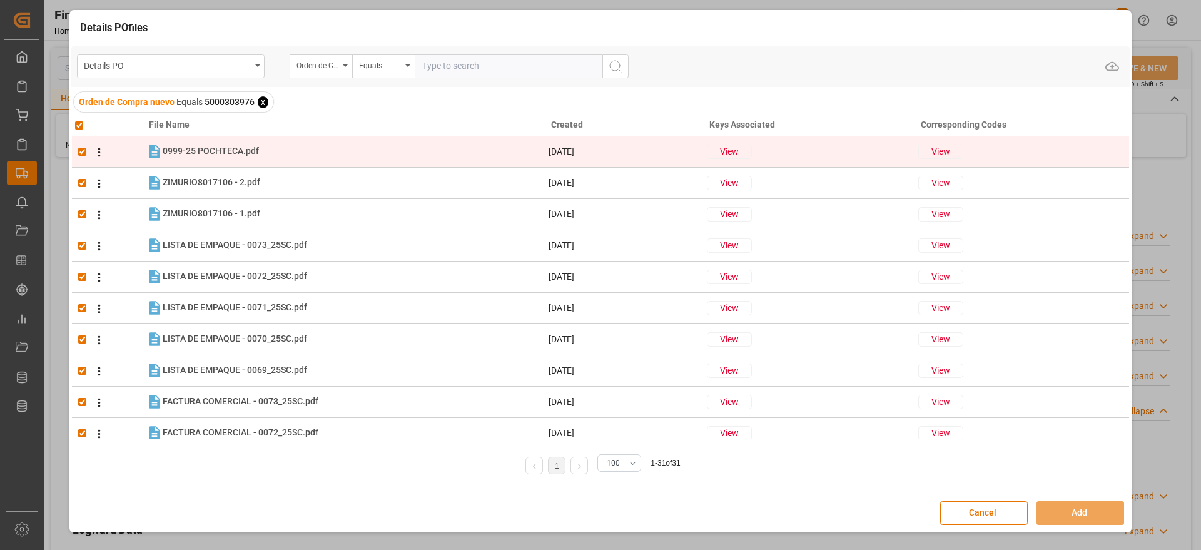
checkbox input "true"
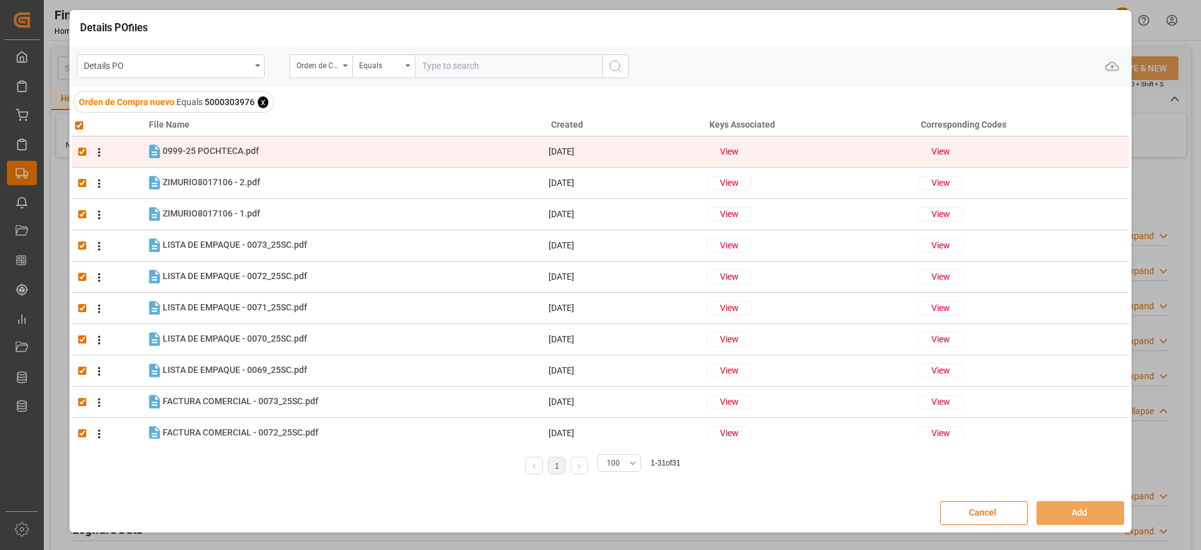
checkbox input "true"
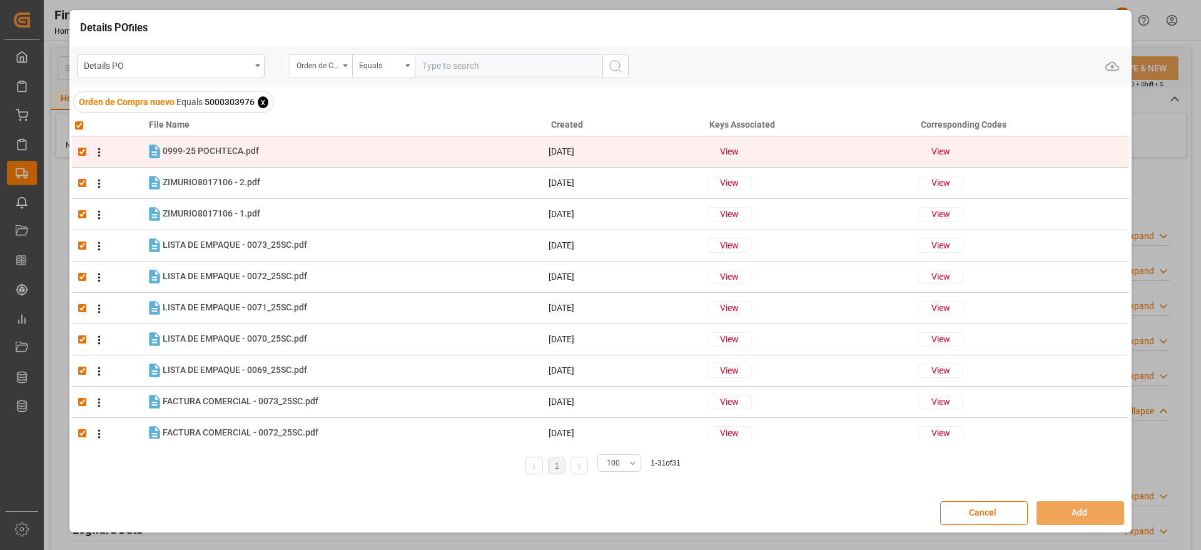
checkbox input "true"
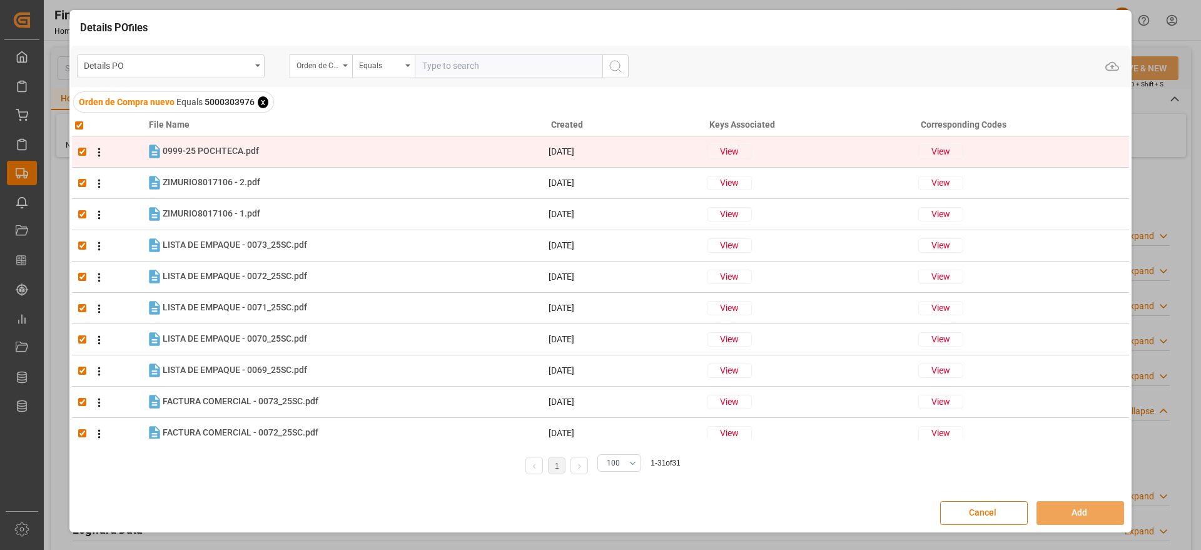
checkbox input "true"
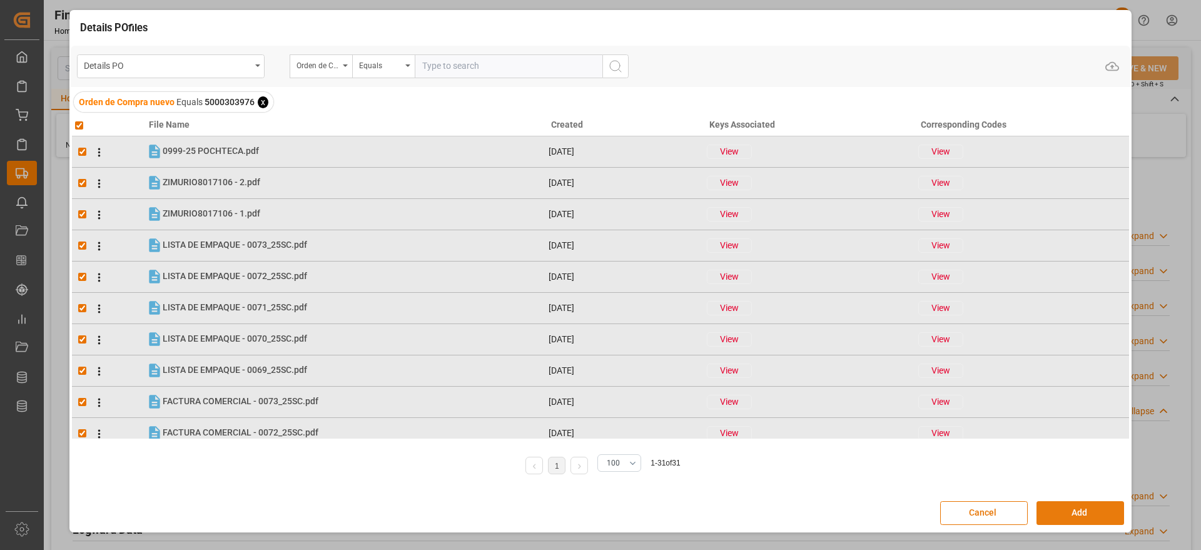
click at [1087, 505] on button "Add" at bounding box center [1081, 513] width 88 height 24
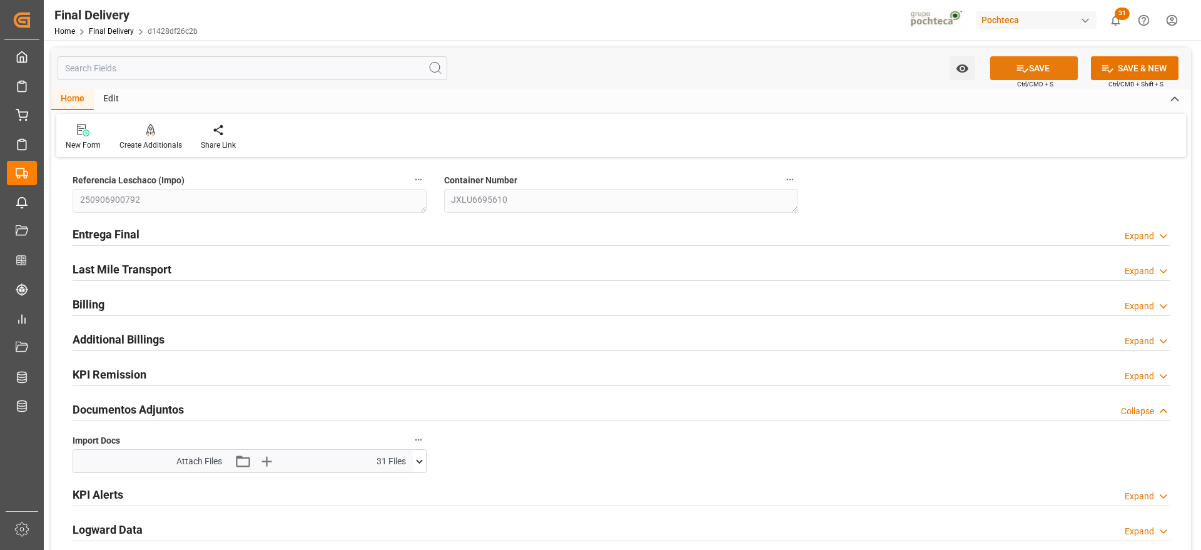
click at [1032, 71] on button "SAVE" at bounding box center [1034, 68] width 88 height 24
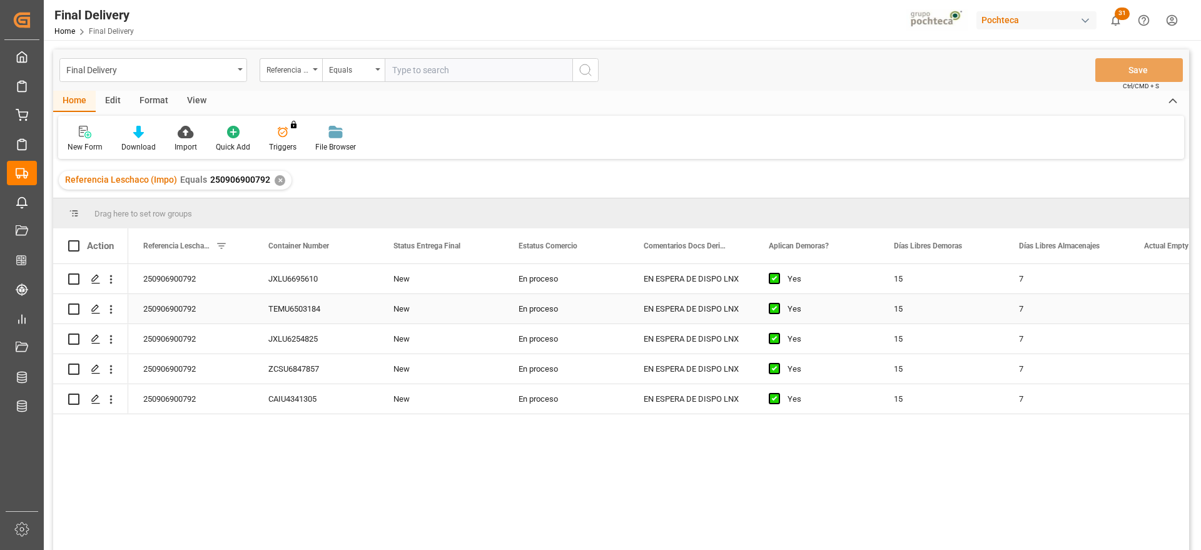
click at [316, 277] on div "JXLU6695610" at bounding box center [315, 278] width 125 height 29
drag, startPoint x: 303, startPoint y: 244, endPoint x: 79, endPoint y: 250, distance: 224.0
click at [317, 280] on div "250906900792" at bounding box center [315, 278] width 125 height 29
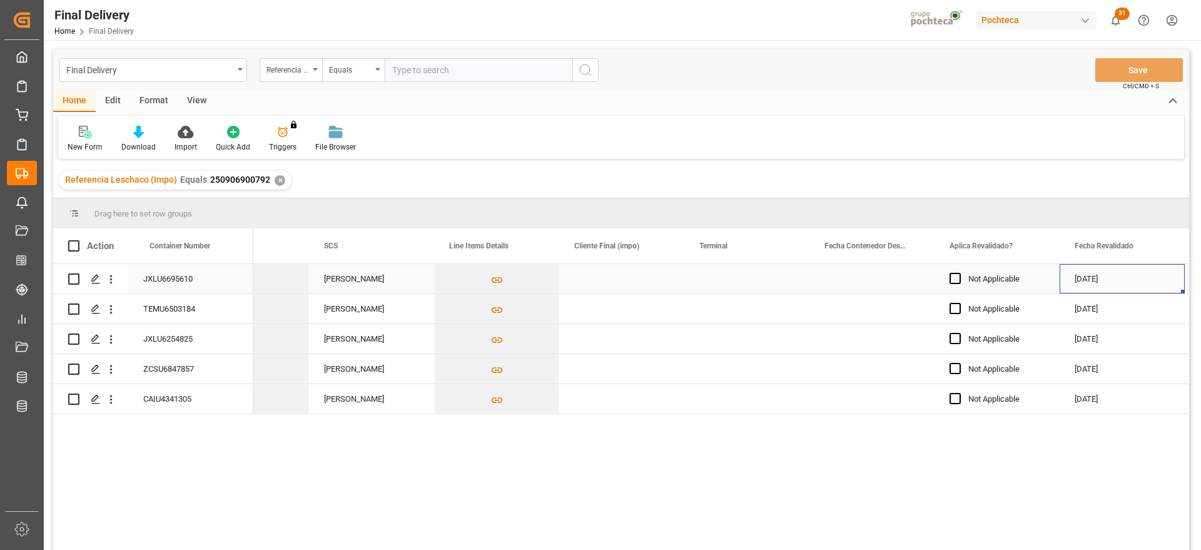
scroll to position [0, 1321]
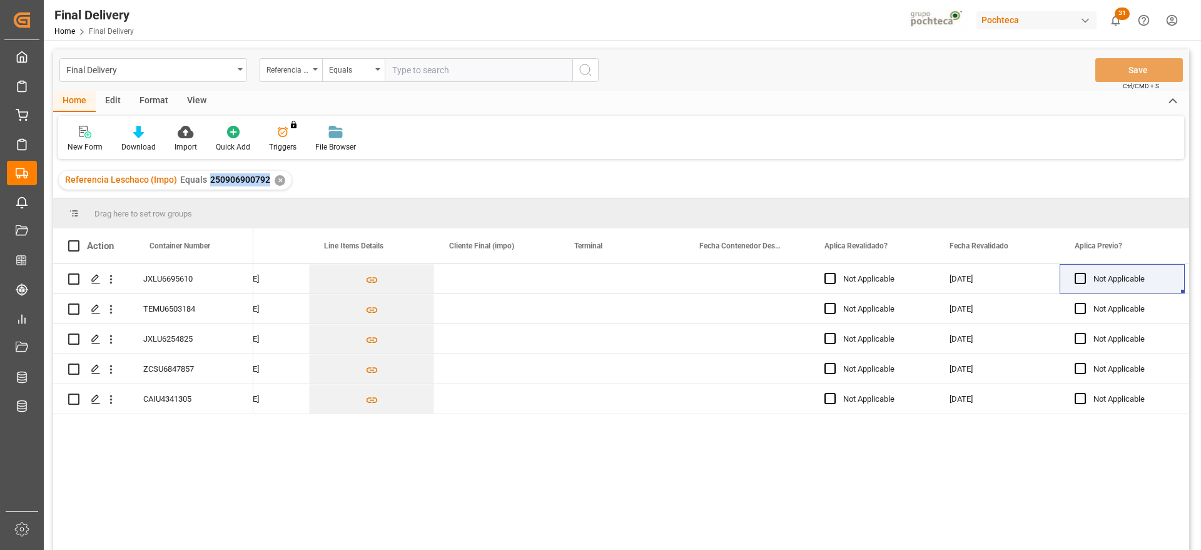
drag, startPoint x: 268, startPoint y: 181, endPoint x: 205, endPoint y: 181, distance: 62.6
click at [205, 181] on div "Referencia Leschaco (Impo) Equals 250906900792 ✕" at bounding box center [175, 180] width 233 height 19
copy span "250906900792"
click at [599, 277] on div "Press SPACE to select this row." at bounding box center [621, 278] width 125 height 29
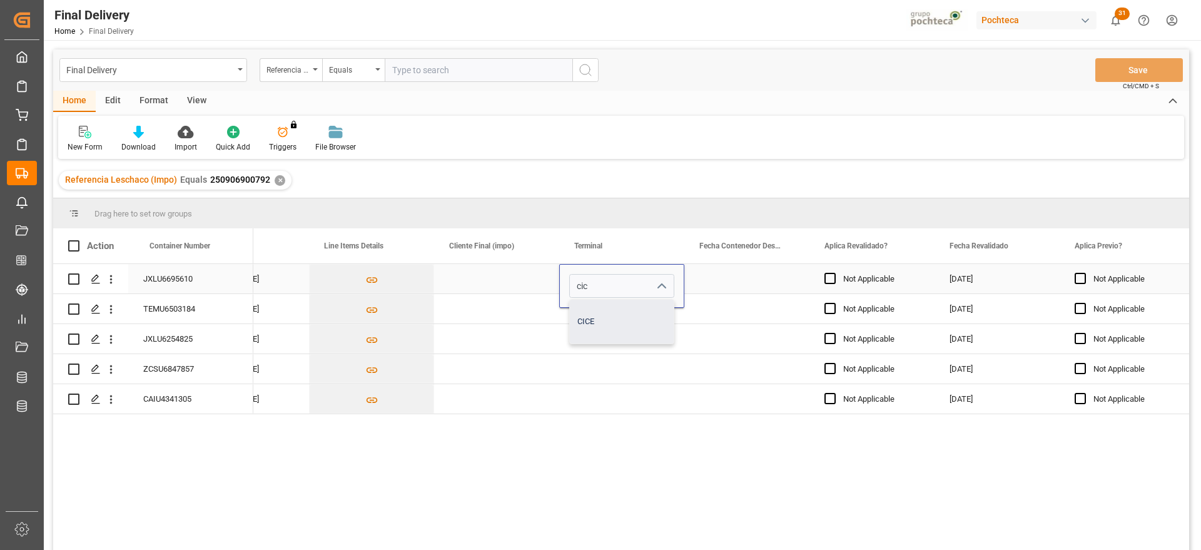
click at [606, 316] on div "CICE" at bounding box center [622, 322] width 104 height 44
type input "CICE"
drag, startPoint x: 759, startPoint y: 271, endPoint x: 682, endPoint y: 271, distance: 76.9
click at [756, 271] on div "Press SPACE to select this row." at bounding box center [746, 278] width 125 height 29
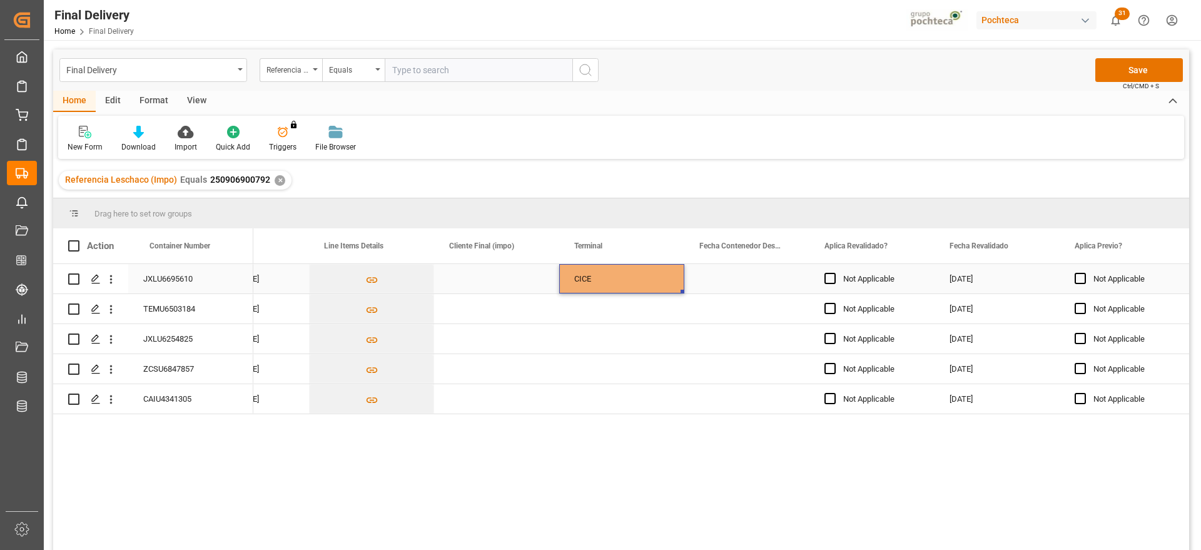
click at [636, 271] on div "CICE" at bounding box center [621, 279] width 95 height 29
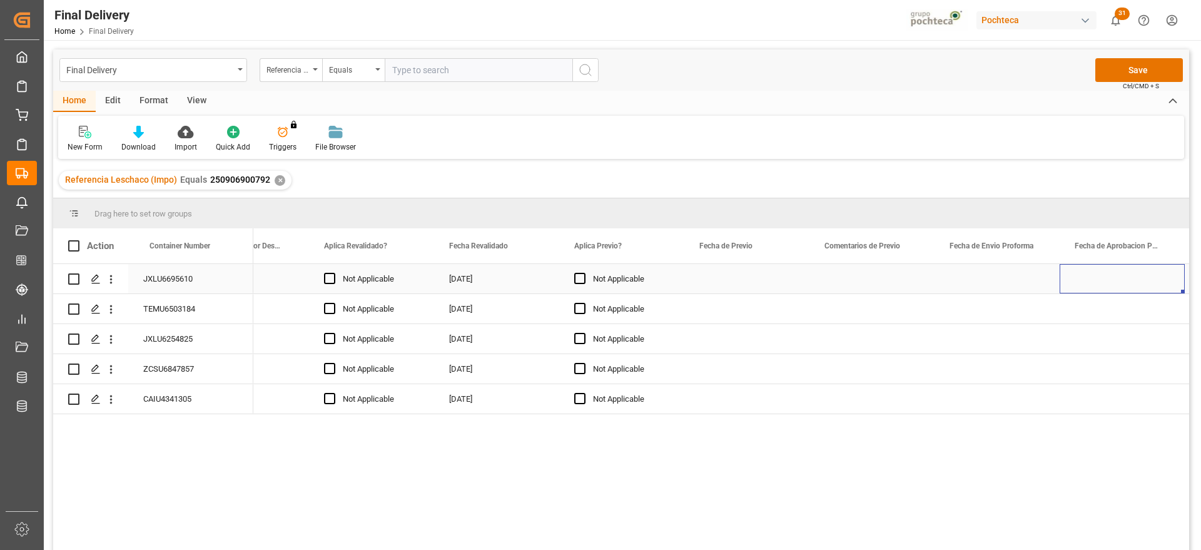
scroll to position [0, 1946]
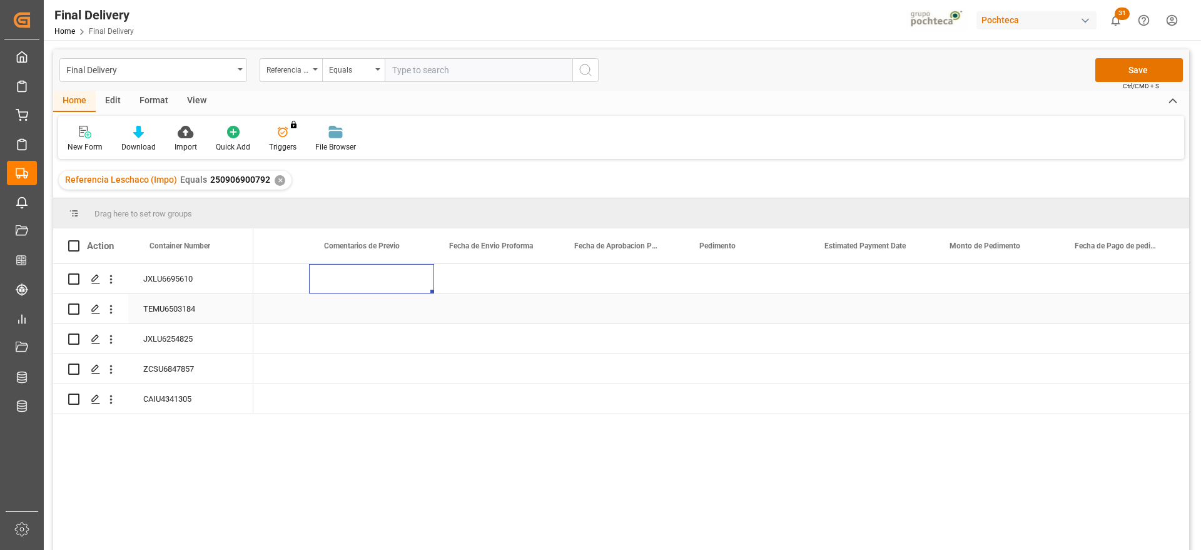
click at [410, 317] on div "Press SPACE to select this row." at bounding box center [371, 308] width 125 height 29
click at [754, 321] on div "Press SPACE to select this row." at bounding box center [746, 308] width 125 height 29
click at [736, 339] on div "Press SPACE to select this row." at bounding box center [746, 338] width 125 height 29
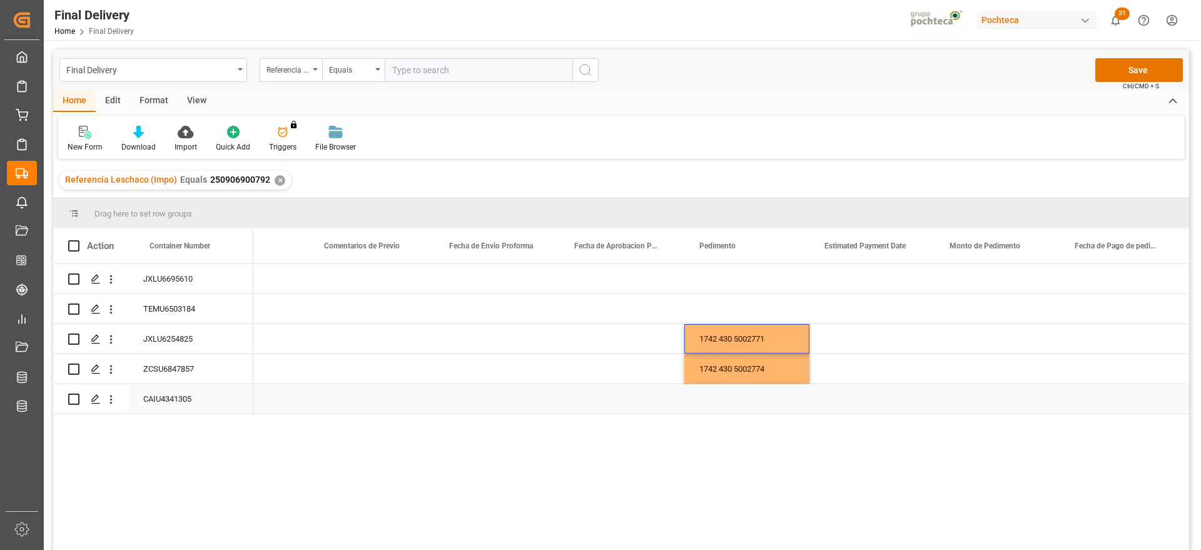
click at [743, 400] on div "Press SPACE to select this row." at bounding box center [746, 398] width 125 height 29
click at [763, 268] on div "Press SPACE to select this row." at bounding box center [746, 278] width 125 height 29
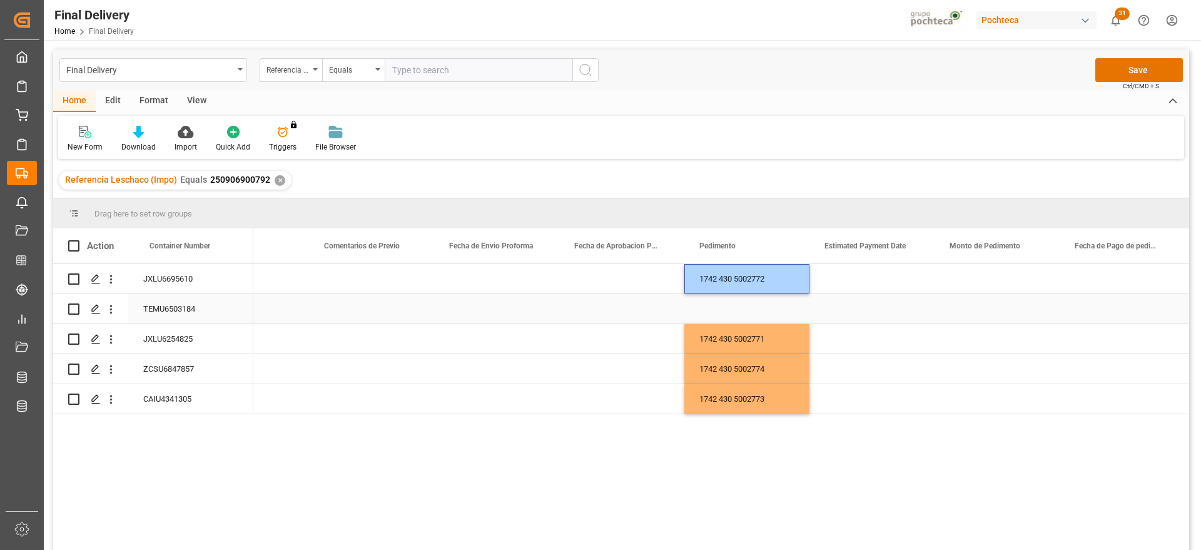
click at [718, 305] on div "Press SPACE to select this row." at bounding box center [746, 308] width 125 height 29
click at [779, 303] on div "Press SPACE to select this row." at bounding box center [746, 308] width 125 height 29
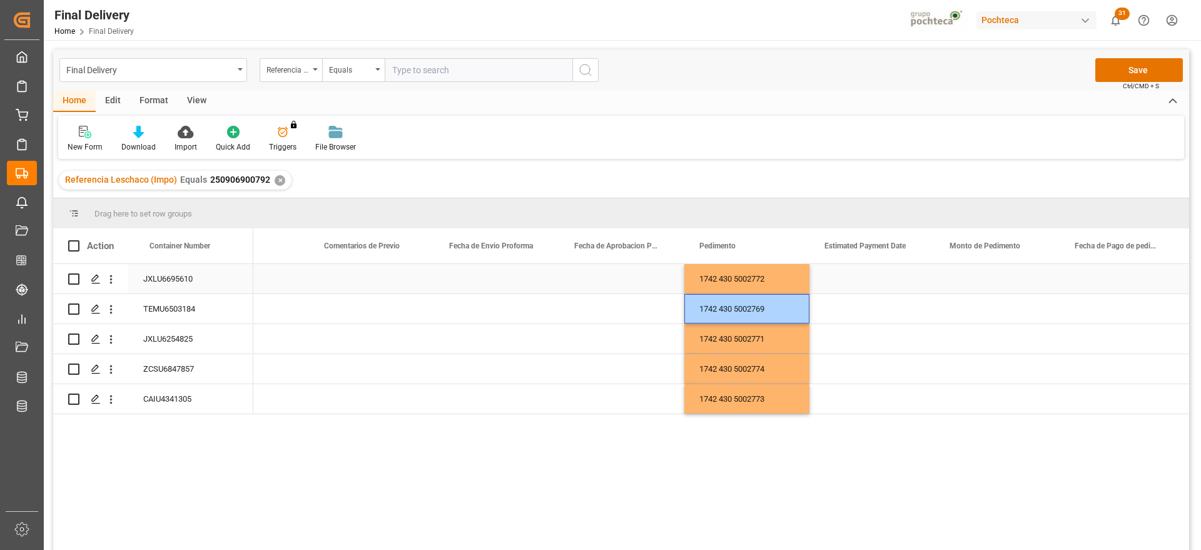
click at [860, 276] on div "Press SPACE to select this row." at bounding box center [871, 278] width 125 height 29
click at [1025, 273] on div "Press SPACE to select this row." at bounding box center [997, 278] width 125 height 29
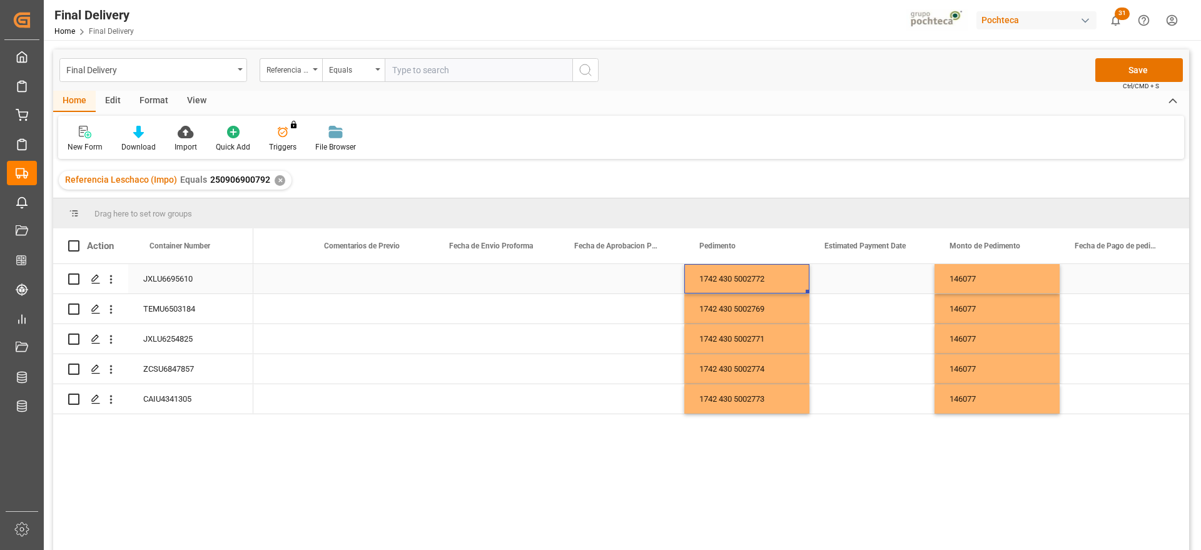
click at [719, 281] on div "1742 430 5002772" at bounding box center [746, 278] width 125 height 29
click at [702, 287] on input "1742 430 5002772" at bounding box center [746, 286] width 105 height 24
type input "25 43 1742 5002772"
click at [703, 312] on div "1742 430 5002769" at bounding box center [746, 308] width 125 height 29
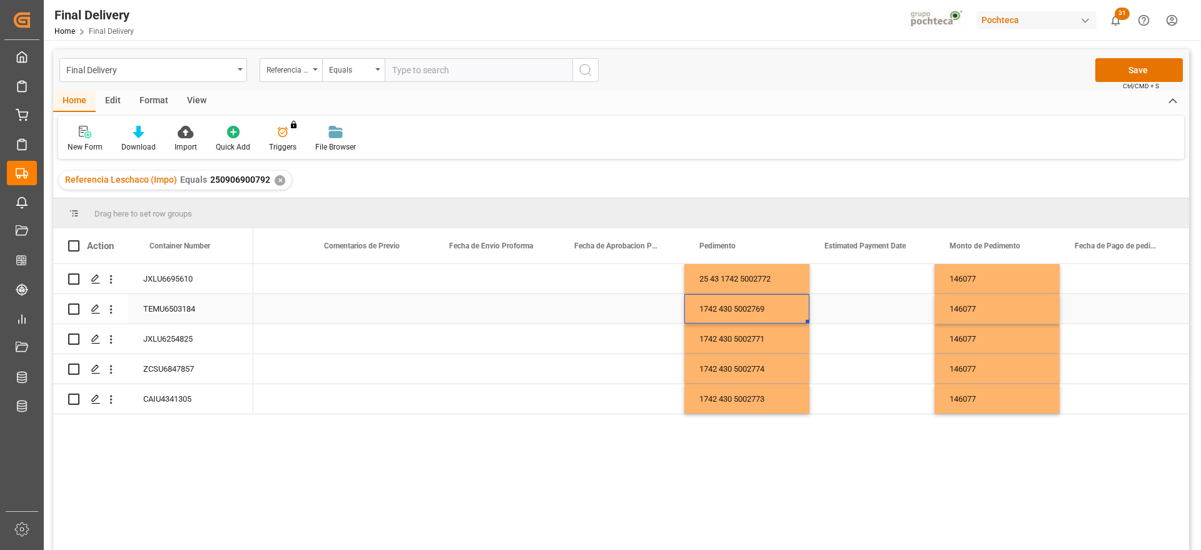
click at [703, 312] on div "1742 430 5002769" at bounding box center [746, 308] width 125 height 29
click at [700, 311] on input "1742 430 5002769" at bounding box center [746, 316] width 105 height 24
type input "25 43 1742 5002769"
click at [728, 329] on div "1742 430 5002771" at bounding box center [746, 338] width 125 height 29
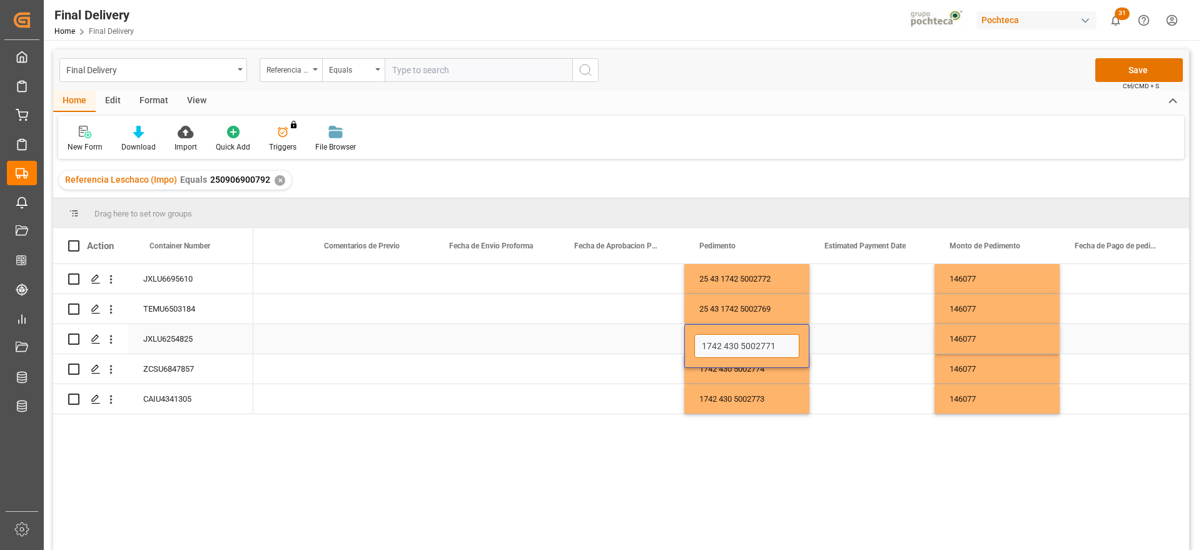
click at [699, 344] on input "1742 430 5002771" at bounding box center [746, 346] width 105 height 24
type input "25 43 1742 5002771"
click at [715, 367] on div "1742 430 5002774" at bounding box center [746, 368] width 125 height 29
click at [697, 375] on input "1742 430 5002774" at bounding box center [746, 376] width 105 height 24
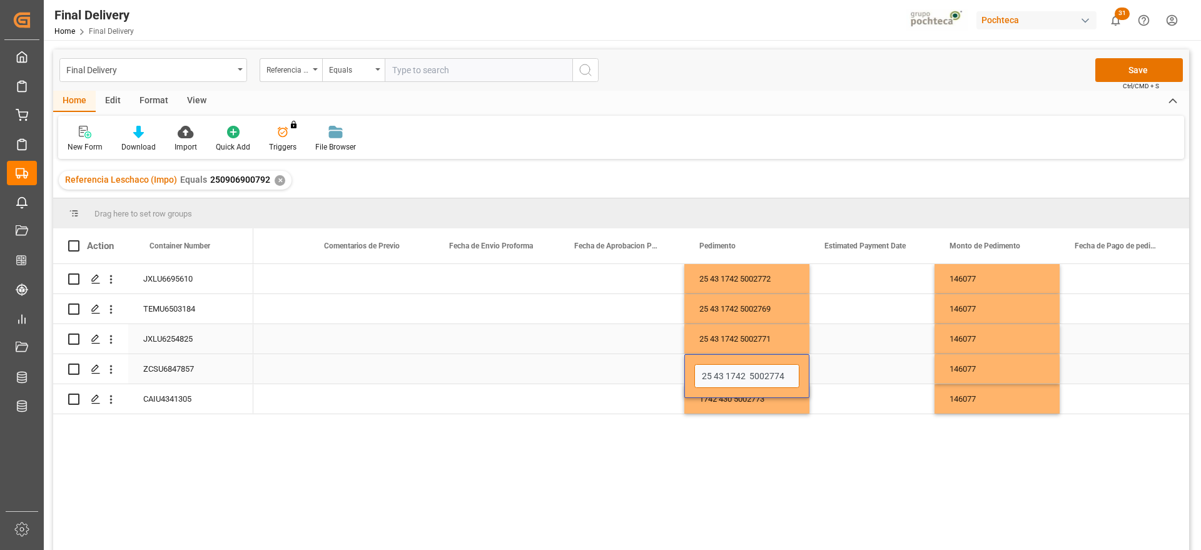
type input "25 43 1742 5002774"
click at [718, 397] on div "1742 430 5002773" at bounding box center [746, 398] width 125 height 29
click at [703, 389] on input "1742 430 5002773" at bounding box center [746, 392] width 105 height 24
type input "25 43 1742 5002773"
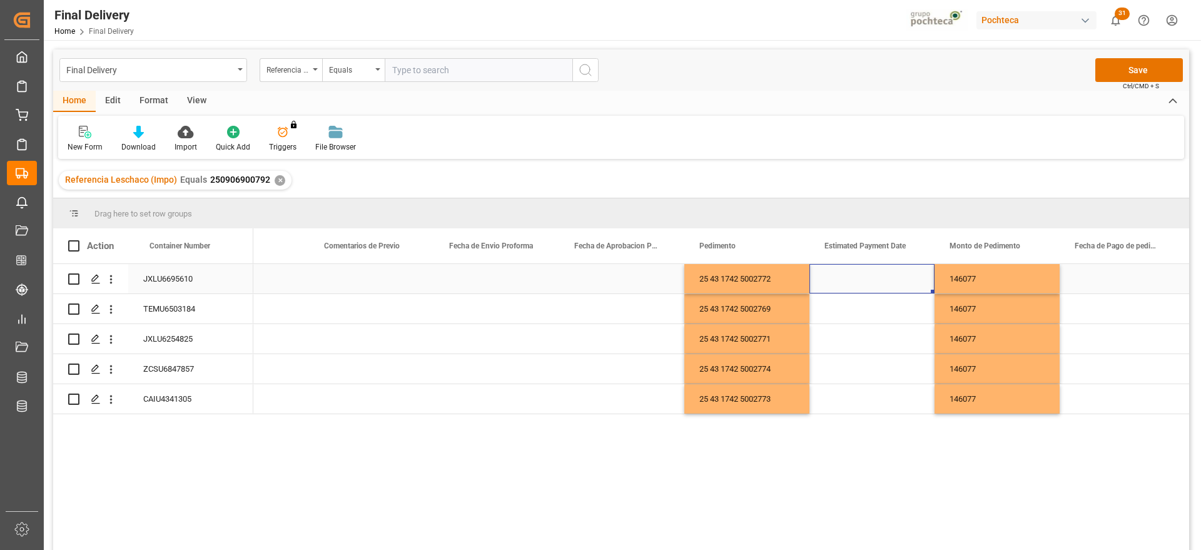
click at [877, 280] on div "Press SPACE to select this row." at bounding box center [871, 278] width 125 height 29
click at [888, 281] on div "Press SPACE to select this row." at bounding box center [871, 278] width 125 height 29
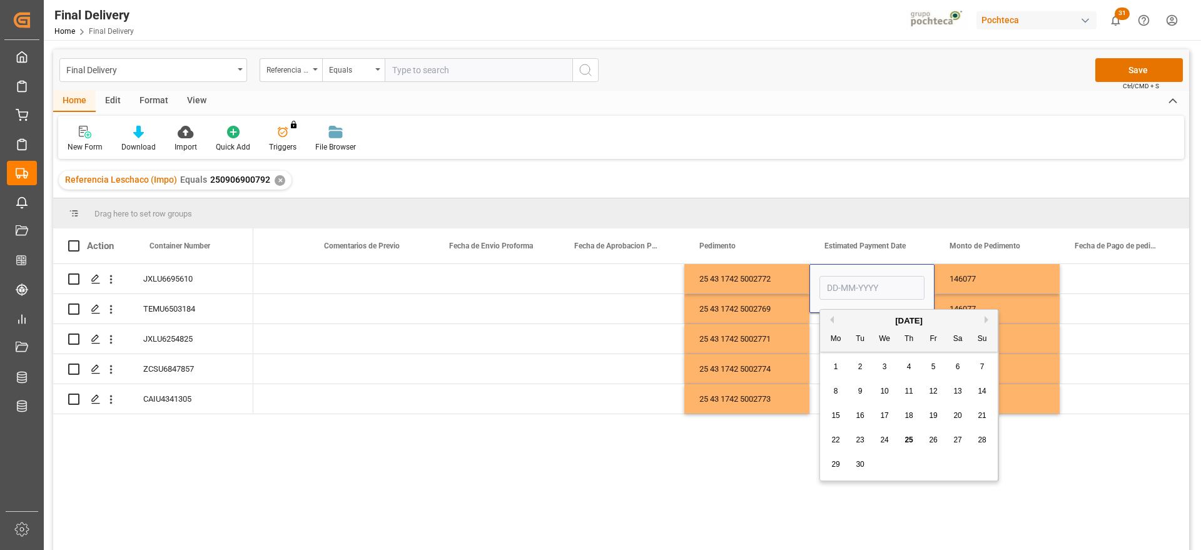
click at [940, 417] on div "19" at bounding box center [934, 415] width 16 height 15
type input "[DATE]"
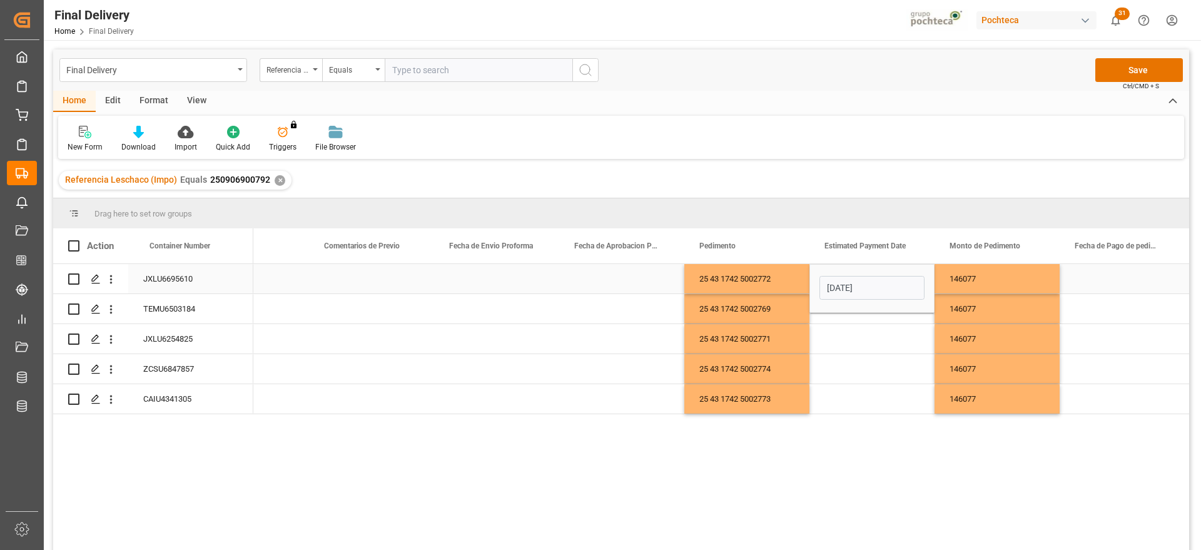
click at [958, 277] on div "146077" at bounding box center [997, 278] width 125 height 29
click at [886, 283] on div "[DATE]" at bounding box center [871, 278] width 125 height 29
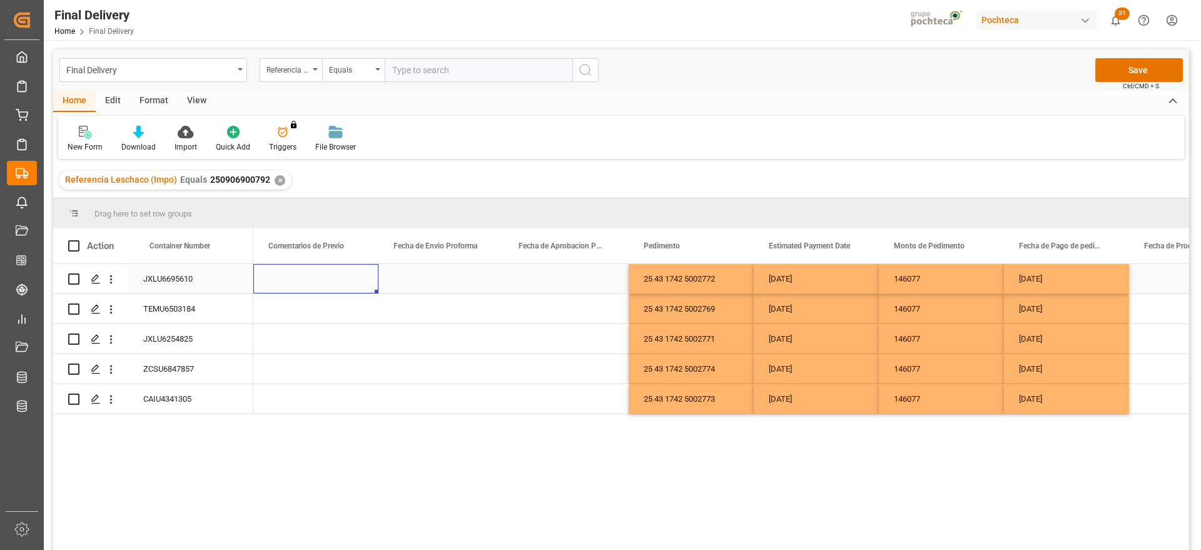
scroll to position [0, 2252]
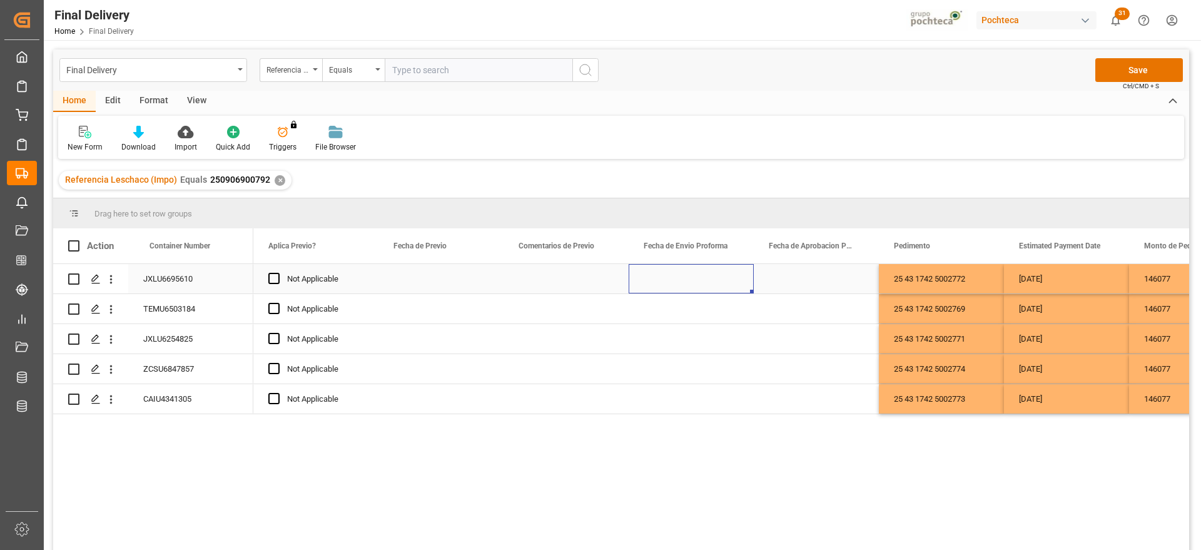
click at [706, 282] on div "Press SPACE to select this row." at bounding box center [691, 278] width 125 height 29
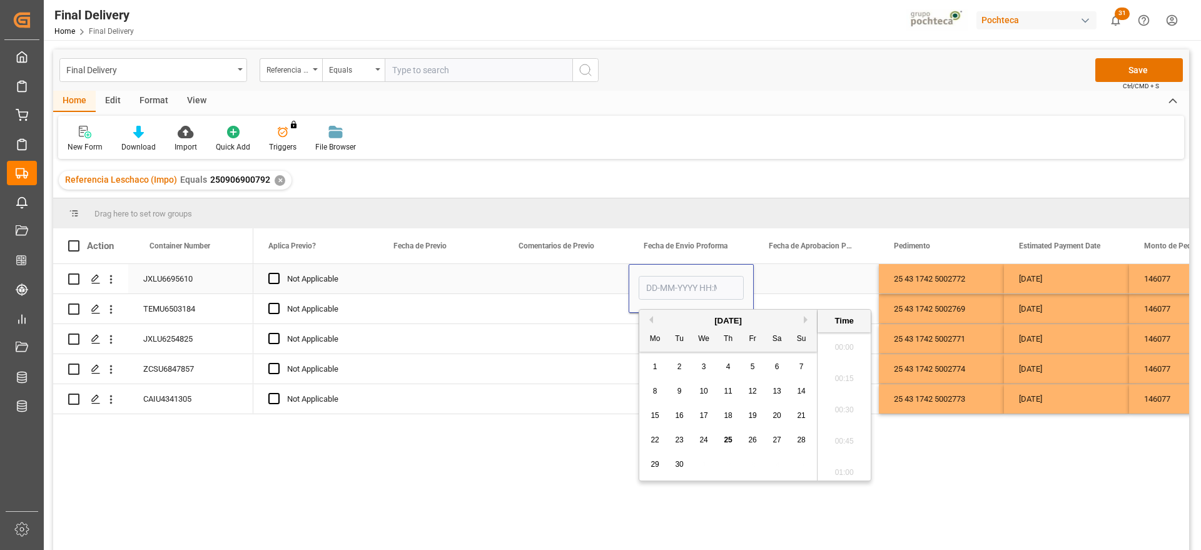
scroll to position [1725, 0]
click at [698, 413] on div "17" at bounding box center [704, 415] width 16 height 15
type input "[DATE] 00:00"
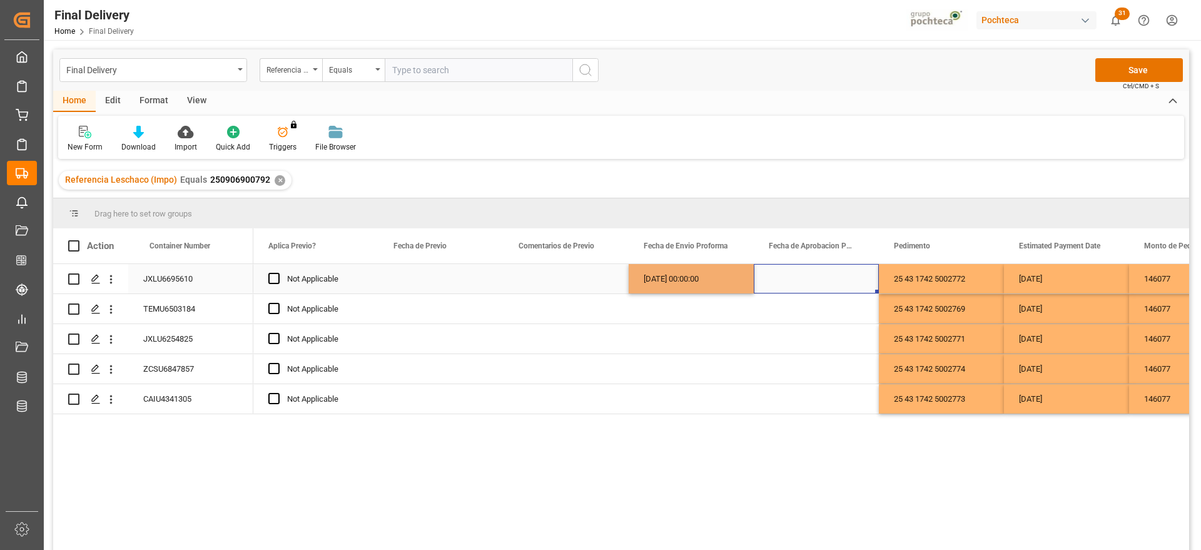
click at [786, 277] on div "Press SPACE to select this row." at bounding box center [816, 278] width 125 height 29
click at [692, 277] on div "[DATE] 00:00:00" at bounding box center [691, 278] width 125 height 29
click at [798, 280] on div "Press SPACE to select this row." at bounding box center [816, 278] width 125 height 29
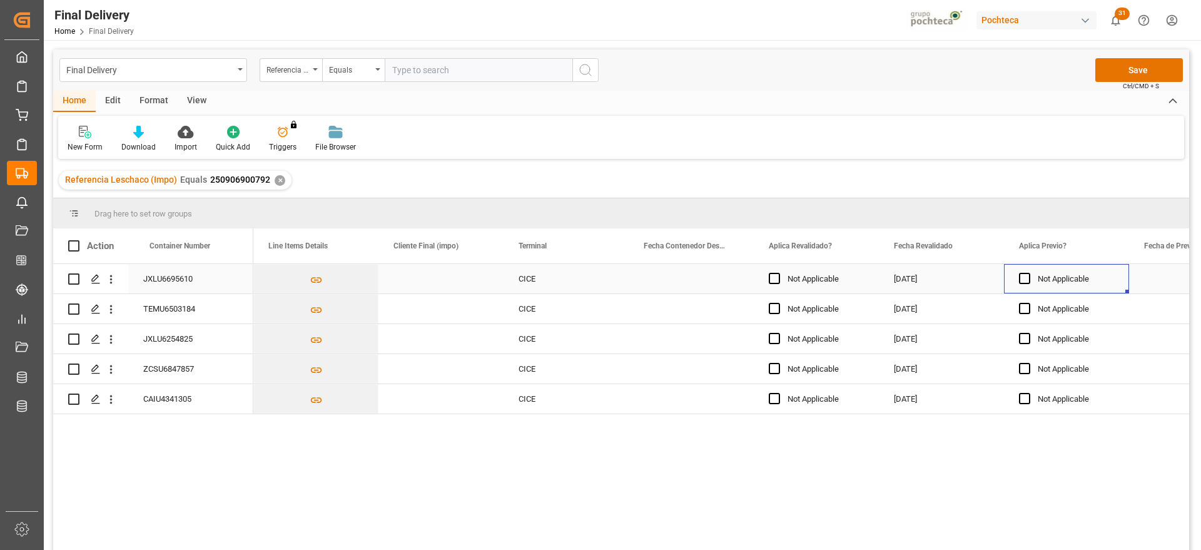
scroll to position [0, 1446]
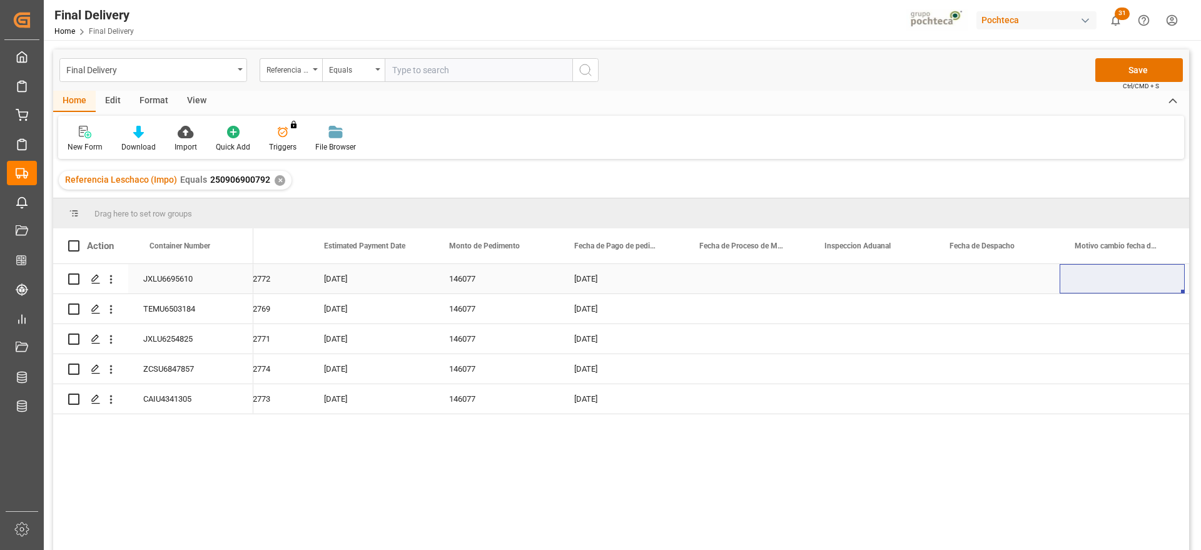
click at [1175, 279] on div "Press SPACE to select this row." at bounding box center [1122, 278] width 125 height 29
click at [931, 292] on div "Press SPACE to select this row." at bounding box center [871, 278] width 125 height 29
click at [1145, 69] on button "Save" at bounding box center [1139, 70] width 88 height 24
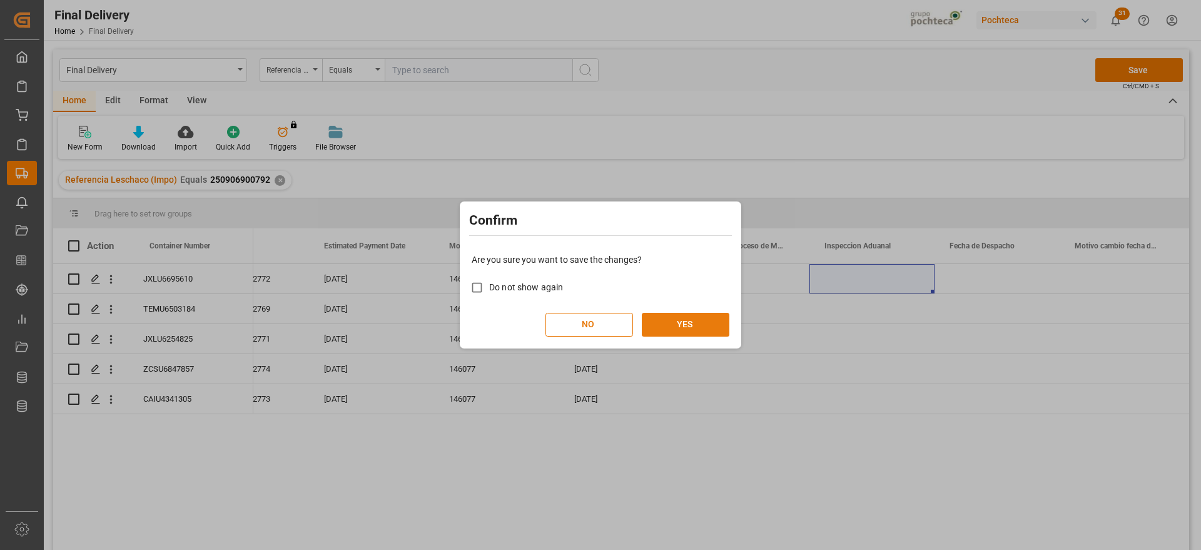
click at [690, 326] on button "YES" at bounding box center [686, 325] width 88 height 24
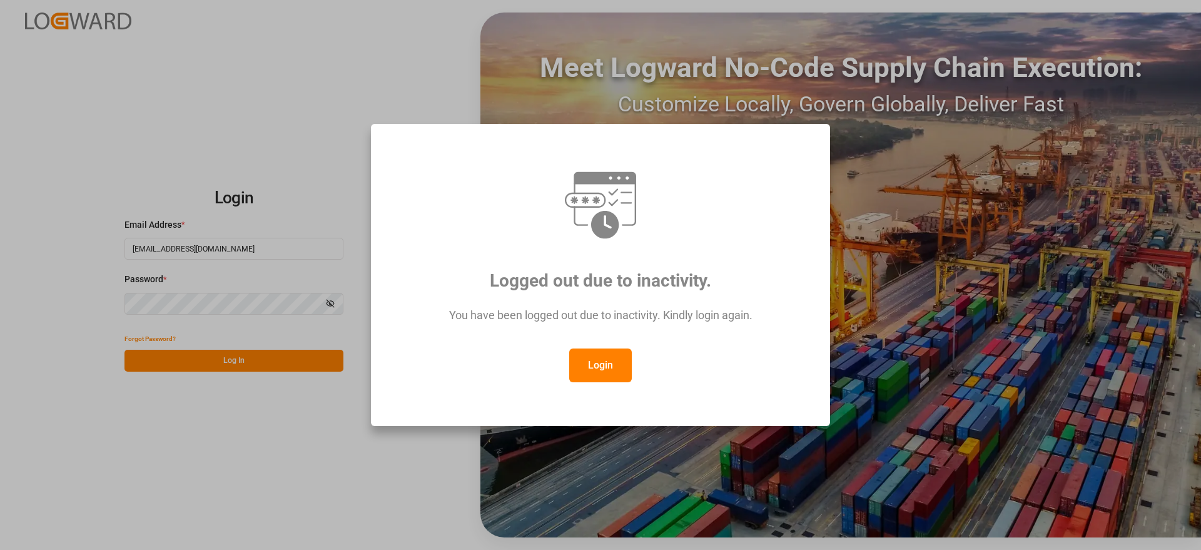
click at [596, 375] on button "Login" at bounding box center [600, 365] width 63 height 34
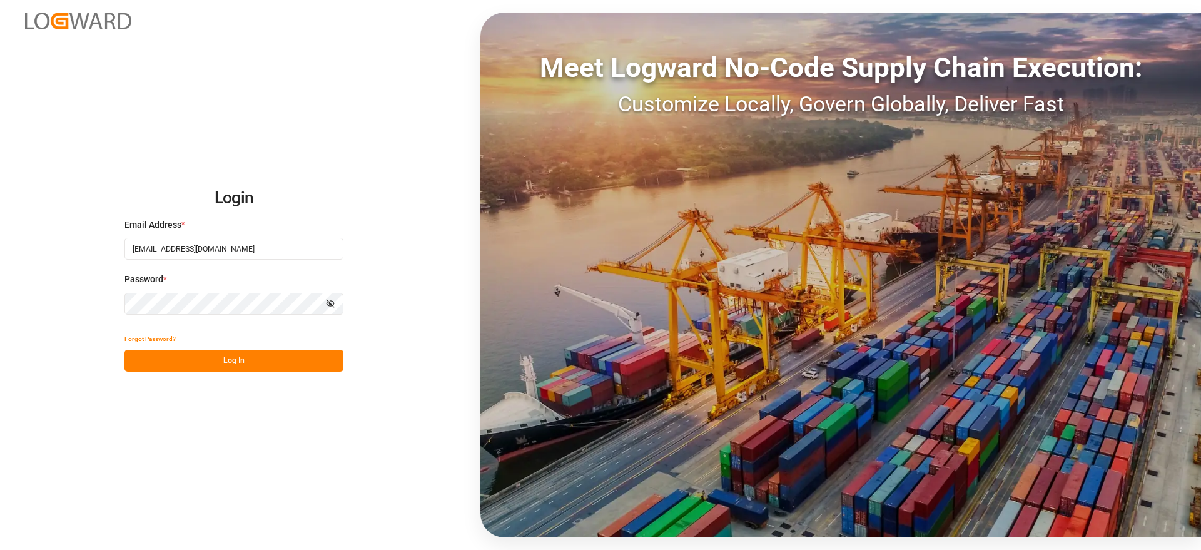
click at [272, 342] on div "Forgot Password?" at bounding box center [233, 339] width 219 height 22
click at [273, 353] on button "Log In" at bounding box center [233, 361] width 219 height 22
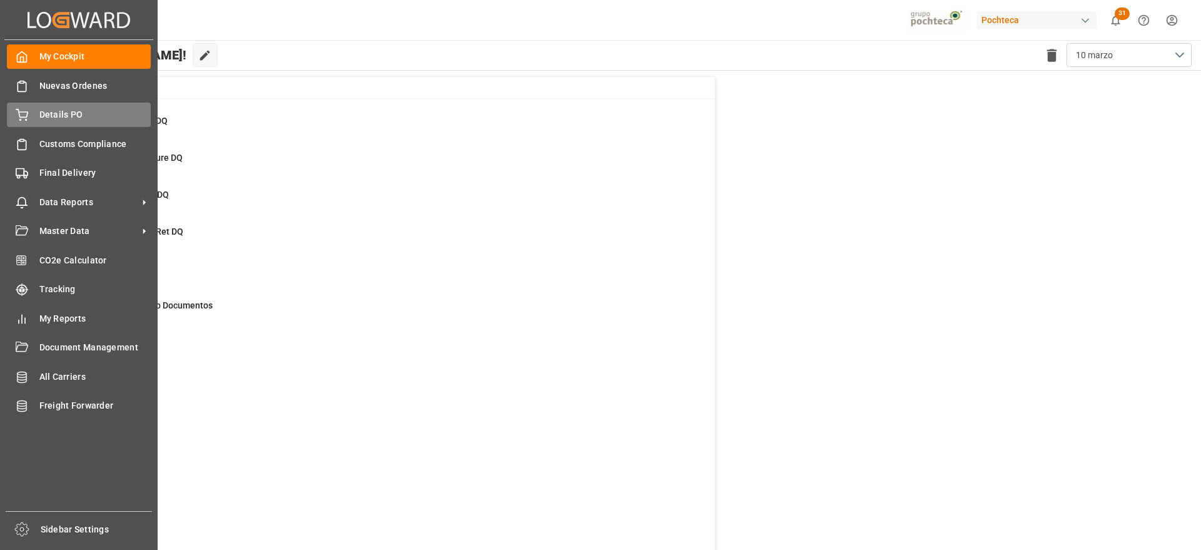
click at [67, 105] on div "Details PO Details PO" at bounding box center [79, 115] width 144 height 24
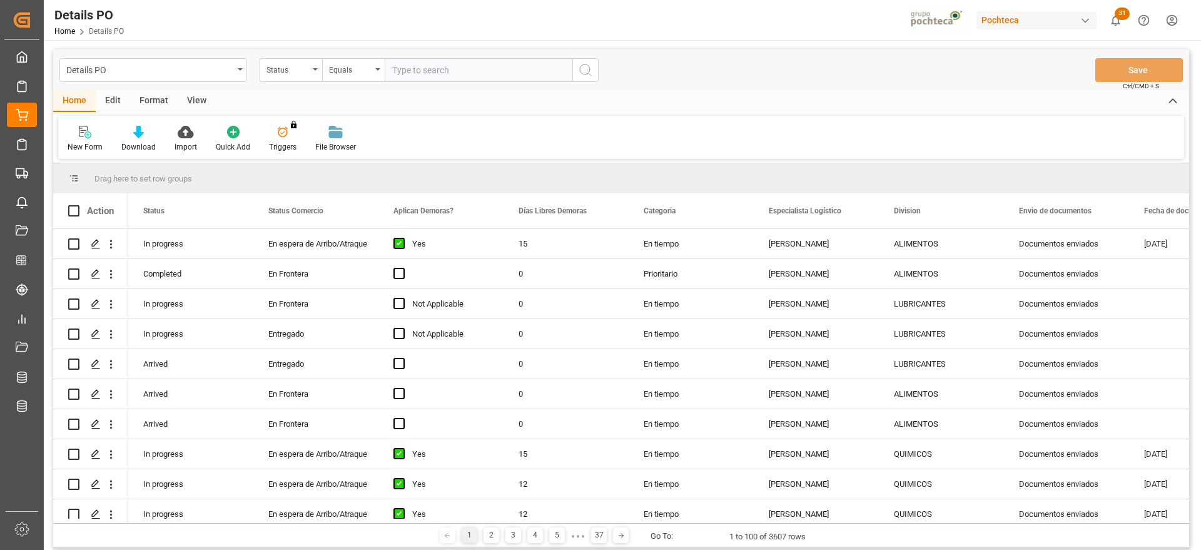
click at [285, 71] on div "Status" at bounding box center [287, 68] width 43 height 14
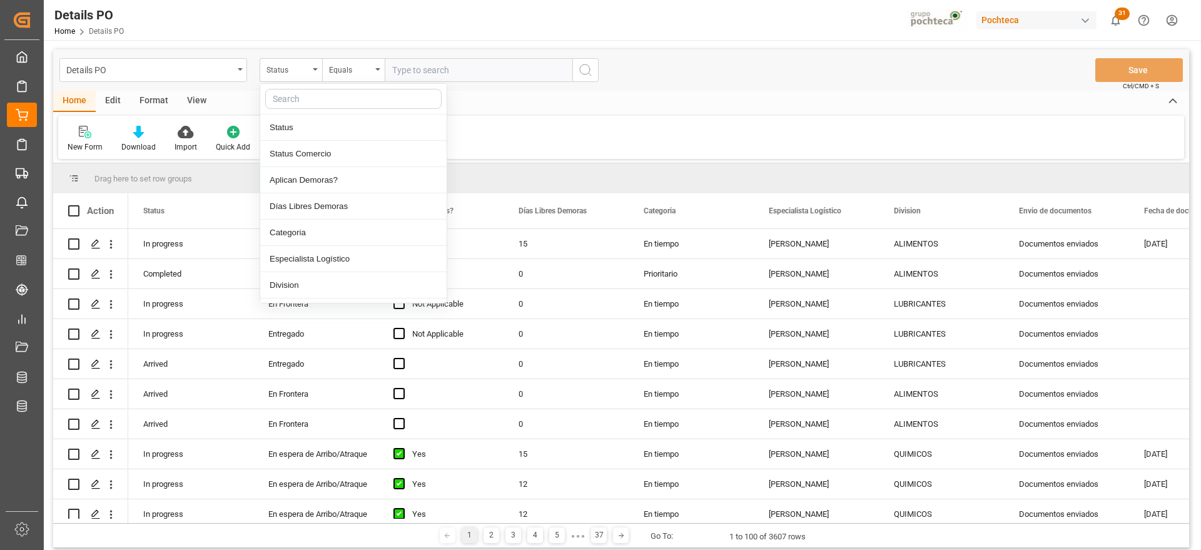
click at [295, 101] on input "text" at bounding box center [353, 99] width 176 height 20
type input "ref"
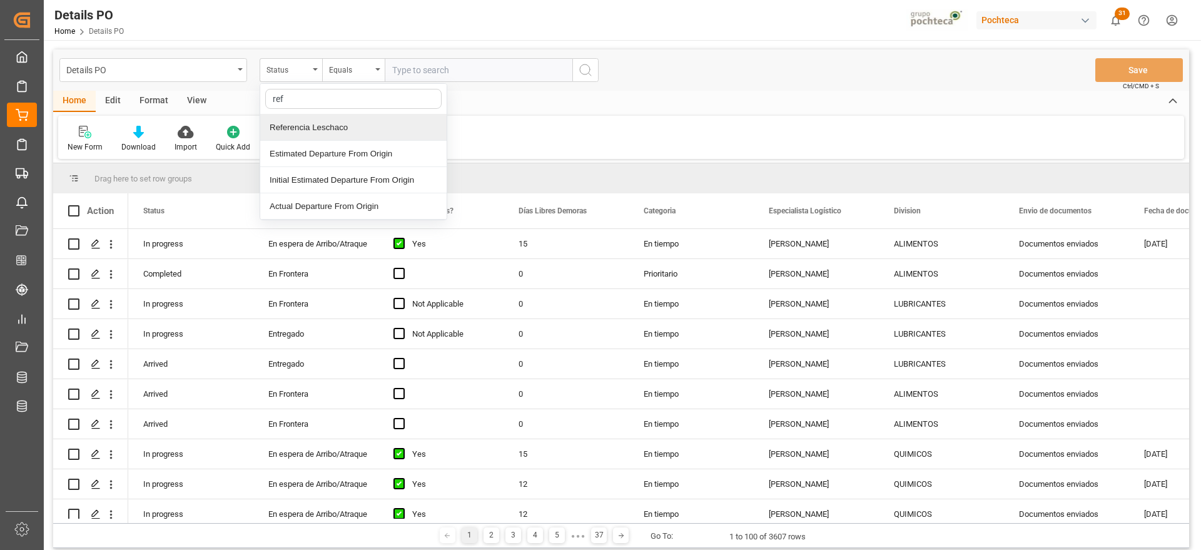
click at [318, 123] on div "Referencia Leschaco" at bounding box center [353, 127] width 186 height 26
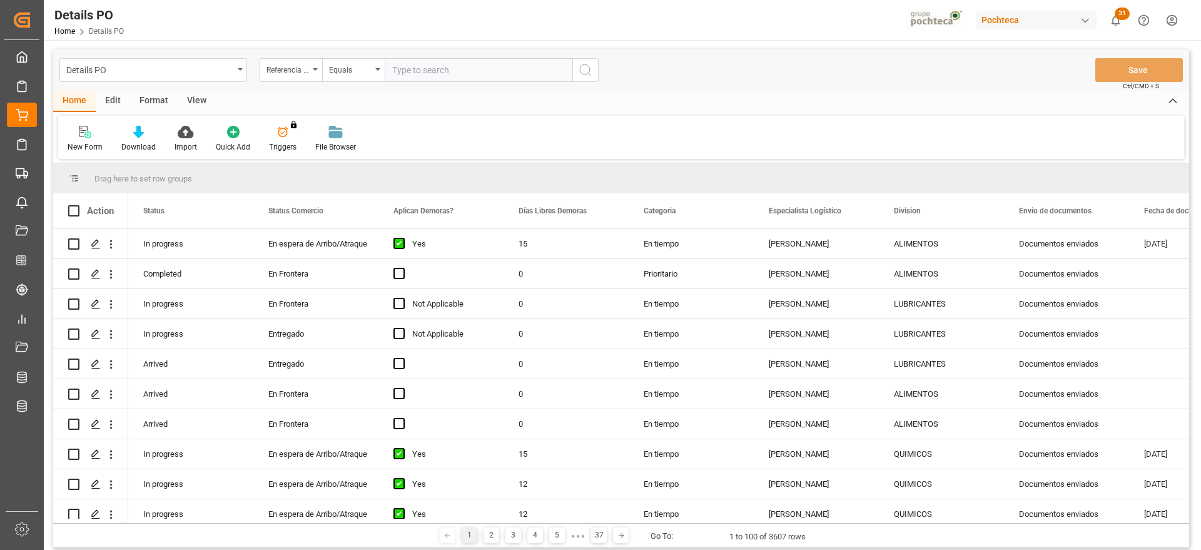
click at [420, 59] on input "text" at bounding box center [479, 70] width 188 height 24
paste input "250906900792"
type input "250906900792"
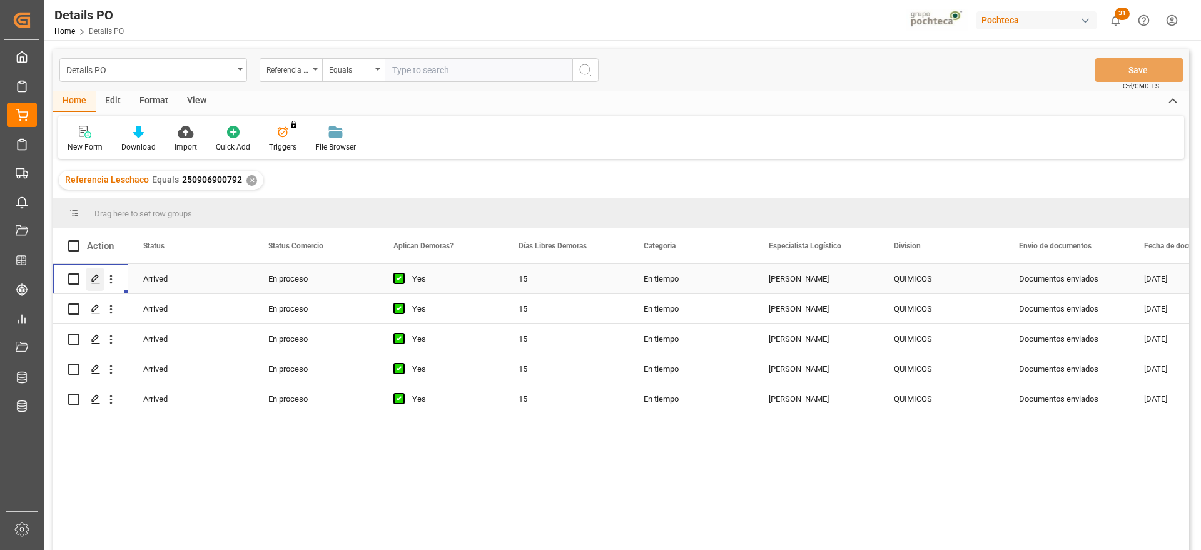
click at [96, 274] on icon "Press SPACE to select this row." at bounding box center [96, 279] width 10 height 10
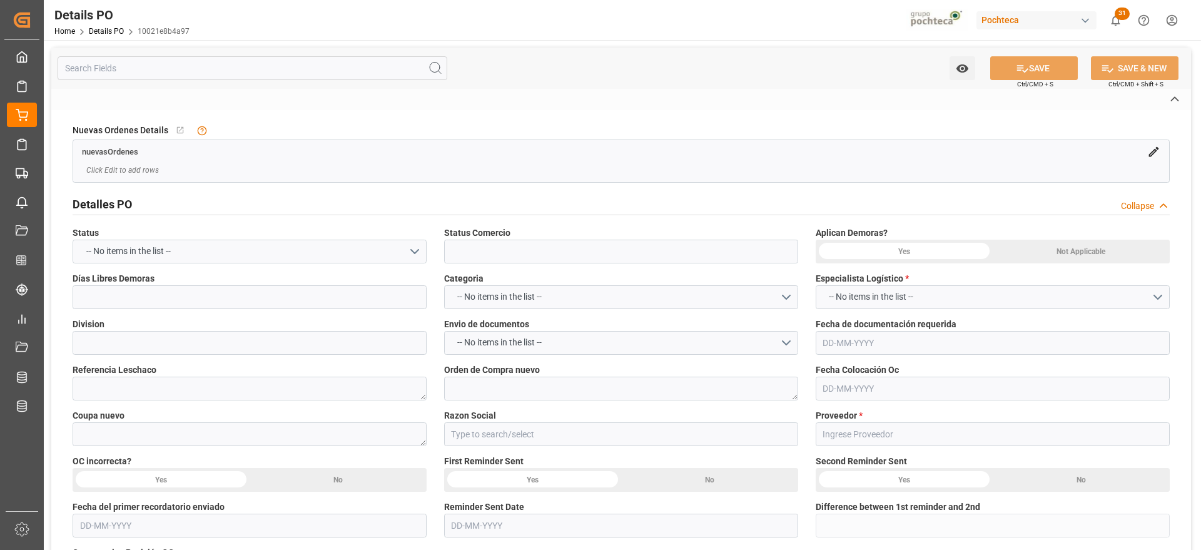
type input "En proceso"
type input "QUIMICOS"
type textarea "250906900792"
type textarea "5000303974"
type textarea "186991"
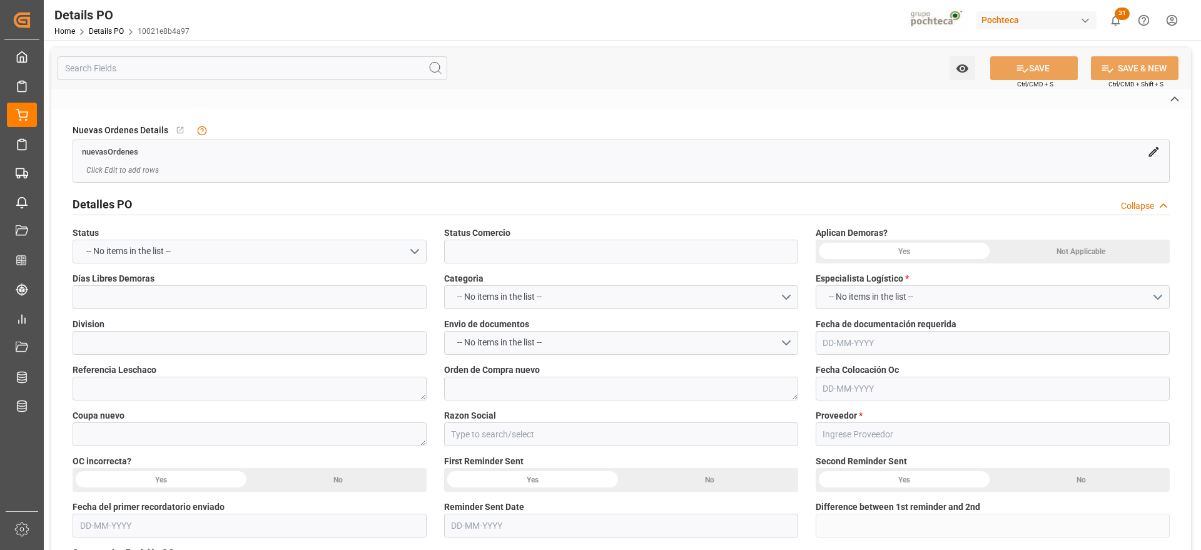
type input "Materias Primas"
type input "KATRIUM UNDUSTRIAS QUIMICAS S/A"
type textarea "0071/25SC"
type textarea "EN ESPERA DE DISPO LNX"
type textarea "POTASA LIQ 50% TOT 1450 KG E/I BR N (969"
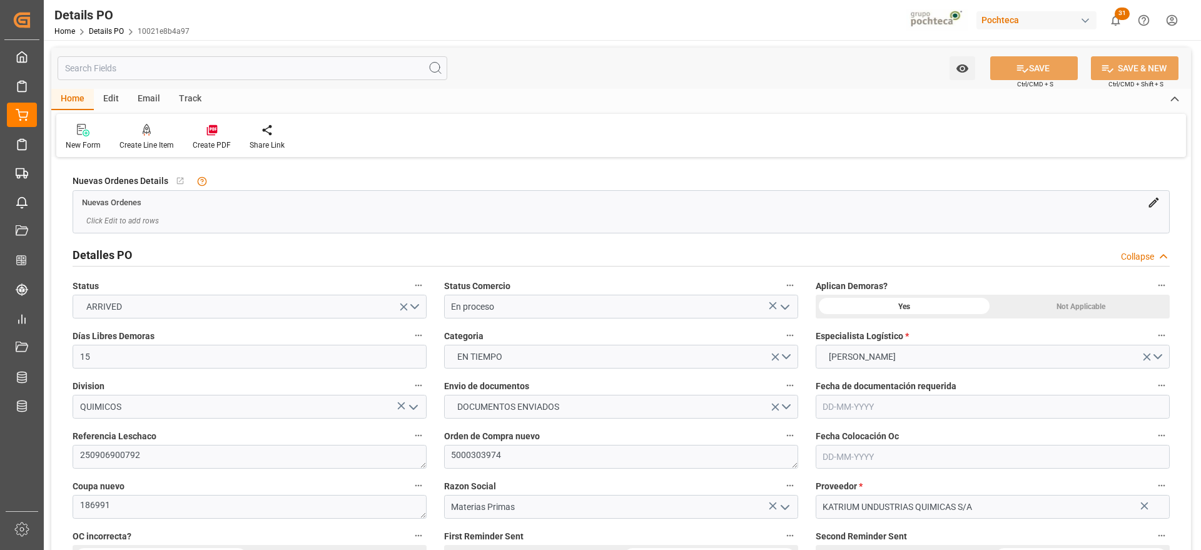
type input "15"
type input "04-09-2025"
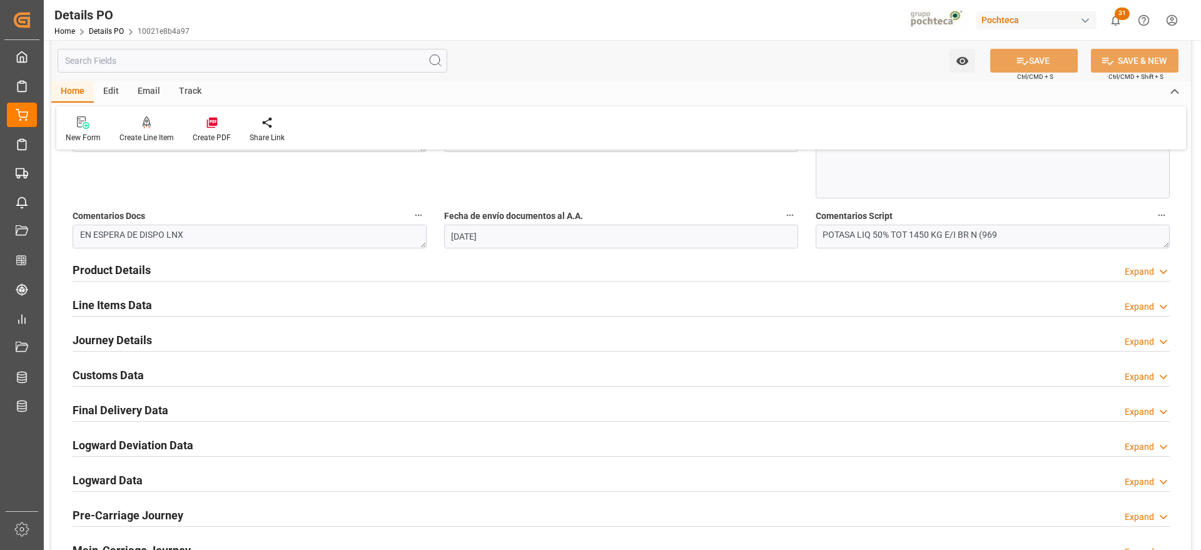
scroll to position [704, 0]
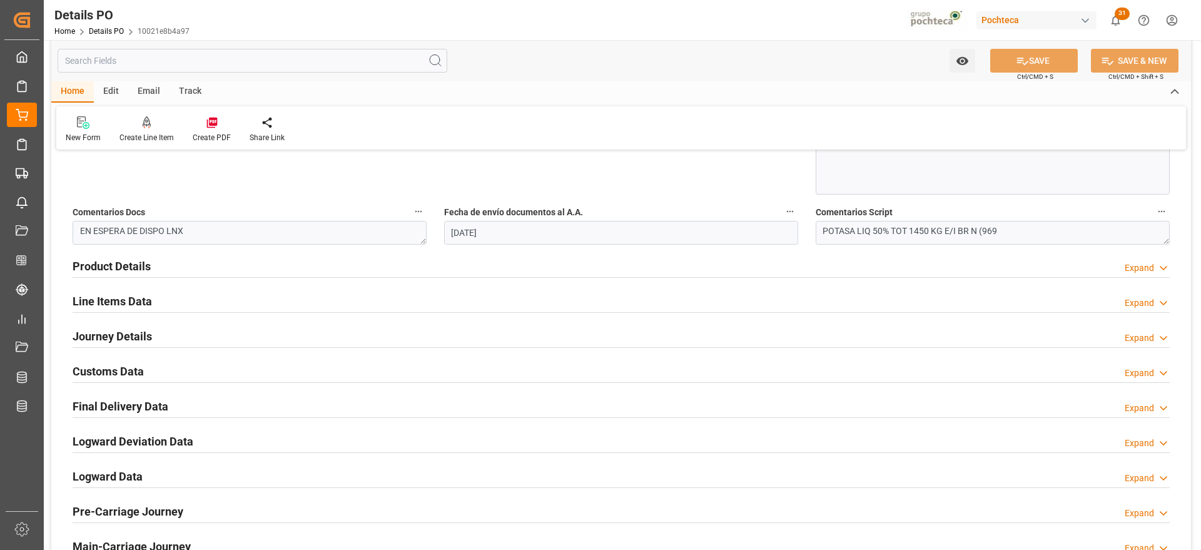
click at [107, 373] on h2 "Customs Data" at bounding box center [108, 371] width 71 height 17
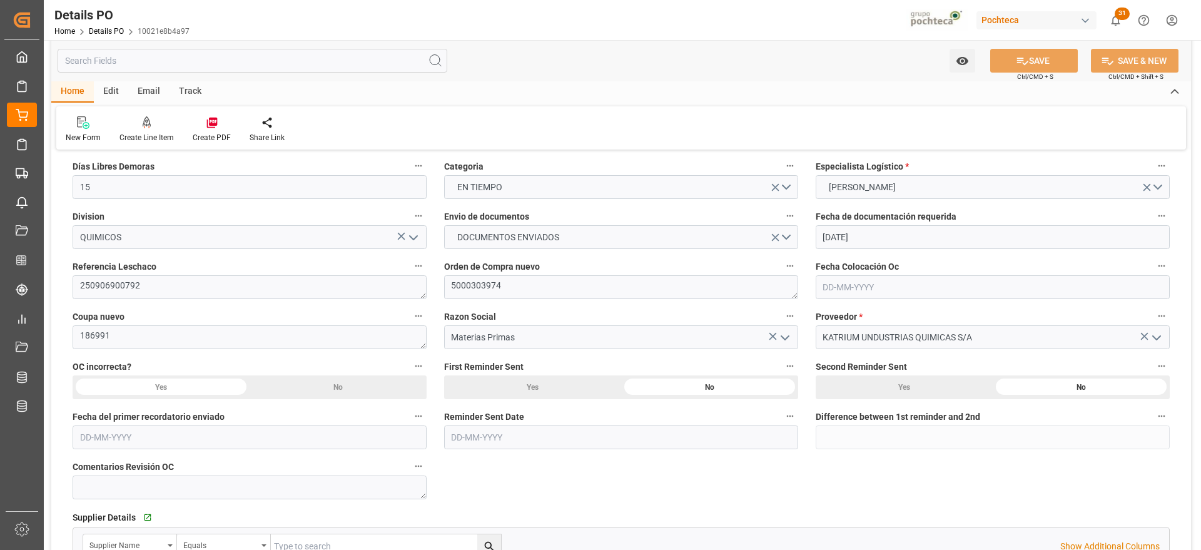
scroll to position [0, 0]
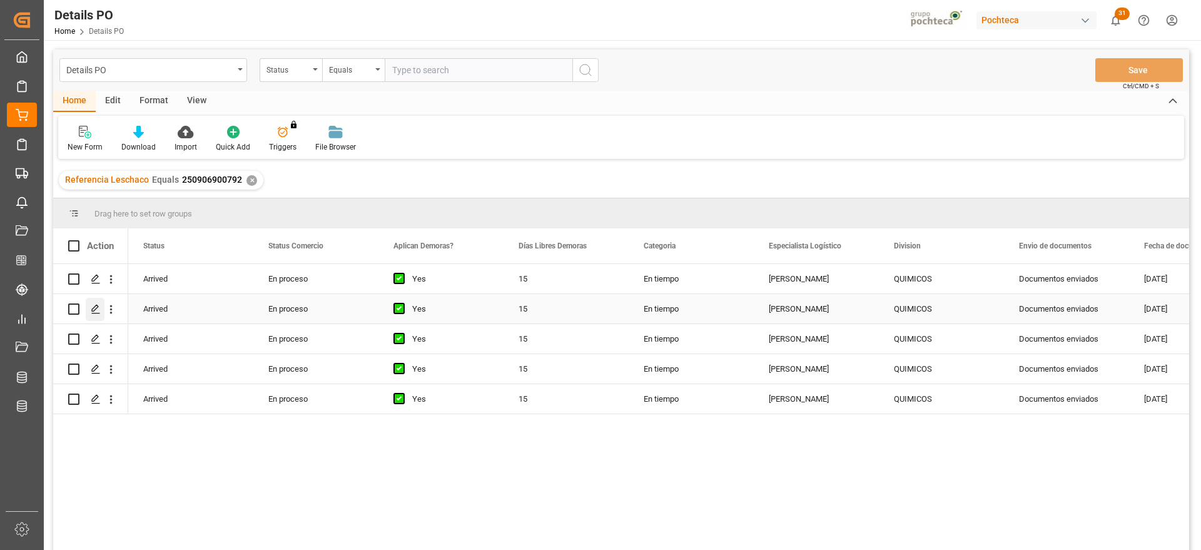
click at [93, 308] on icon "Press SPACE to select this row." at bounding box center [96, 309] width 10 height 10
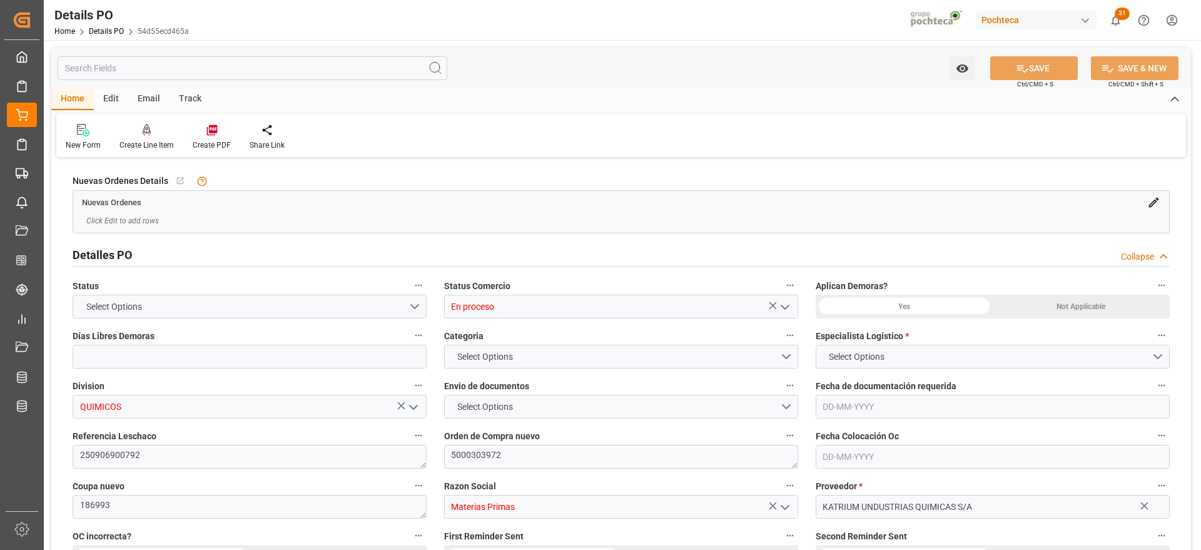
type input "15"
type input "04-09-2025"
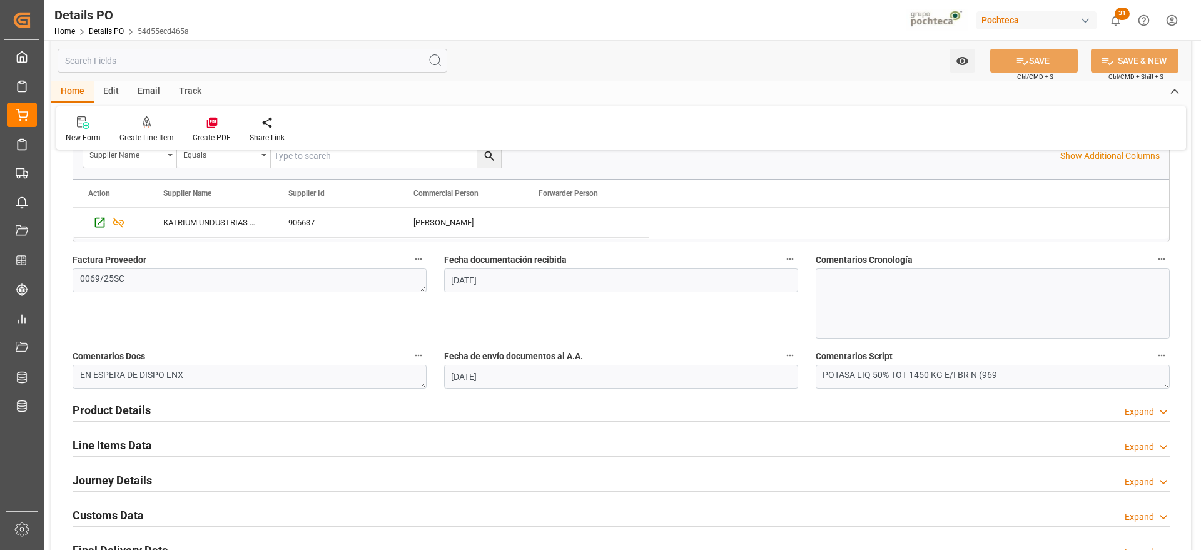
scroll to position [704, 0]
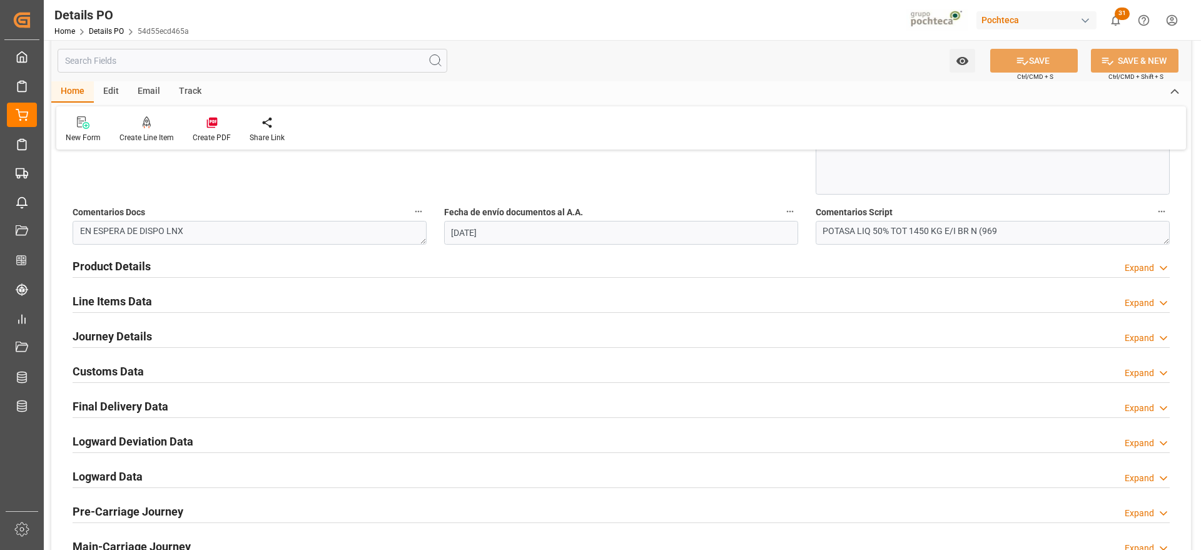
click at [97, 373] on h2 "Customs Data" at bounding box center [108, 371] width 71 height 17
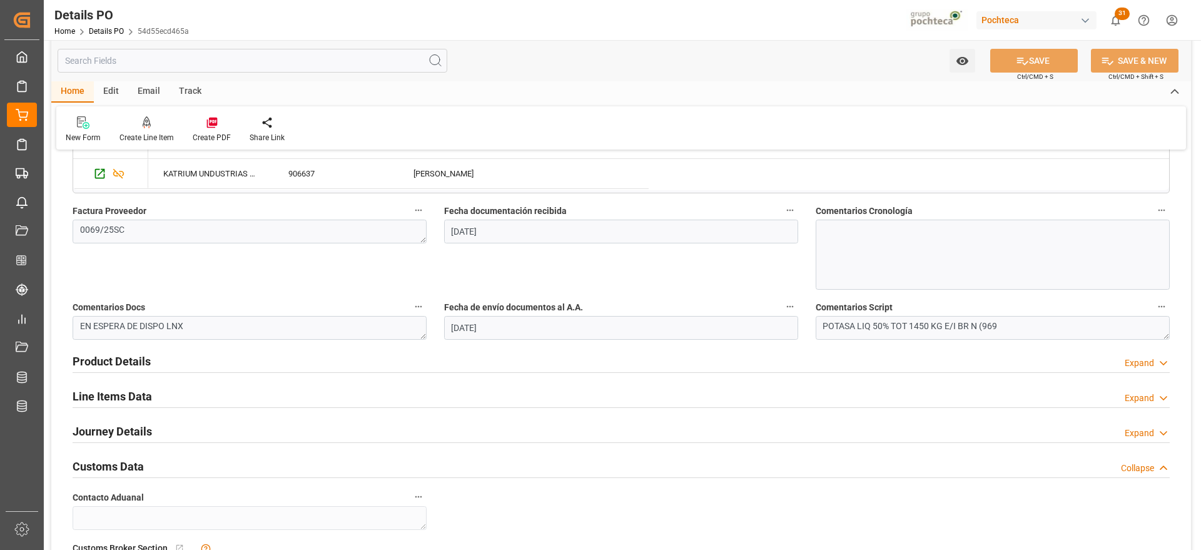
scroll to position [313, 0]
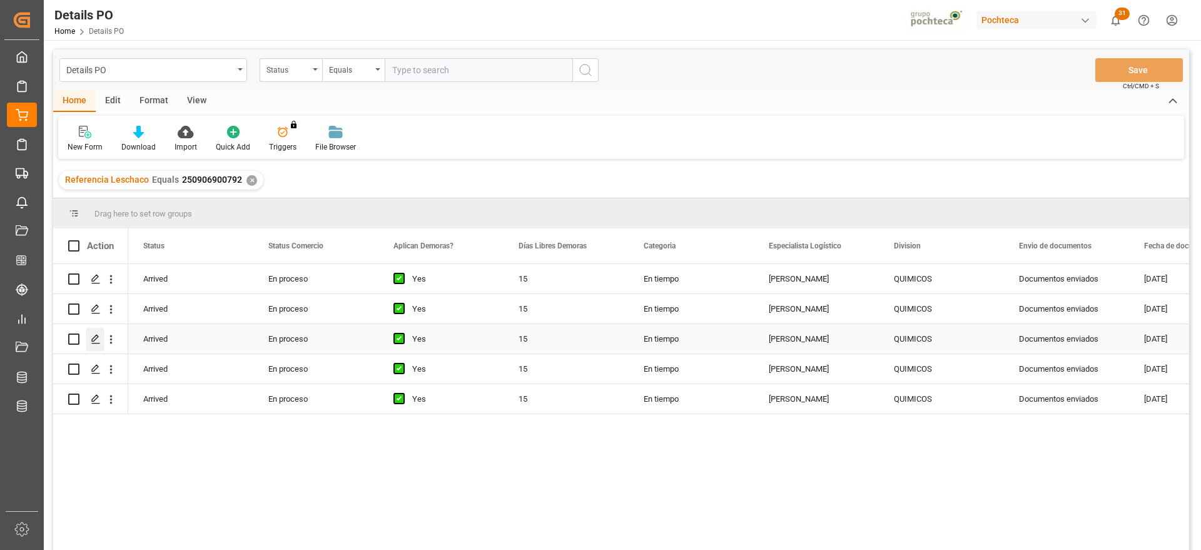
click at [98, 339] on icon "Press SPACE to select this row." at bounding box center [96, 339] width 10 height 10
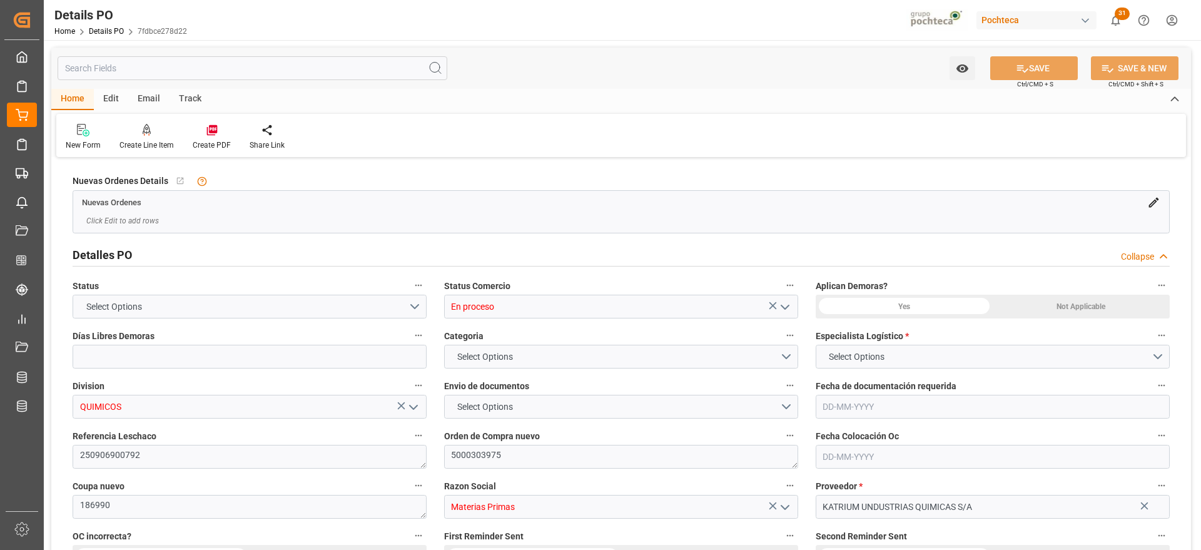
type input "15"
type input "04-09-2025"
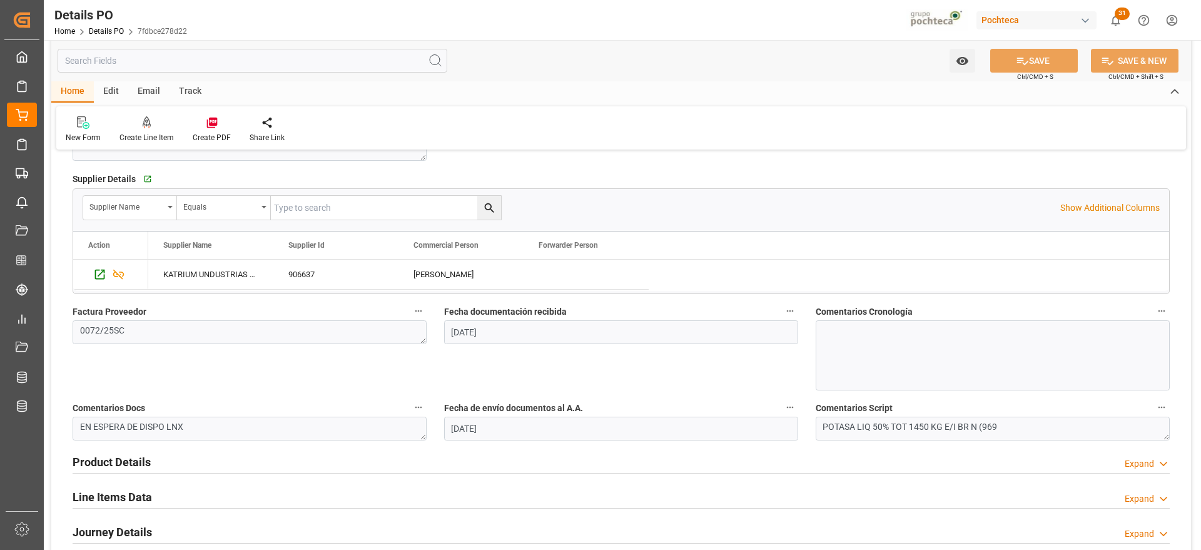
scroll to position [626, 0]
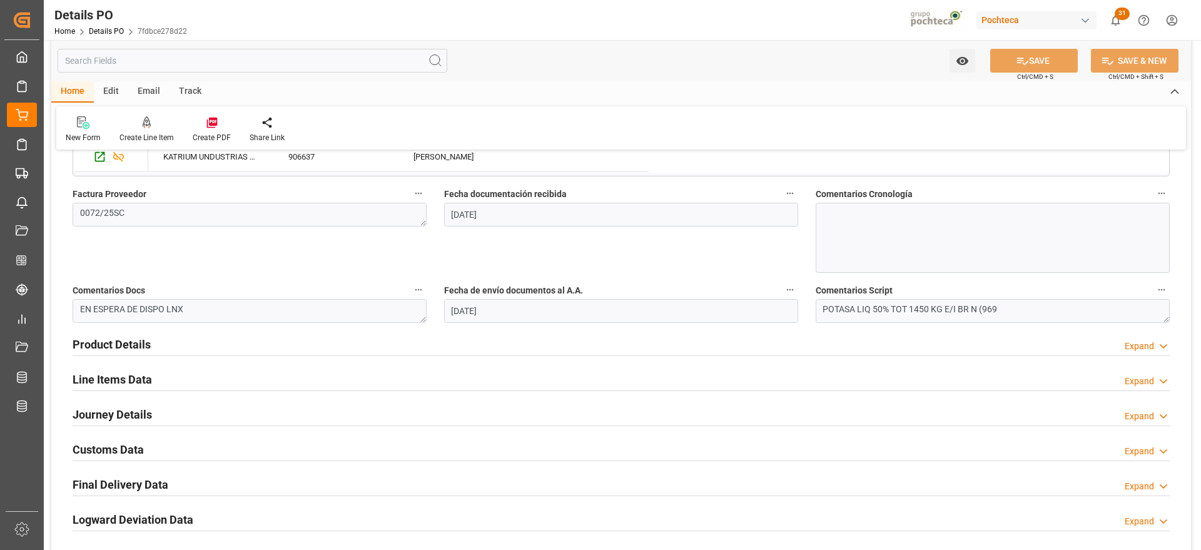
click at [120, 447] on h2 "Customs Data" at bounding box center [108, 449] width 71 height 17
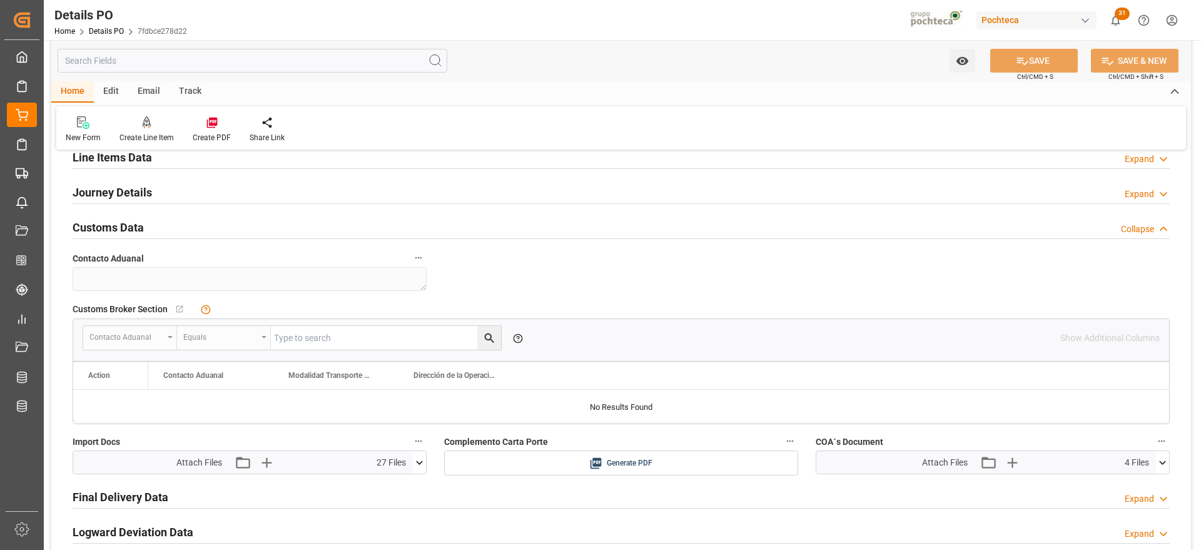
scroll to position [860, 0]
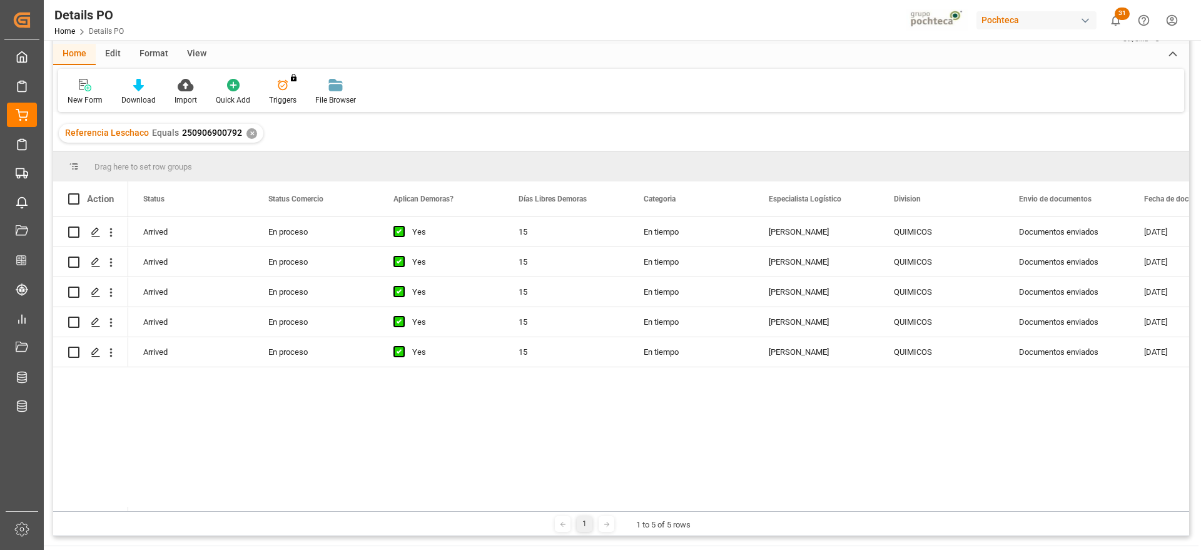
scroll to position [78, 0]
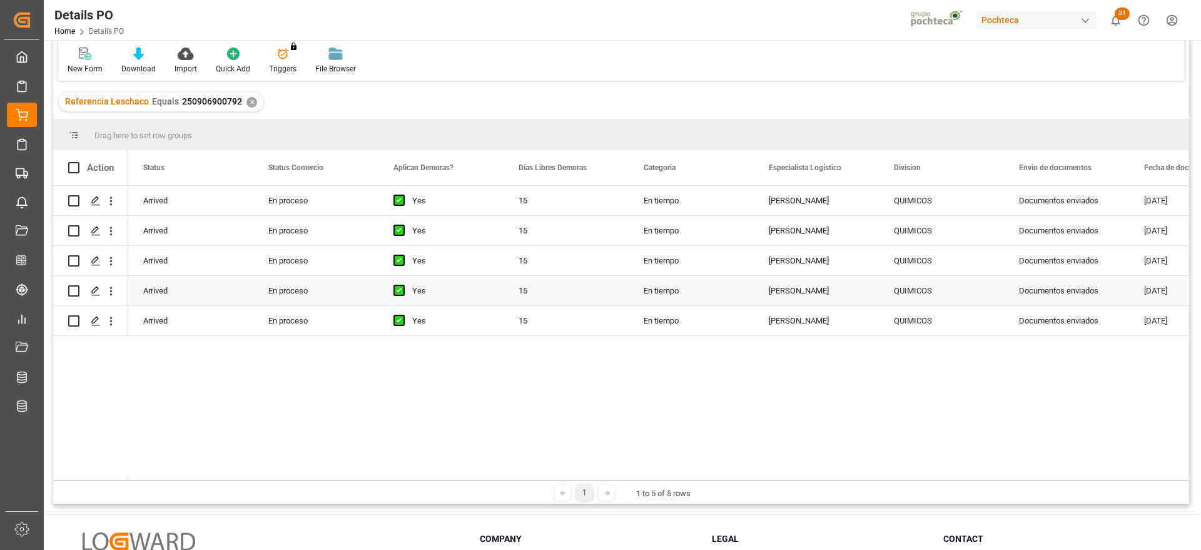
click at [84, 285] on div "Press SPACE to select this row." at bounding box center [90, 290] width 45 height 28
click at [89, 288] on div "Press SPACE to select this row." at bounding box center [95, 291] width 19 height 23
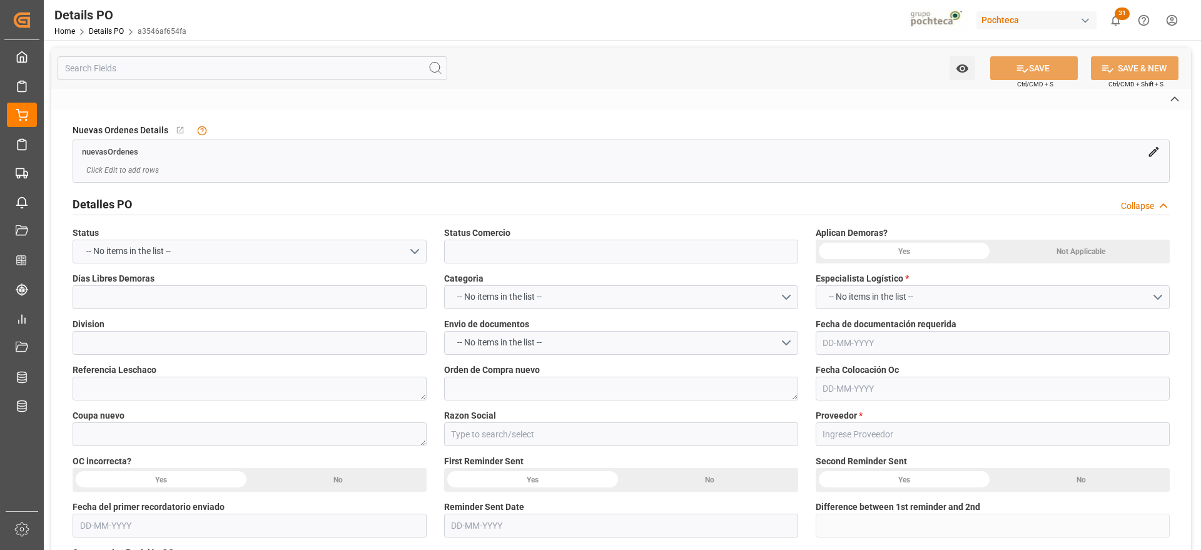
type input "En proceso"
type input "QUIMICOS"
type textarea "250906900792"
type textarea "5000303973"
type textarea "186992"
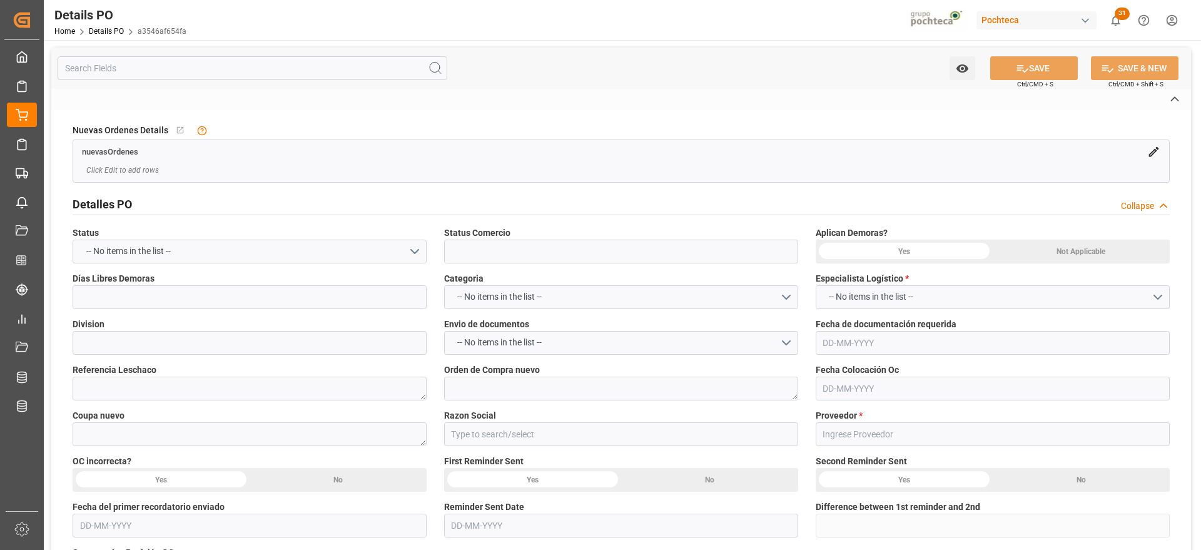
type input "Materias Primas"
type input "KATRIUM UNDUSTRIAS QUIMICAS S/A"
type textarea "0070/25SC"
type textarea "EN ESPERA DE DISPO LNX"
type textarea "POTASA LIQ 50% TOT 1450 KG E/I BR N (969"
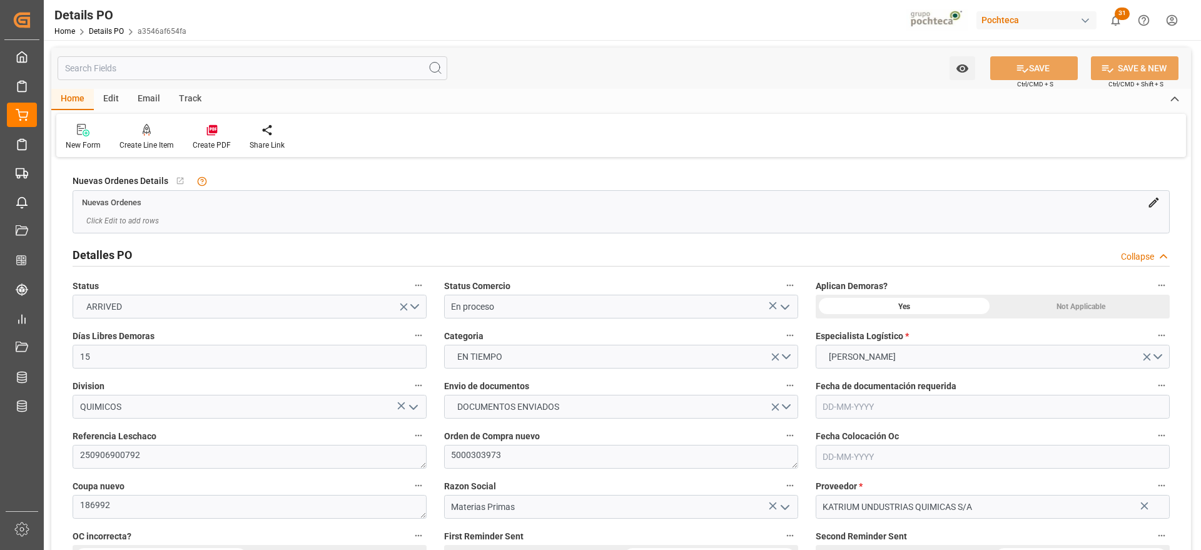
type input "15"
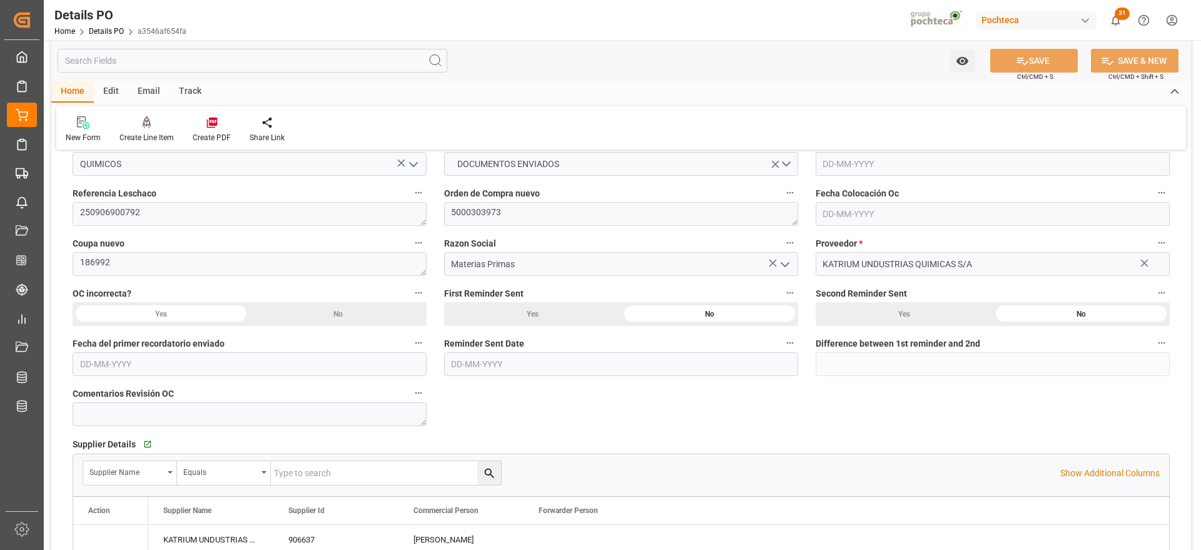
type input "04-09-2025"
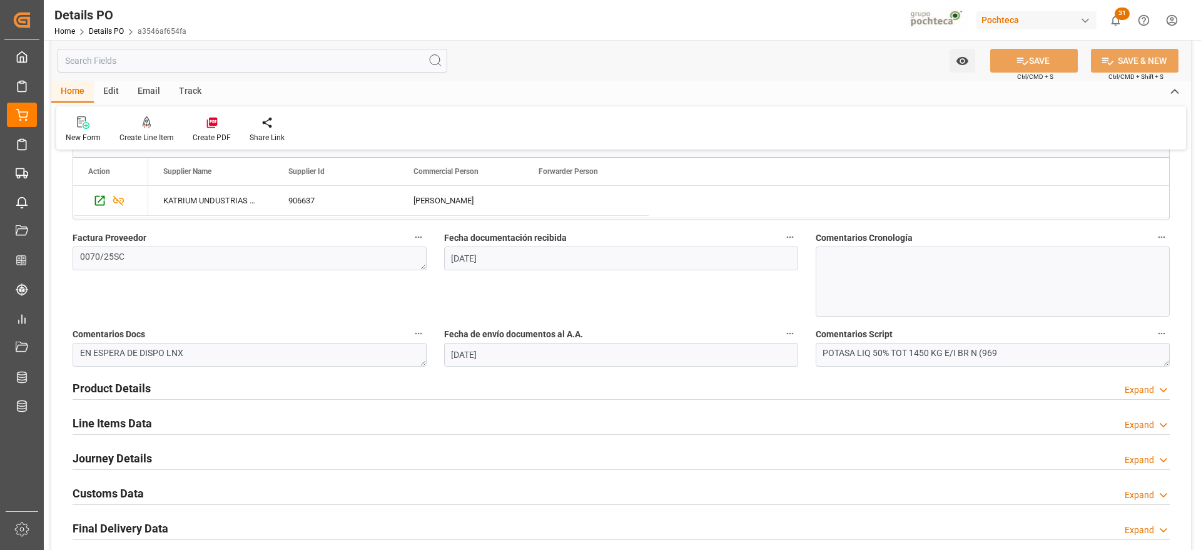
scroll to position [626, 0]
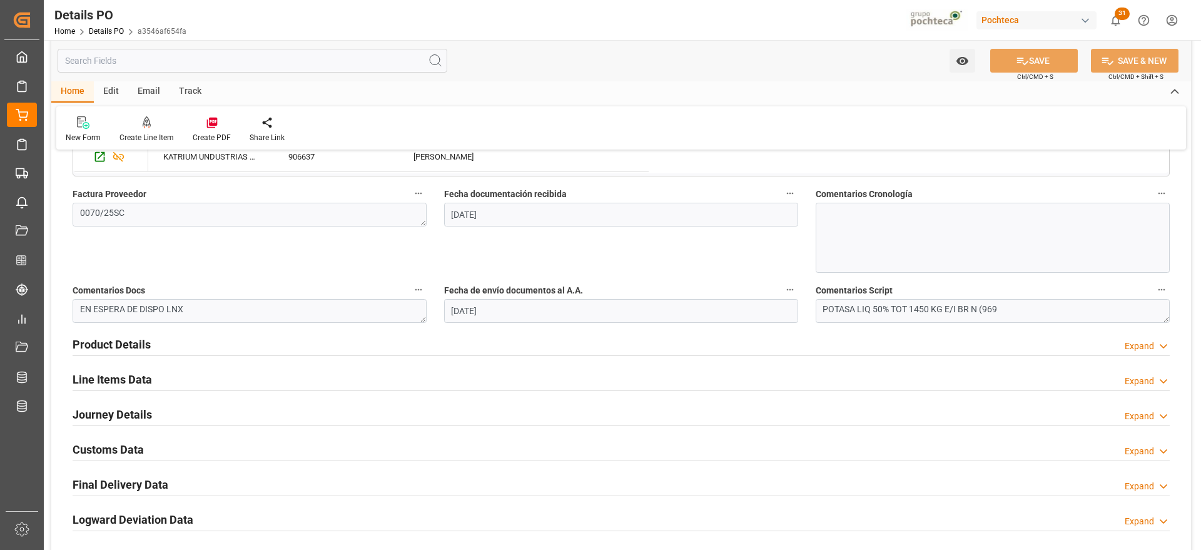
click at [130, 442] on h2 "Customs Data" at bounding box center [108, 449] width 71 height 17
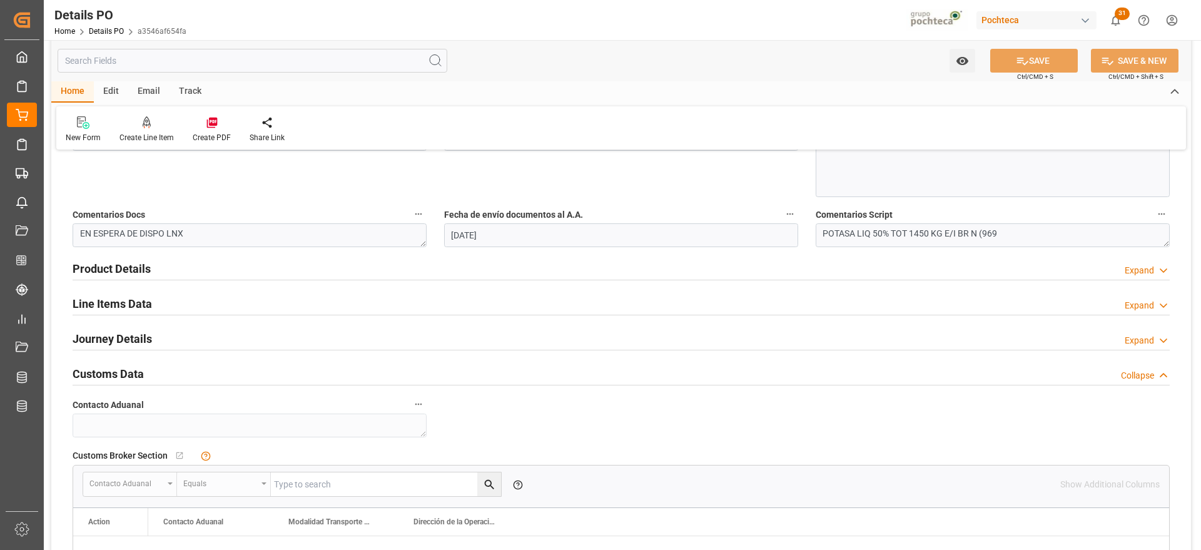
scroll to position [469, 0]
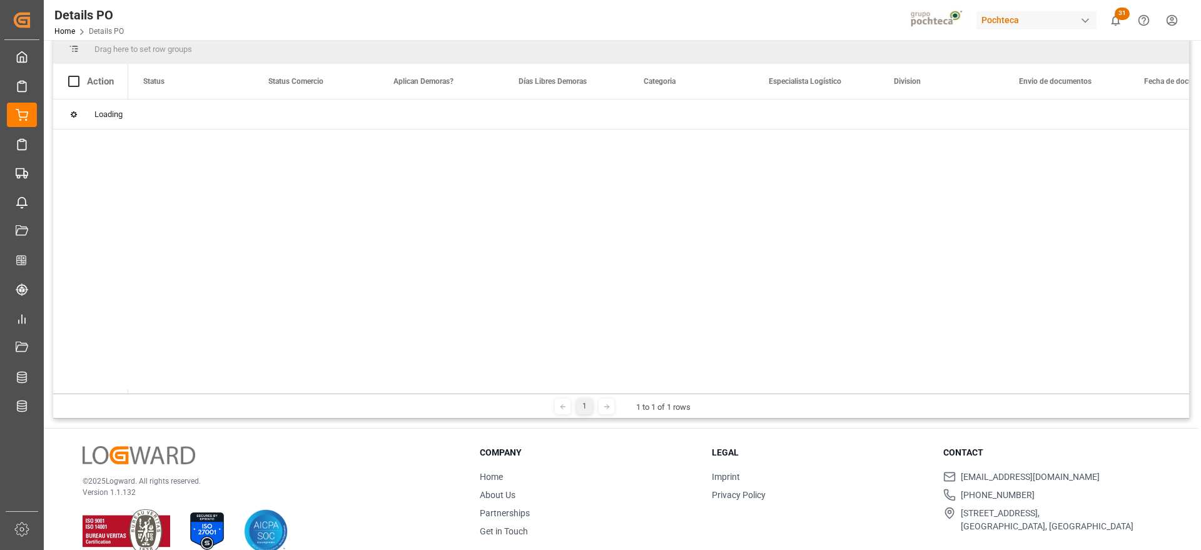
scroll to position [185, 0]
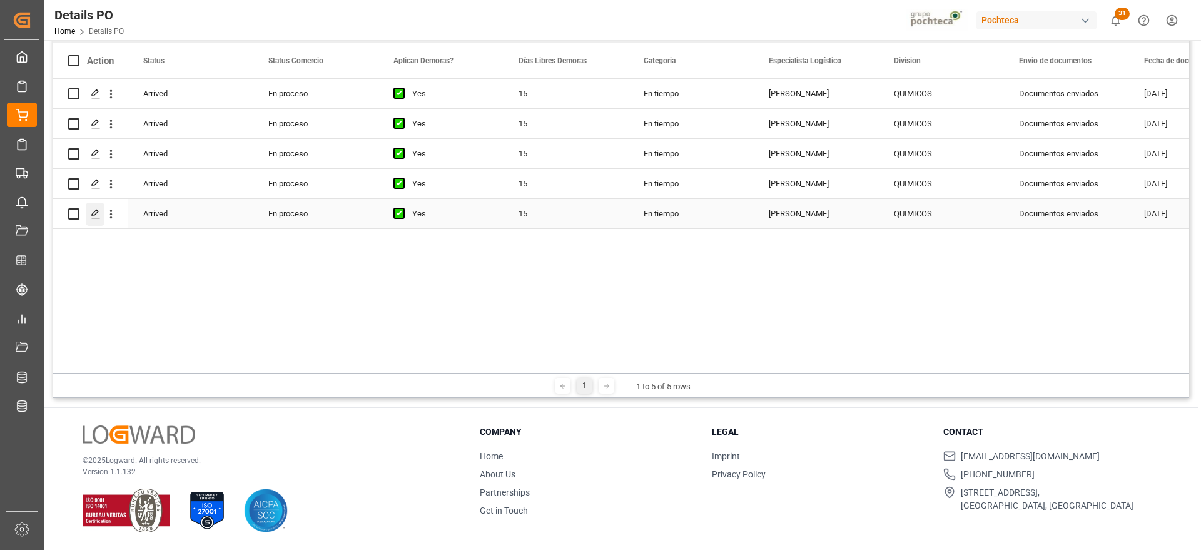
click at [89, 212] on div "Press SPACE to select this row." at bounding box center [95, 214] width 19 height 23
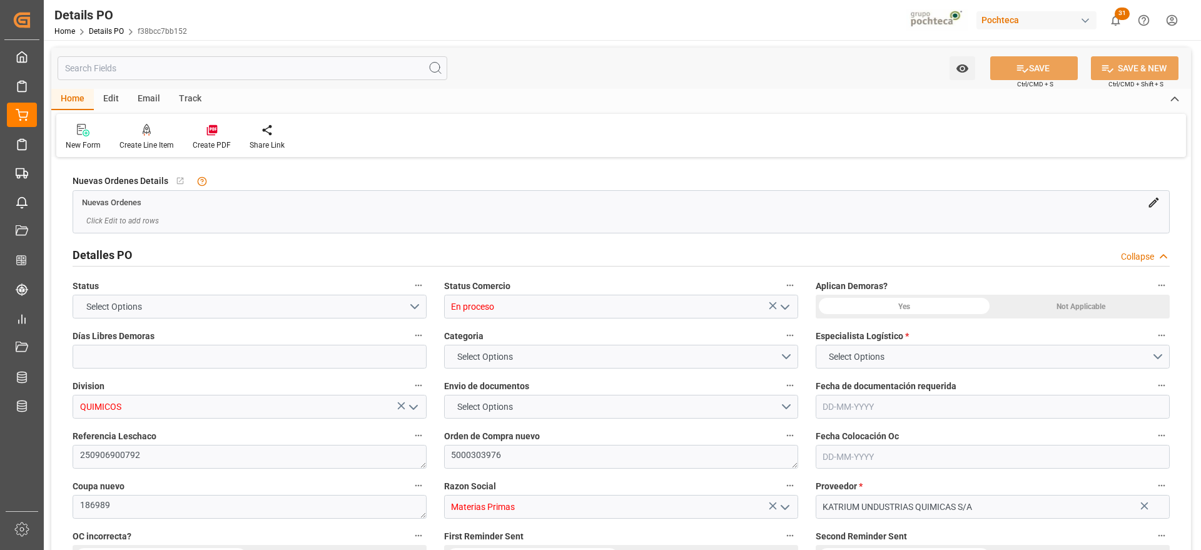
type input "15"
type input "04-09-2025"
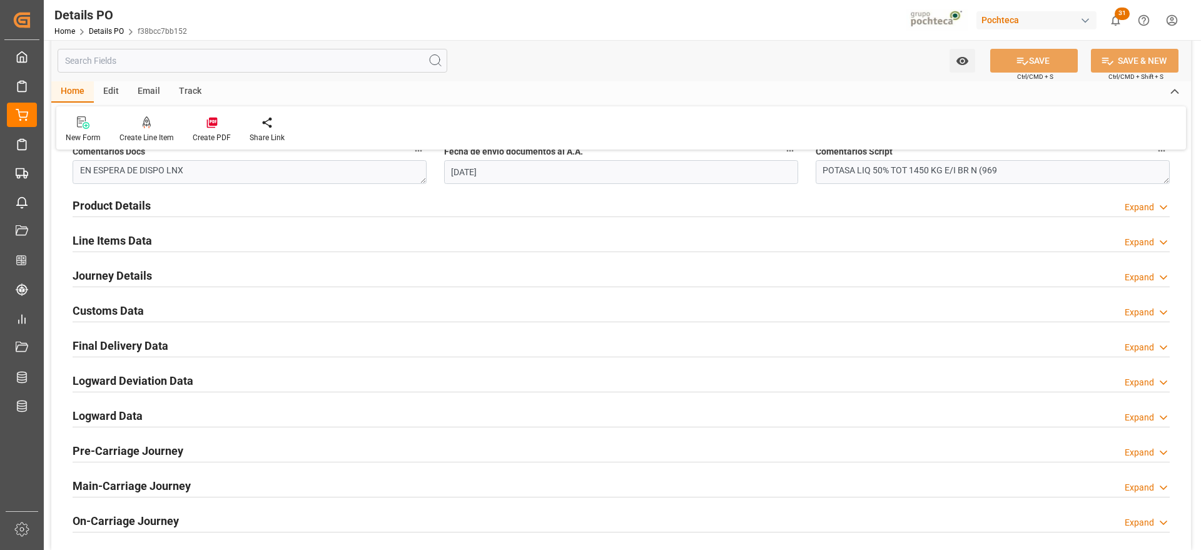
scroll to position [782, 0]
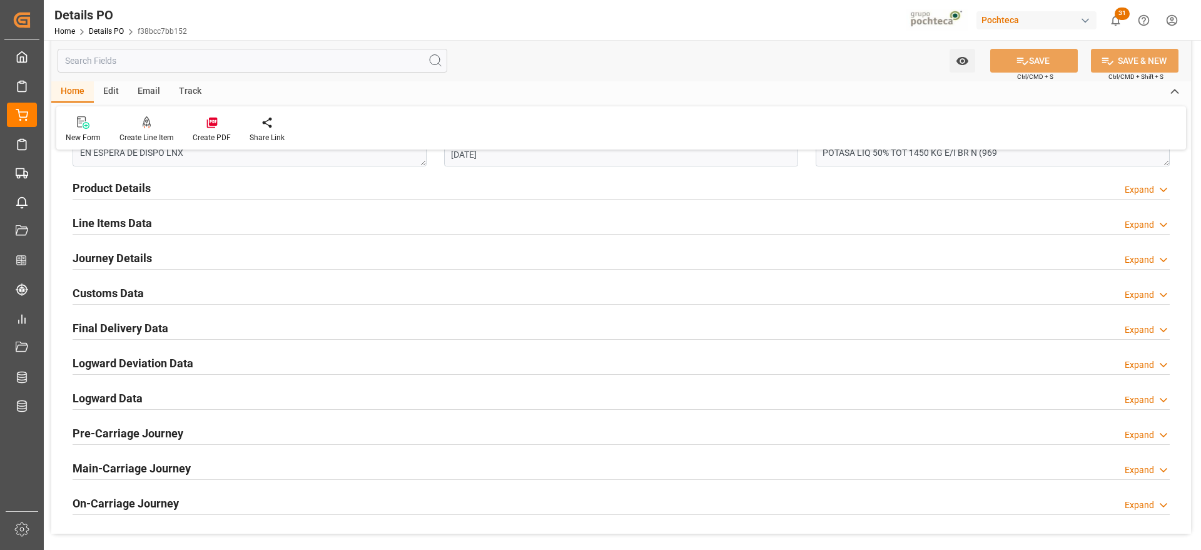
click at [96, 297] on h2 "Customs Data" at bounding box center [108, 293] width 71 height 17
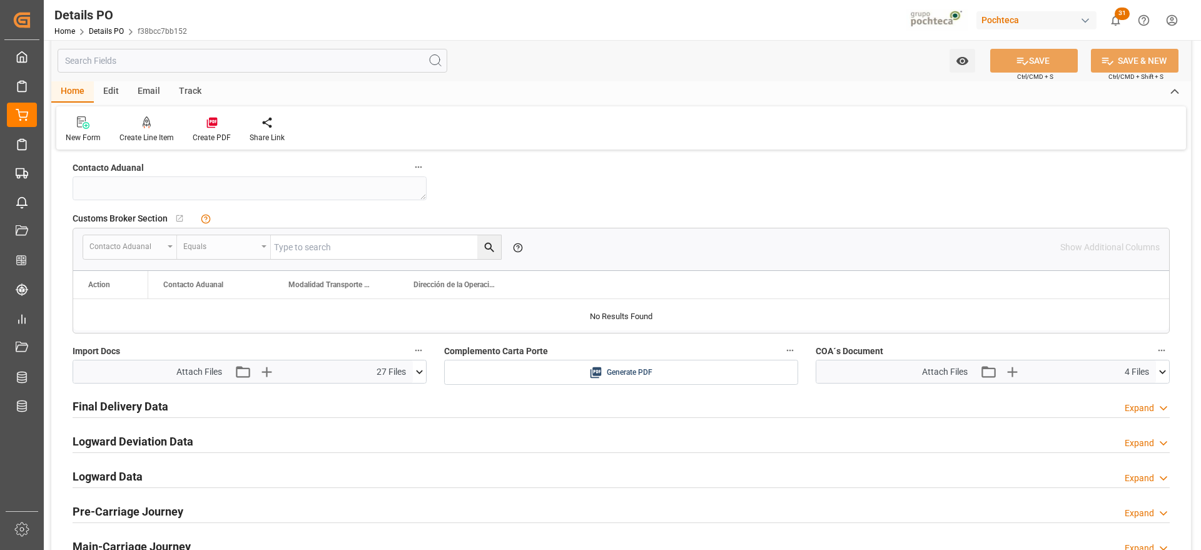
scroll to position [704, 0]
